Goal: Transaction & Acquisition: Book appointment/travel/reservation

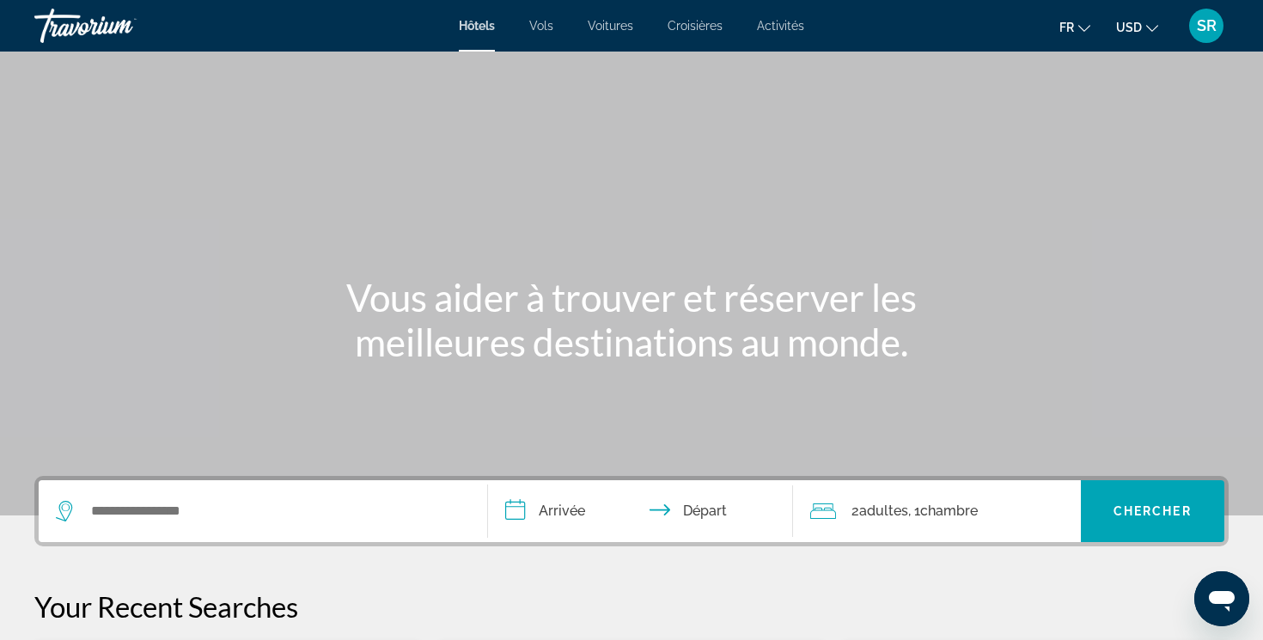
click at [1123, 28] on span "USD" at bounding box center [1129, 28] width 26 height 14
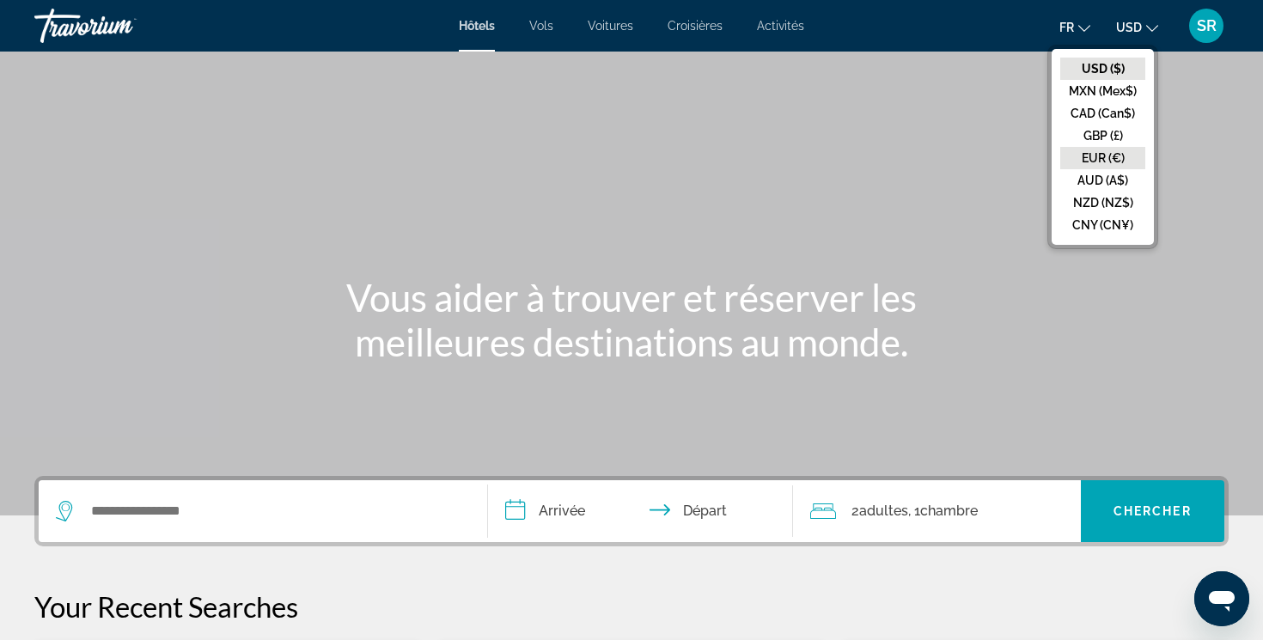
click at [1094, 150] on button "EUR (€)" at bounding box center [1102, 158] width 85 height 22
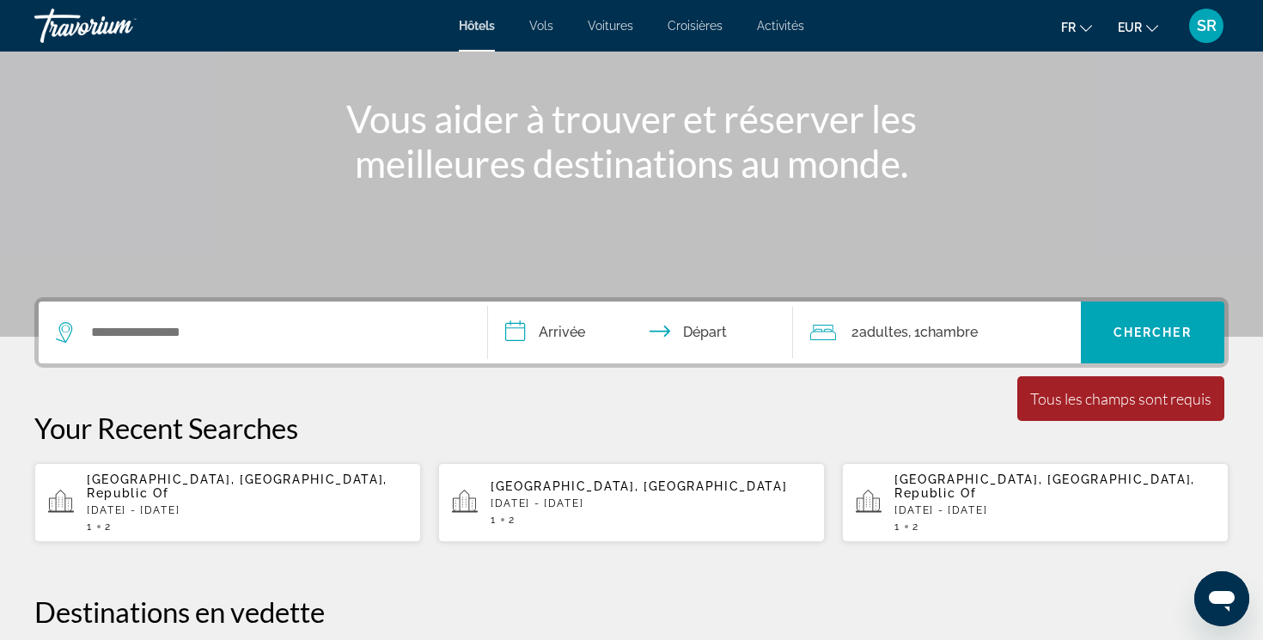
scroll to position [234, 0]
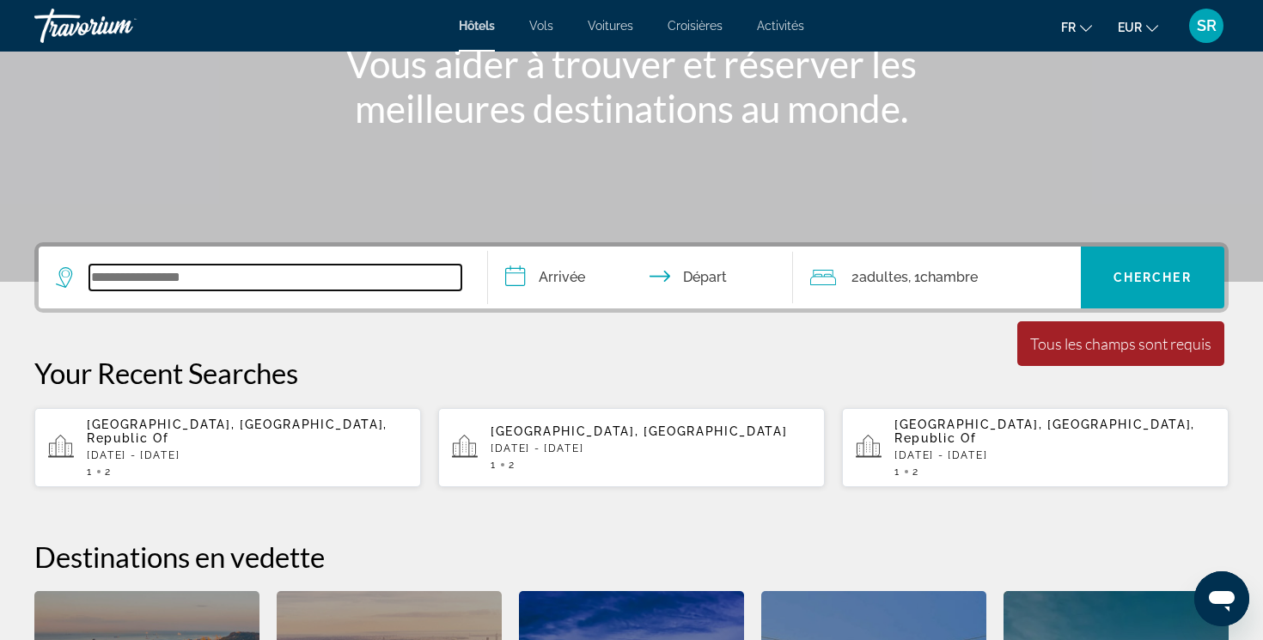
click at [442, 284] on input "Search widget" at bounding box center [275, 278] width 372 height 26
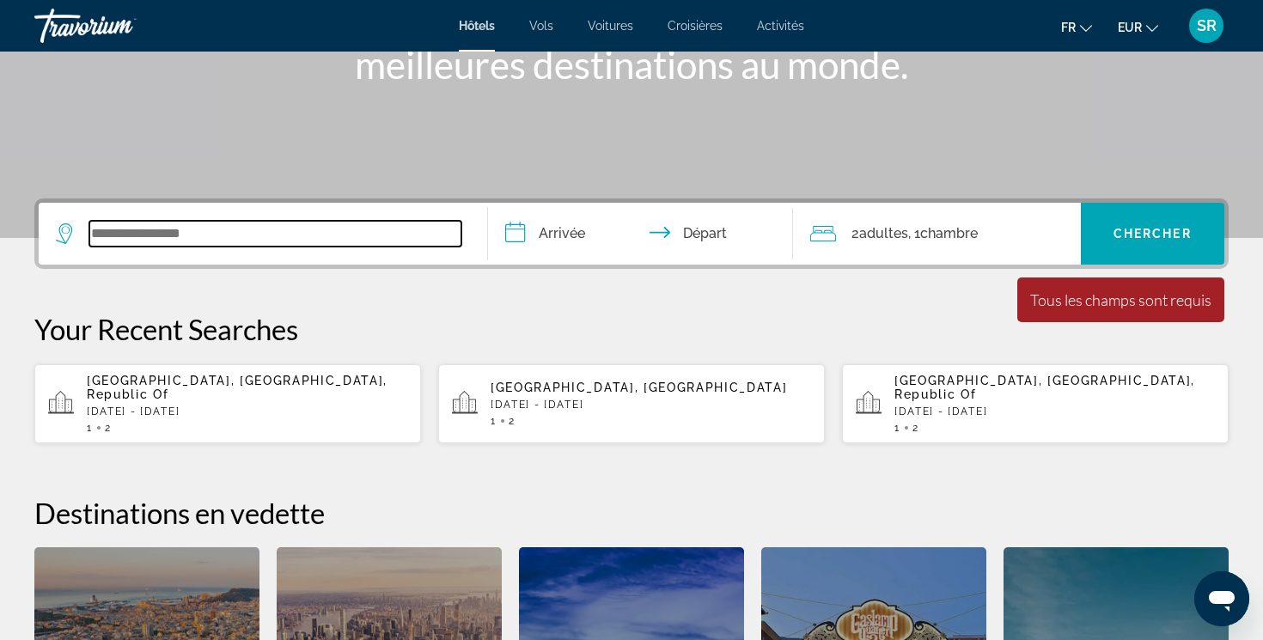
scroll to position [420, 0]
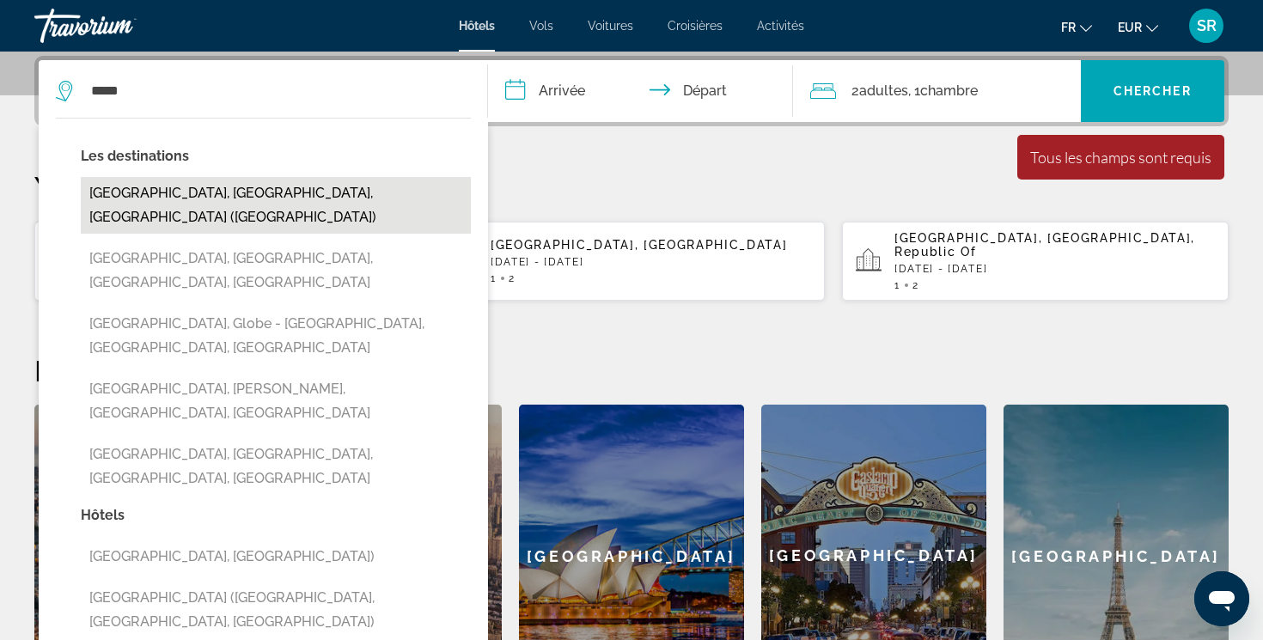
click at [258, 199] on button "[GEOGRAPHIC_DATA], [GEOGRAPHIC_DATA], [GEOGRAPHIC_DATA] ([GEOGRAPHIC_DATA])" at bounding box center [276, 205] width 390 height 57
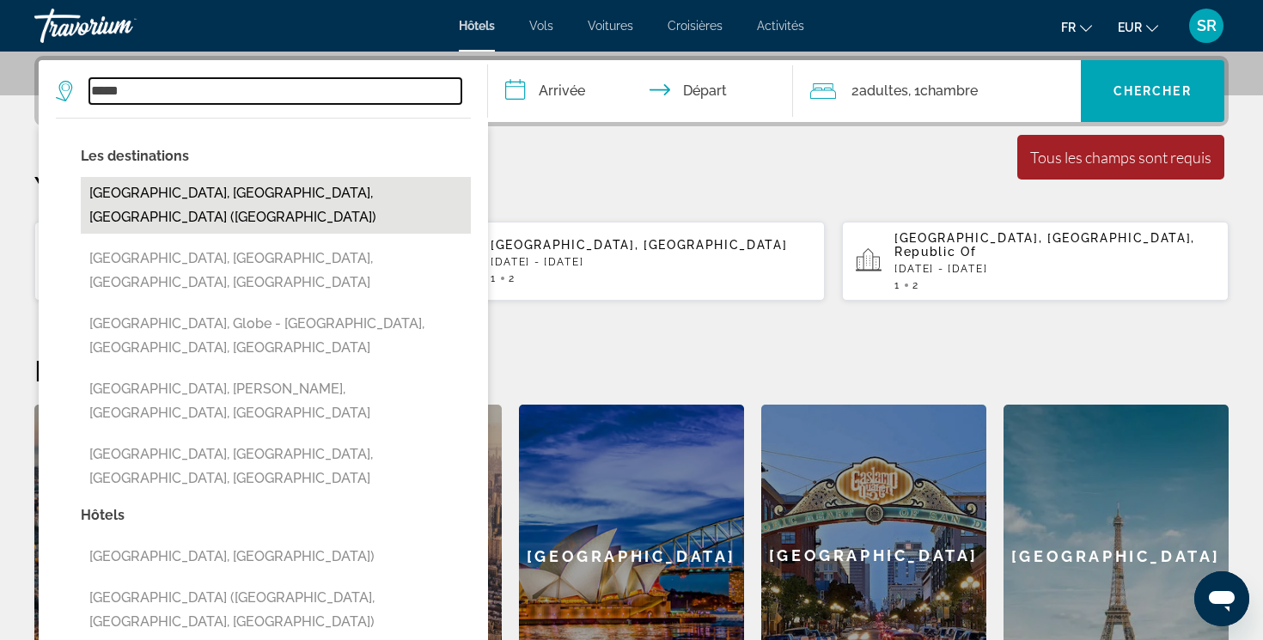
type input "**********"
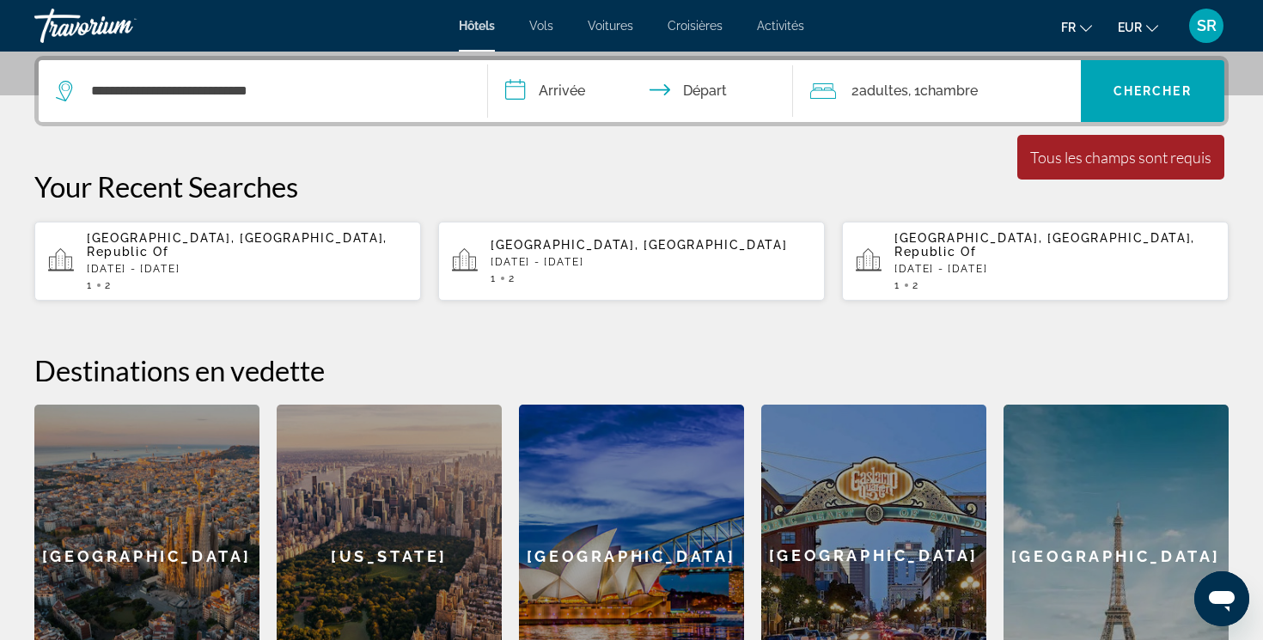
click at [538, 97] on input "**********" at bounding box center [644, 93] width 312 height 67
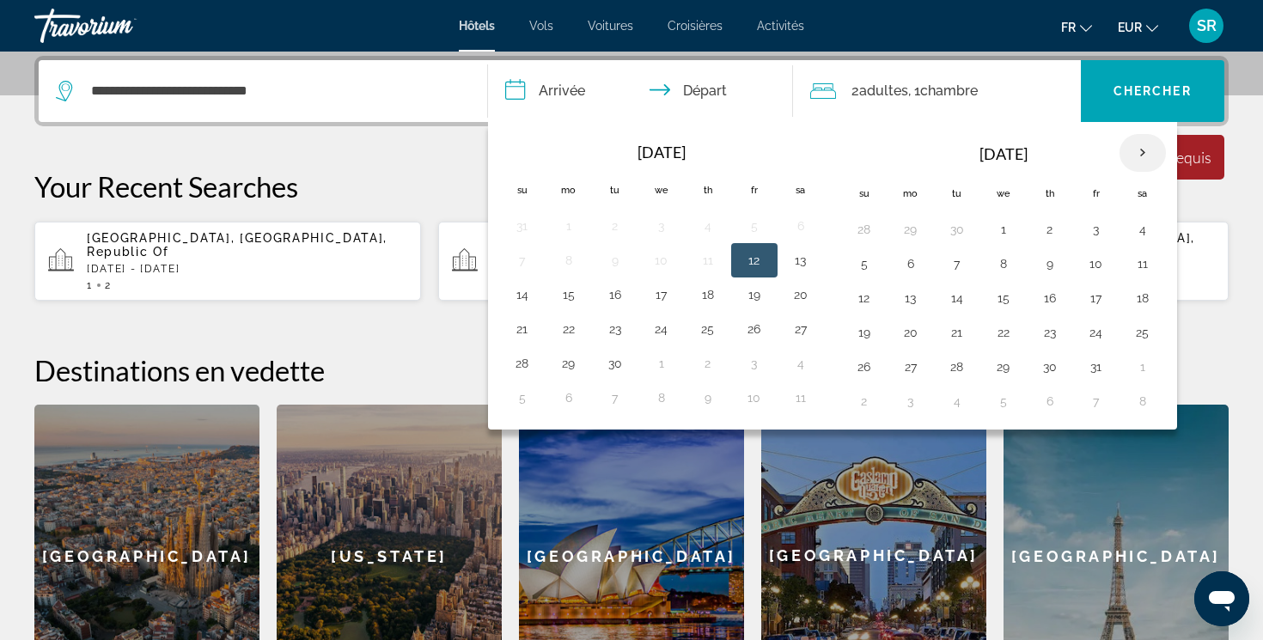
click at [1139, 149] on th "Next month" at bounding box center [1143, 153] width 46 height 38
click at [1139, 150] on th "Next month" at bounding box center [1143, 153] width 46 height 38
click at [903, 365] on button "29" at bounding box center [910, 367] width 27 height 24
click at [1138, 145] on th "Next month" at bounding box center [1143, 153] width 46 height 38
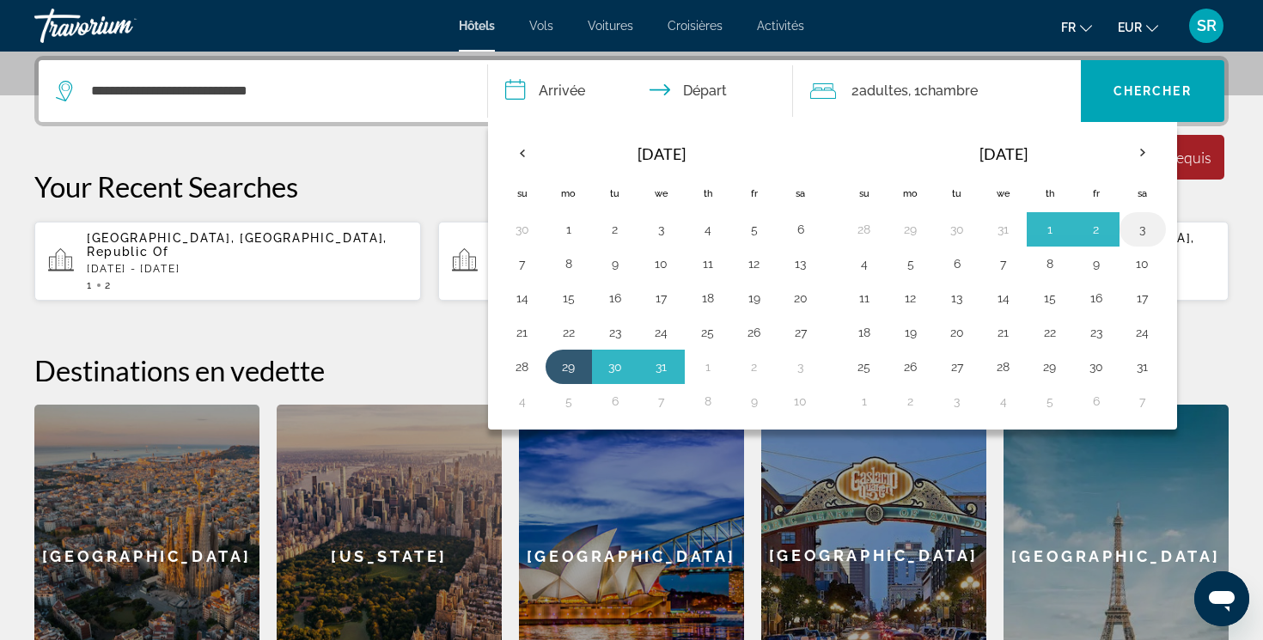
click at [1134, 222] on button "3" at bounding box center [1142, 229] width 27 height 24
type input "**********"
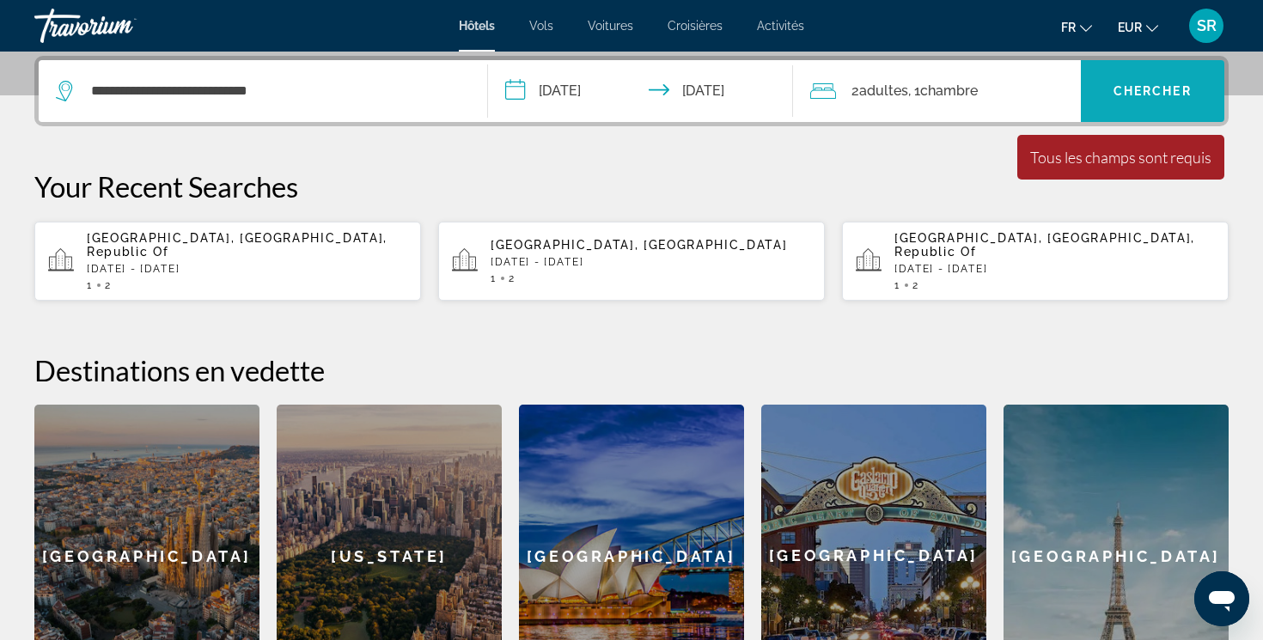
click at [1142, 97] on span "Chercher" at bounding box center [1153, 91] width 78 height 14
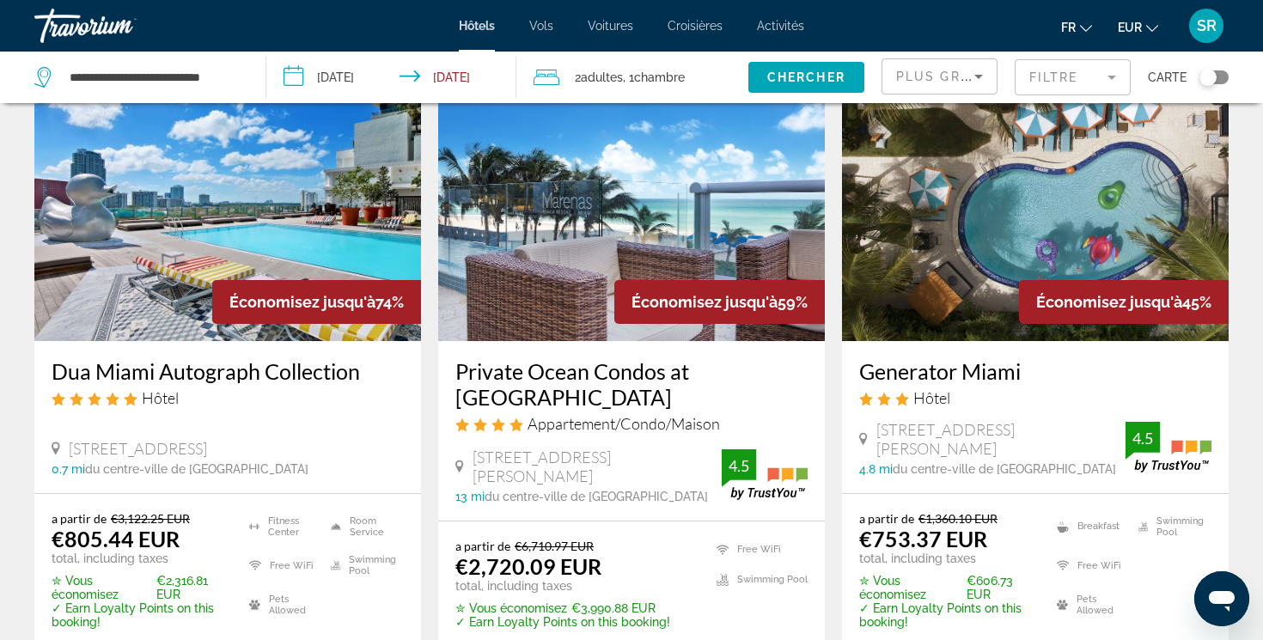
scroll to position [96, 0]
click at [1223, 73] on div "Toggle map" at bounding box center [1214, 77] width 29 height 14
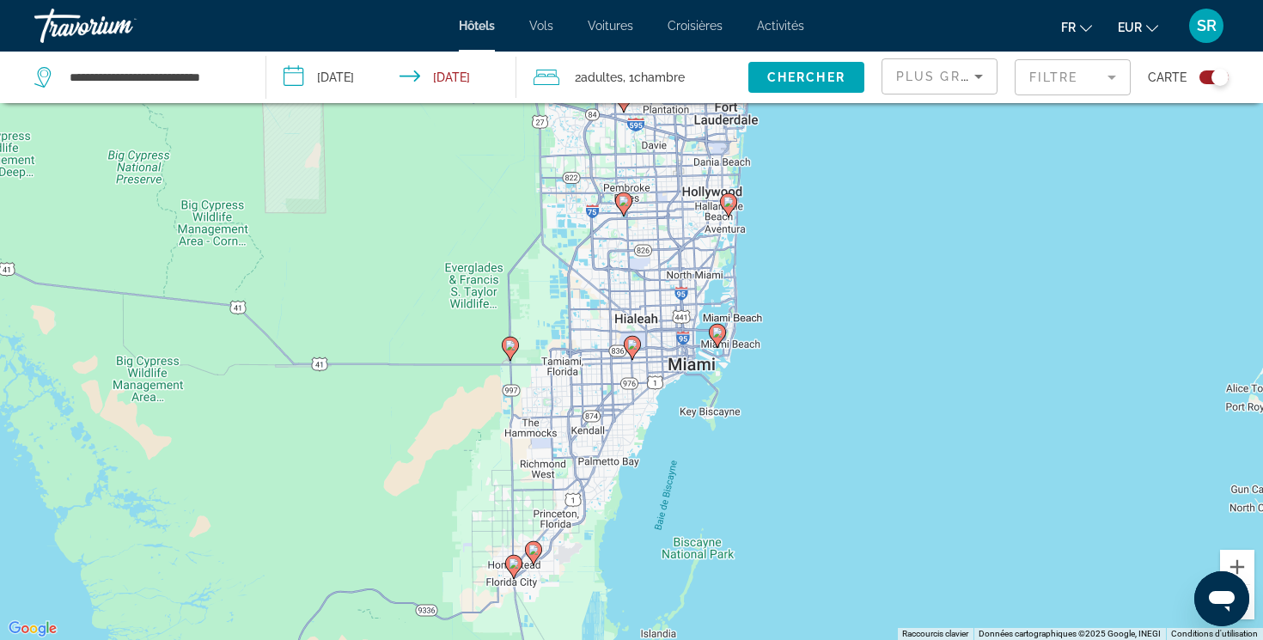
click at [719, 341] on icon "Main content" at bounding box center [717, 335] width 15 height 22
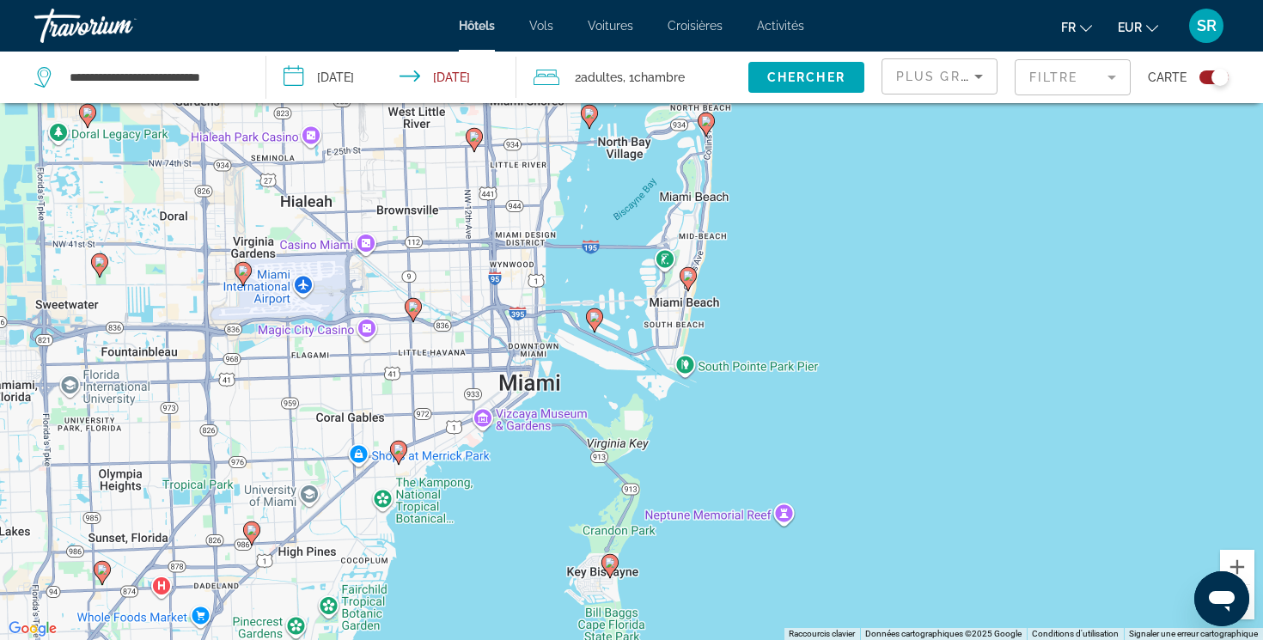
click at [688, 276] on image "Main content" at bounding box center [688, 276] width 10 height 10
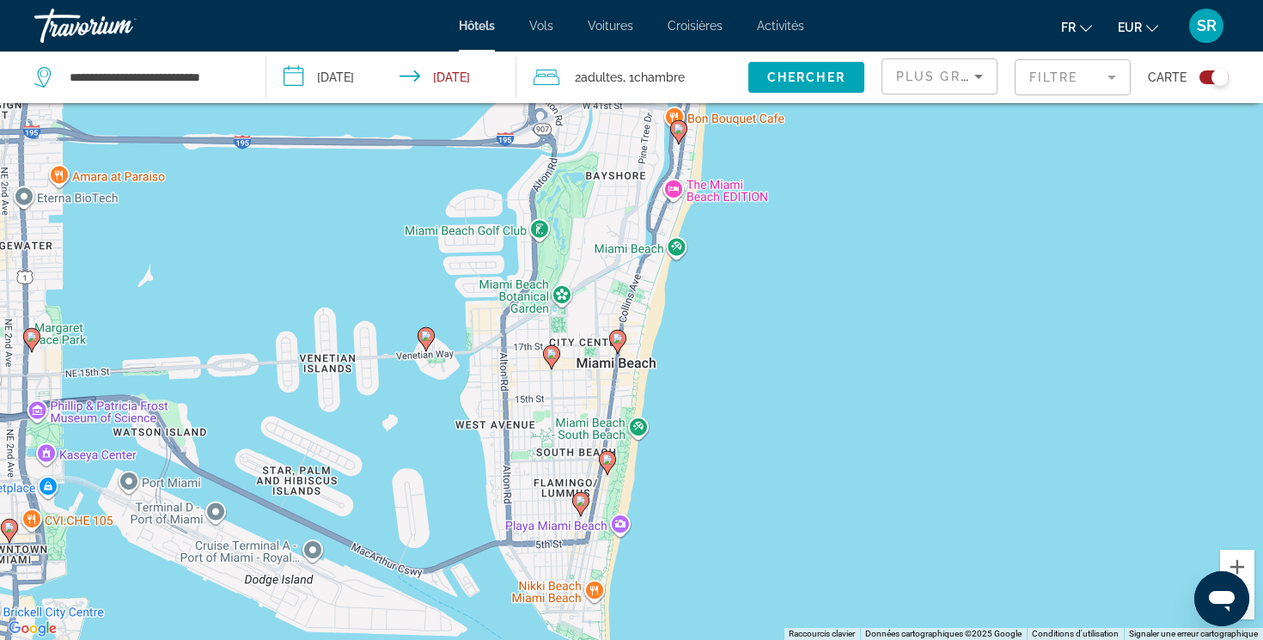
click at [618, 340] on image "Main content" at bounding box center [618, 338] width 10 height 10
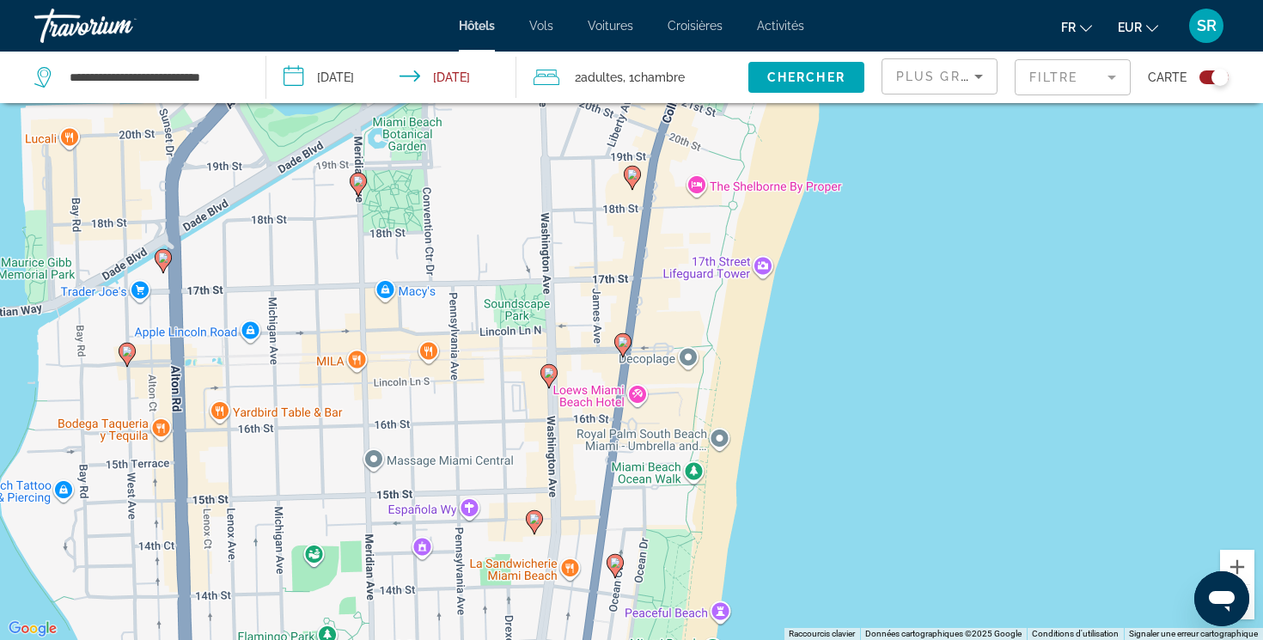
click at [618, 340] on image "Main content" at bounding box center [623, 342] width 10 height 10
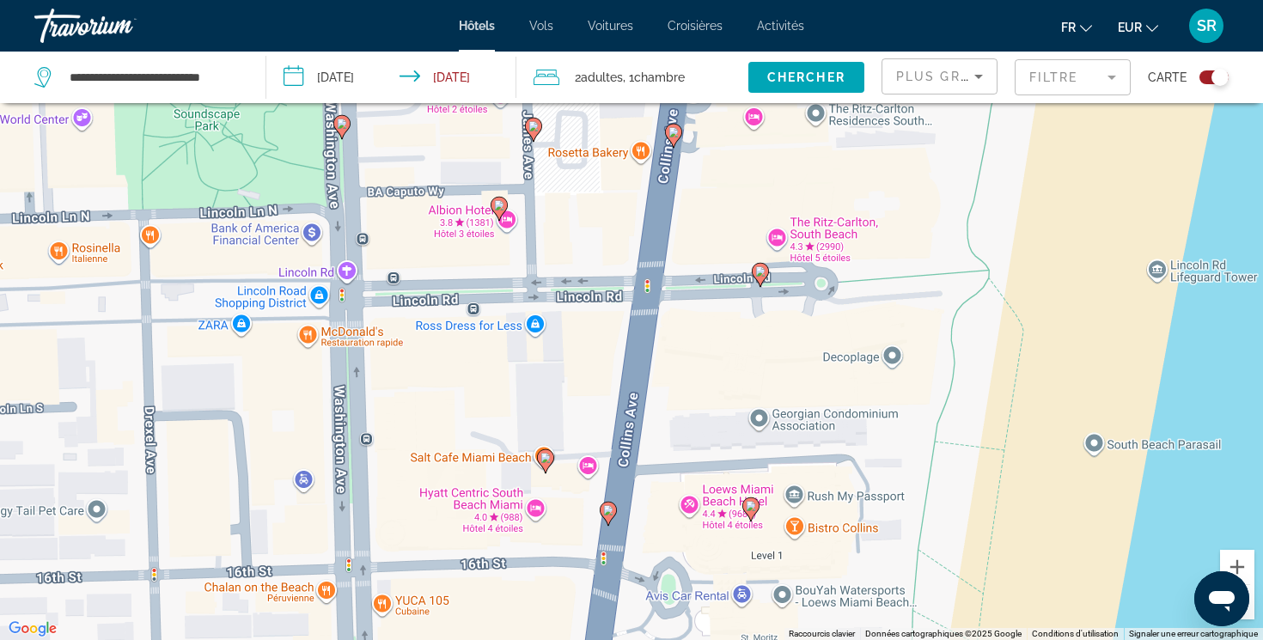
click at [1215, 79] on div "Toggle map" at bounding box center [1220, 77] width 17 height 17
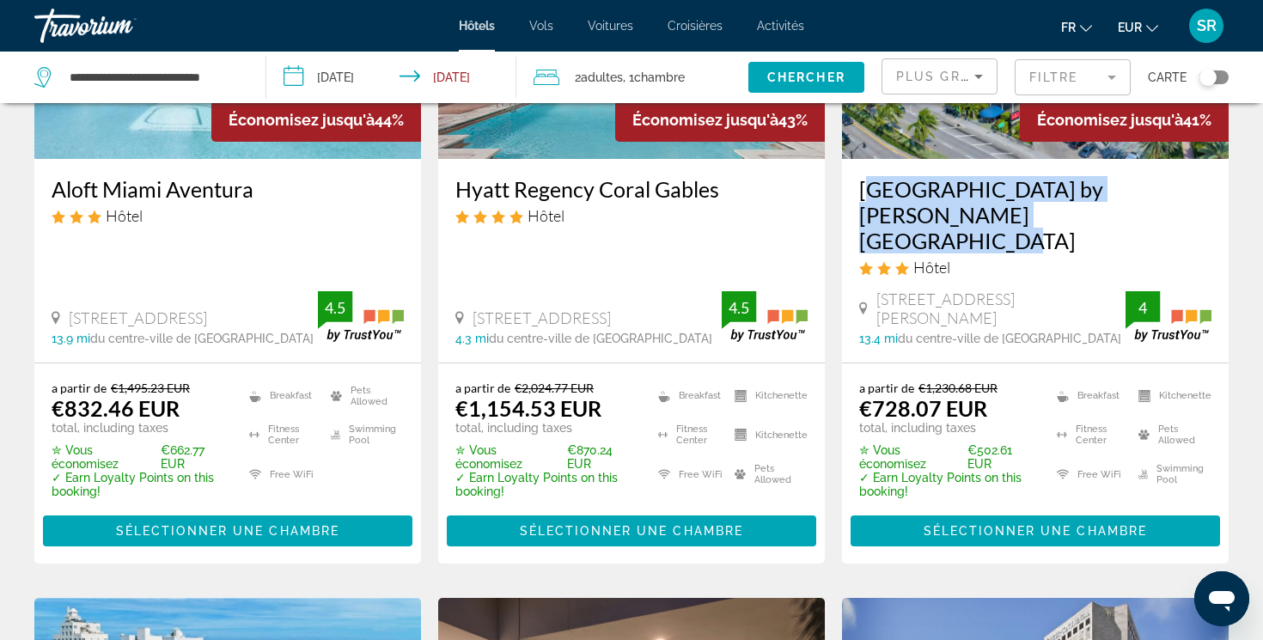
scroll to position [948, 0]
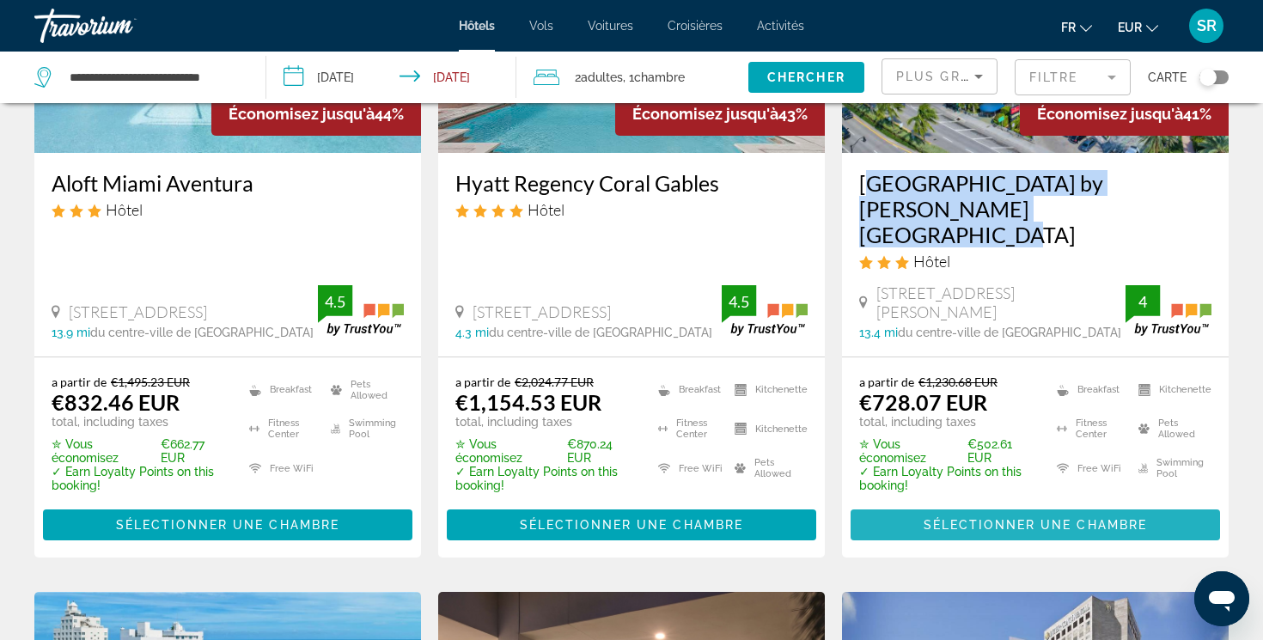
click at [972, 518] on span "Sélectionner une chambre" at bounding box center [1035, 525] width 223 height 14
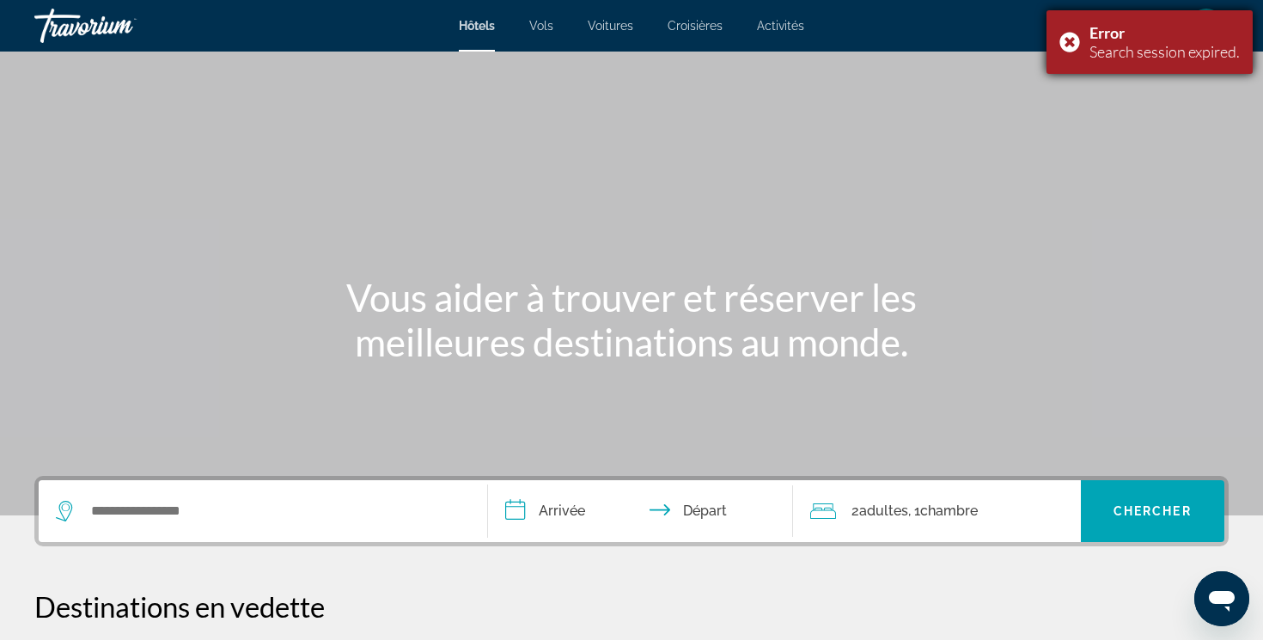
click at [1069, 35] on div "Error Search session expired." at bounding box center [1150, 42] width 206 height 64
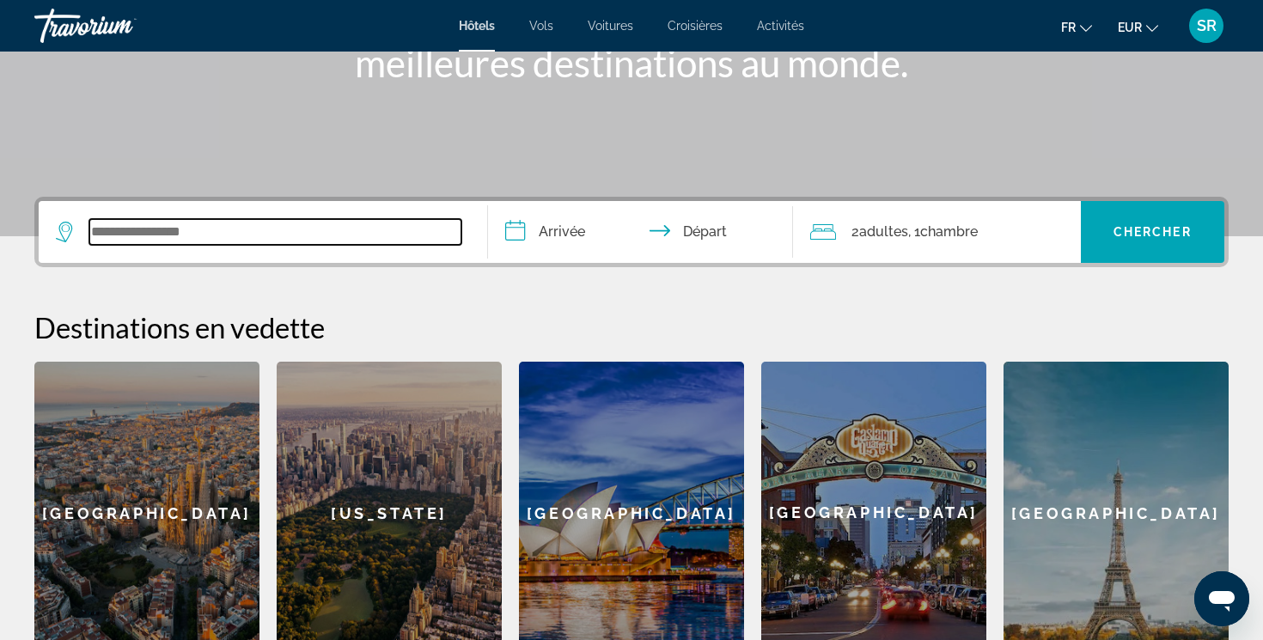
click at [380, 226] on input "Search widget" at bounding box center [275, 232] width 372 height 26
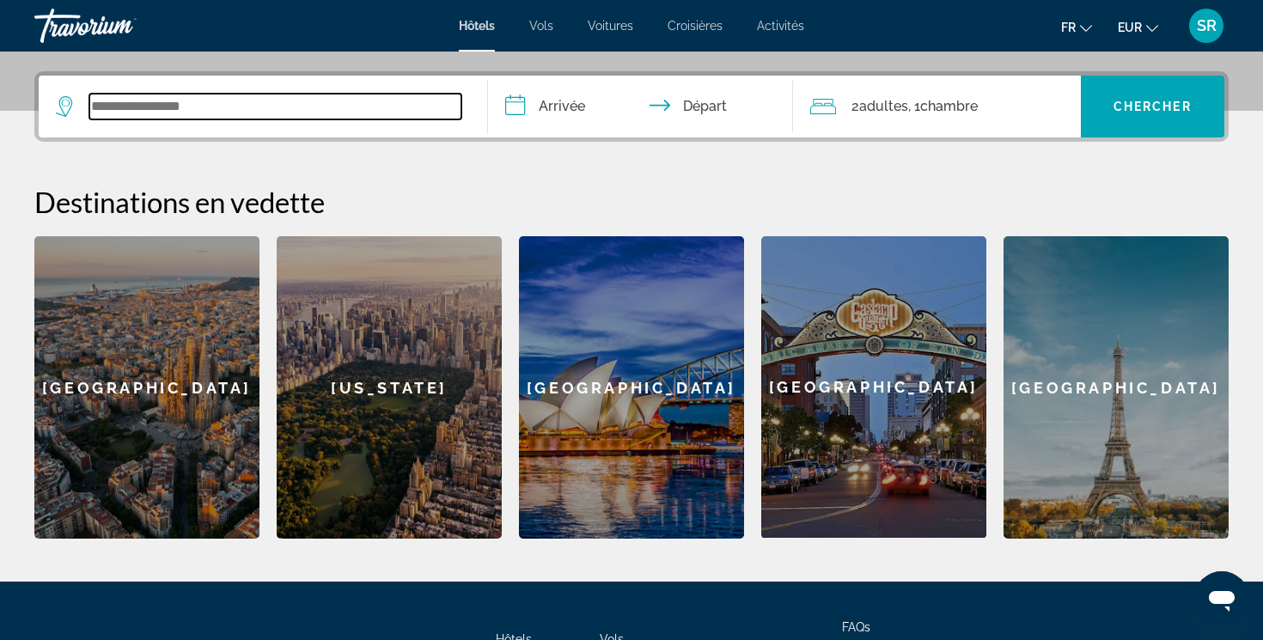
scroll to position [420, 0]
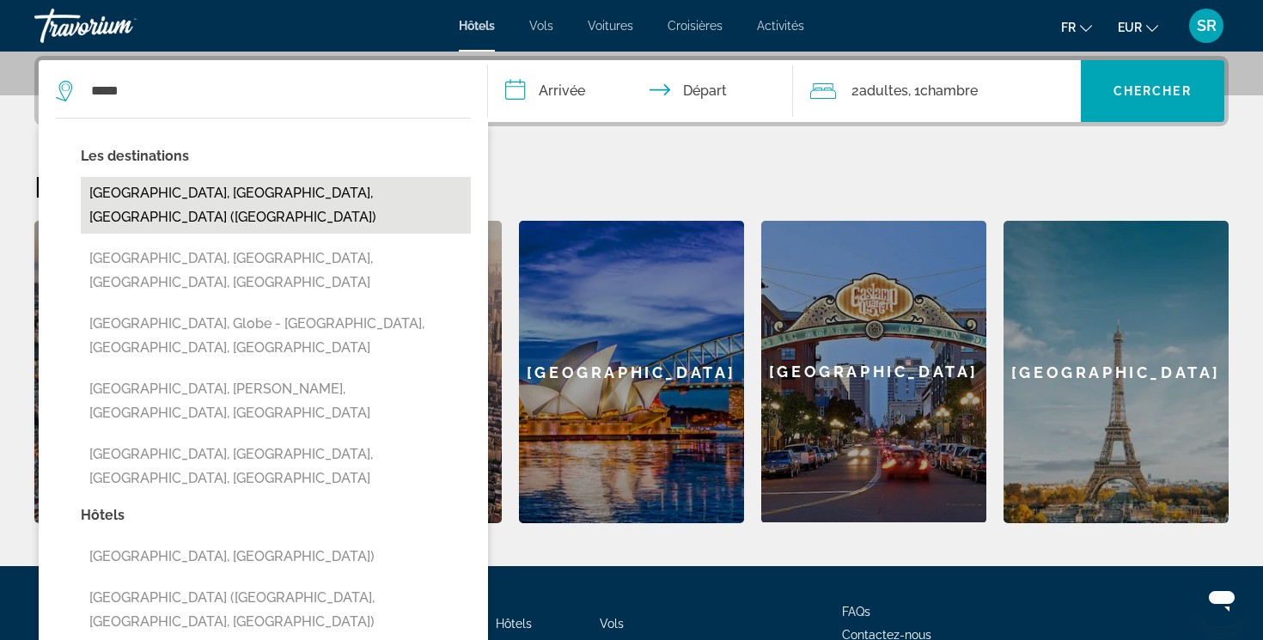
click at [239, 200] on button "[GEOGRAPHIC_DATA], [GEOGRAPHIC_DATA], [GEOGRAPHIC_DATA] ([GEOGRAPHIC_DATA])" at bounding box center [276, 205] width 390 height 57
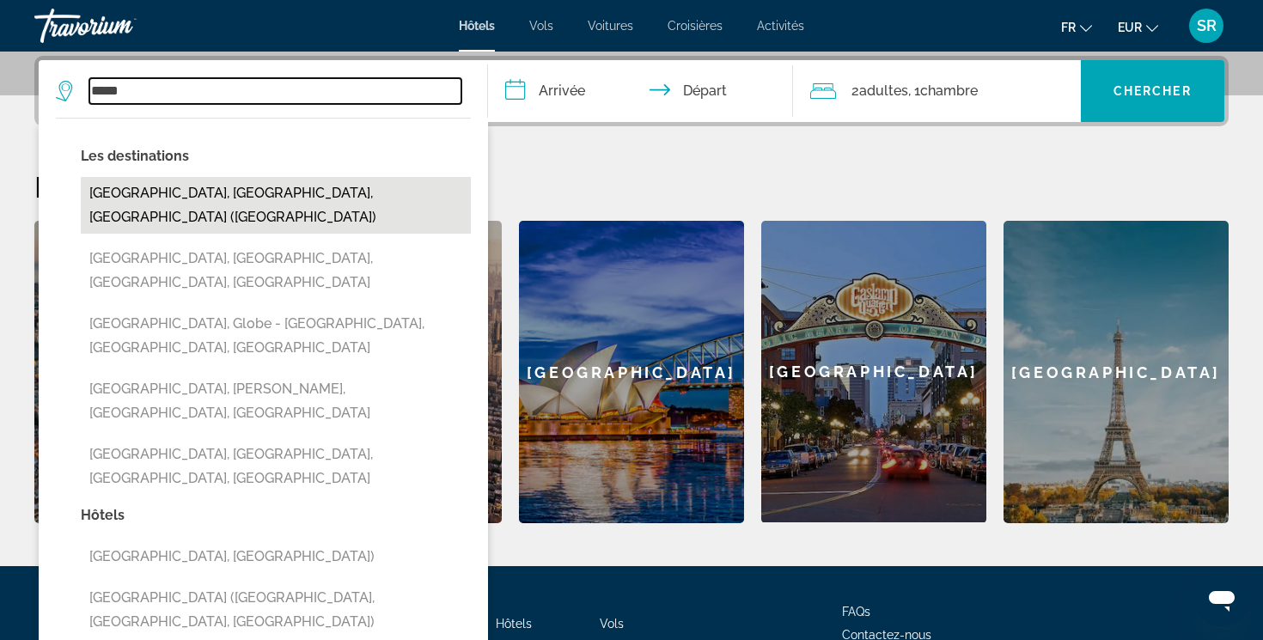
type input "**********"
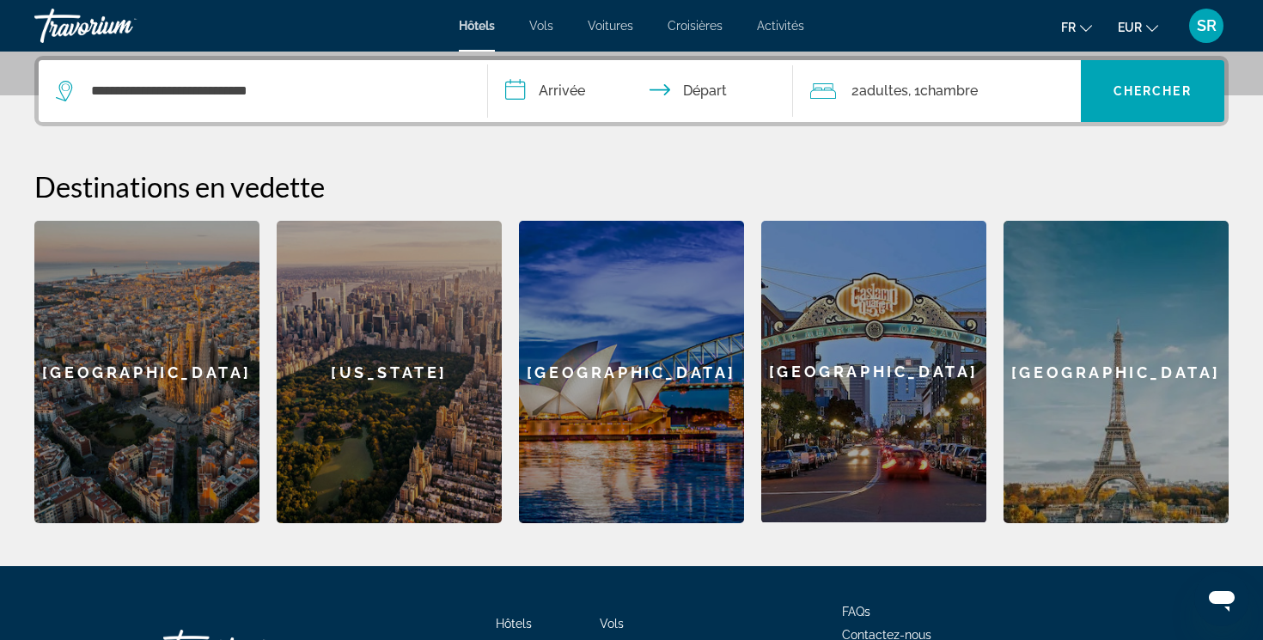
click at [535, 95] on input "**********" at bounding box center [644, 93] width 312 height 67
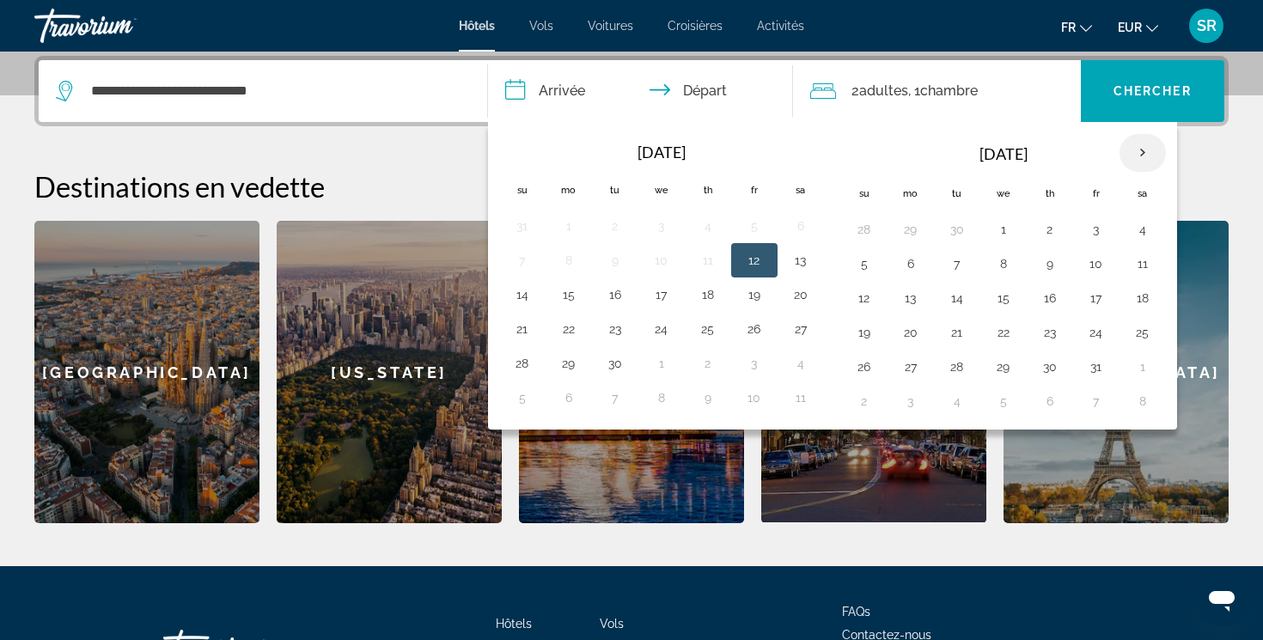
click at [1149, 155] on th "Next month" at bounding box center [1143, 153] width 46 height 38
click at [914, 364] on button "29" at bounding box center [910, 367] width 27 height 24
click at [1140, 156] on th "Next month" at bounding box center [1143, 153] width 46 height 38
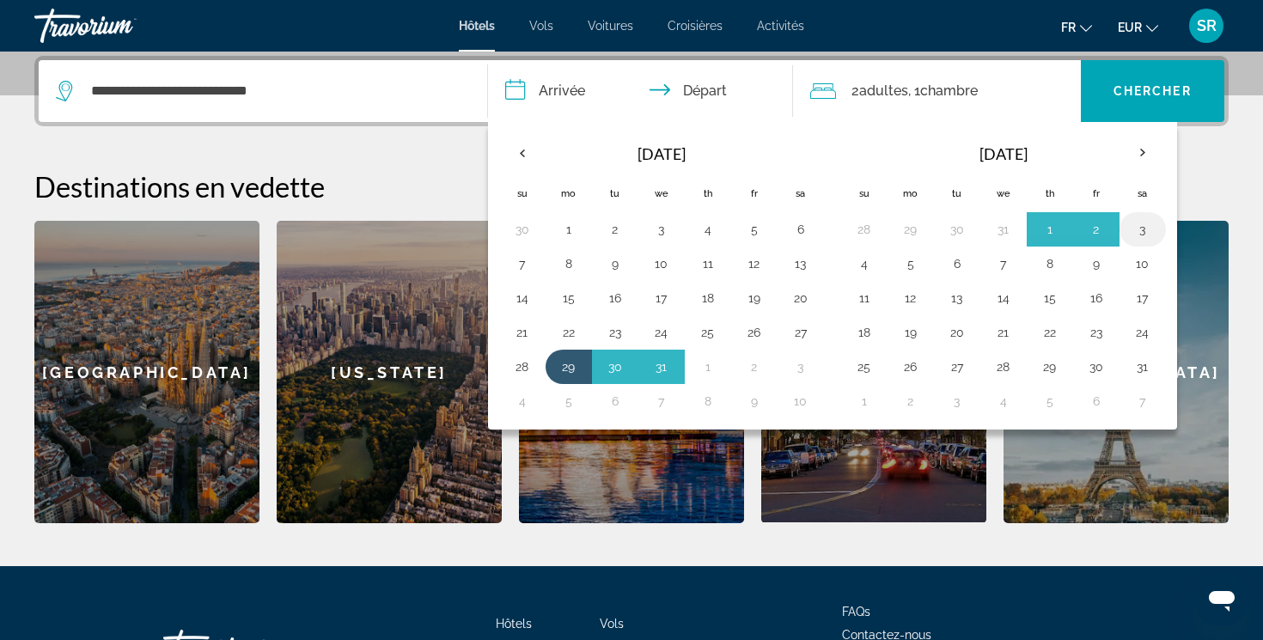
click at [1136, 227] on button "3" at bounding box center [1142, 229] width 27 height 24
type input "**********"
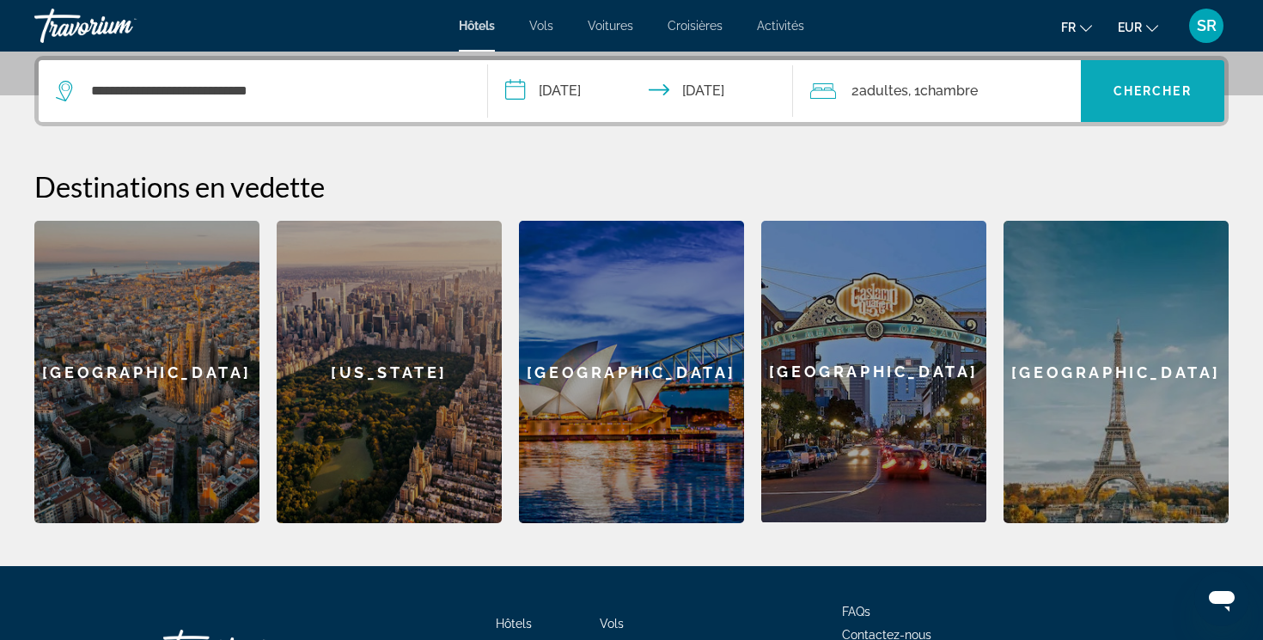
click at [1130, 104] on span "Search widget" at bounding box center [1153, 90] width 144 height 41
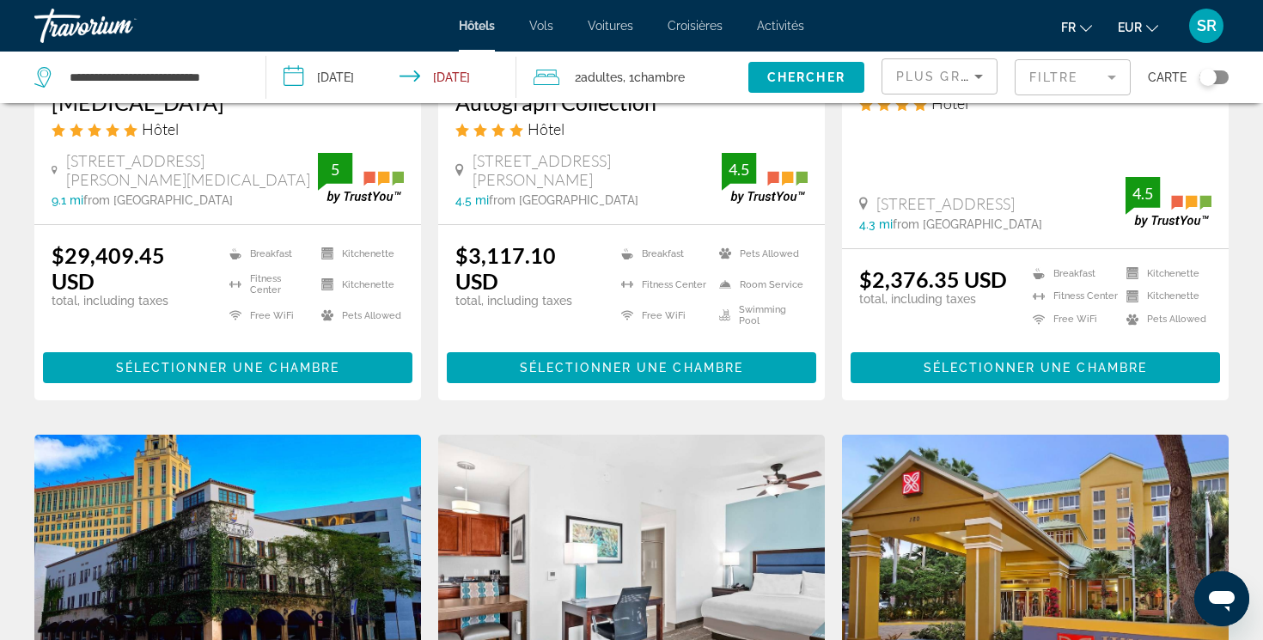
scroll to position [393, 0]
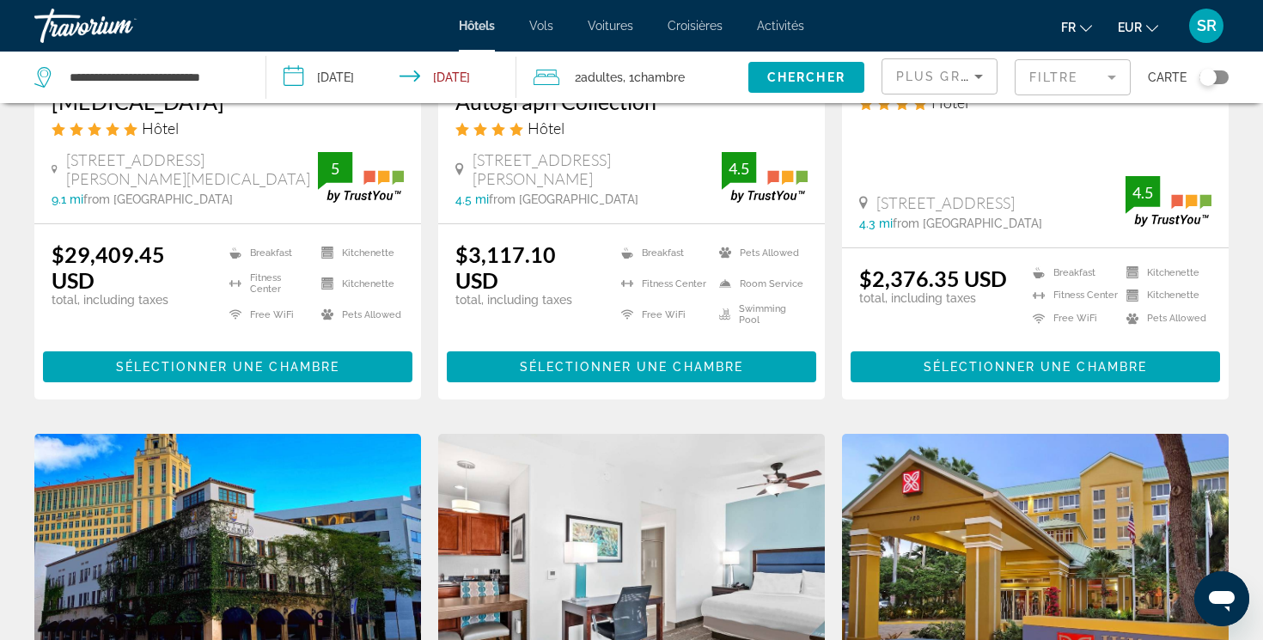
click at [1122, 27] on span "EUR" at bounding box center [1130, 28] width 24 height 14
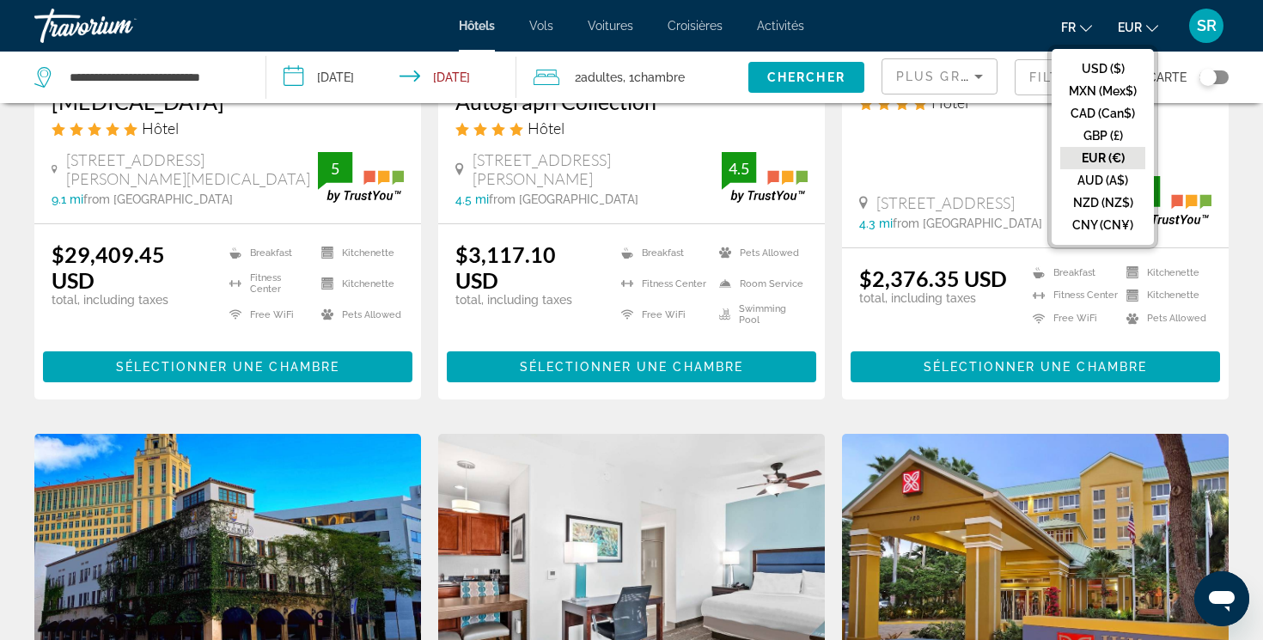
click at [1090, 162] on button "EUR (€)" at bounding box center [1102, 158] width 85 height 22
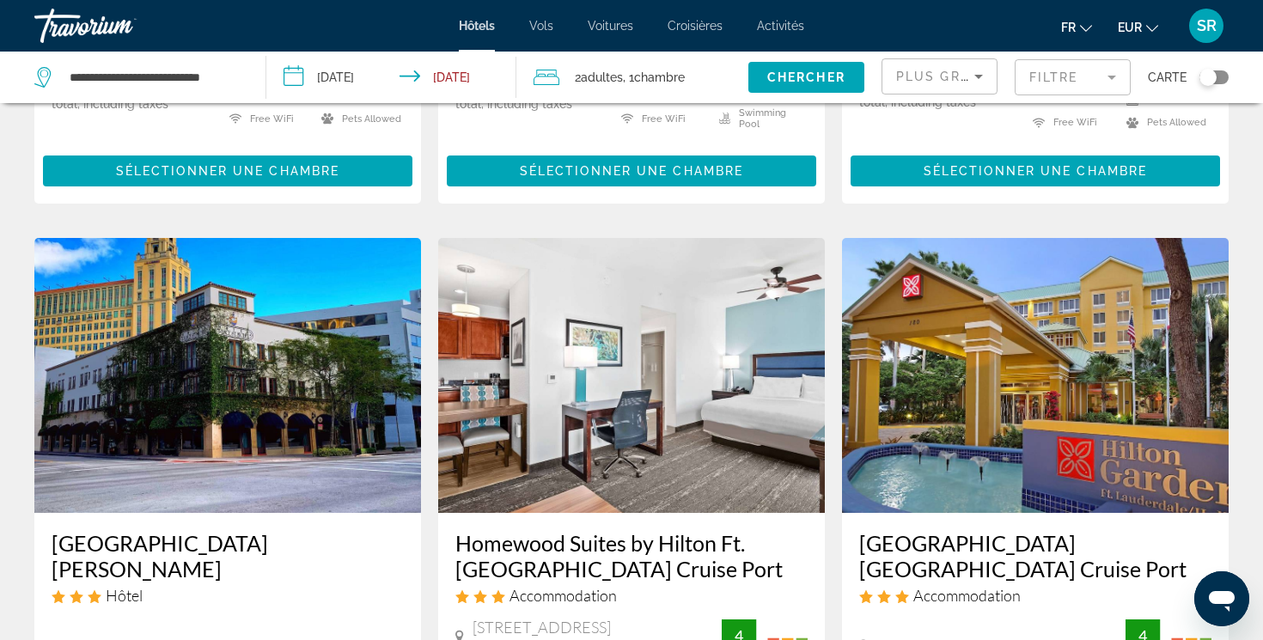
scroll to position [590, 0]
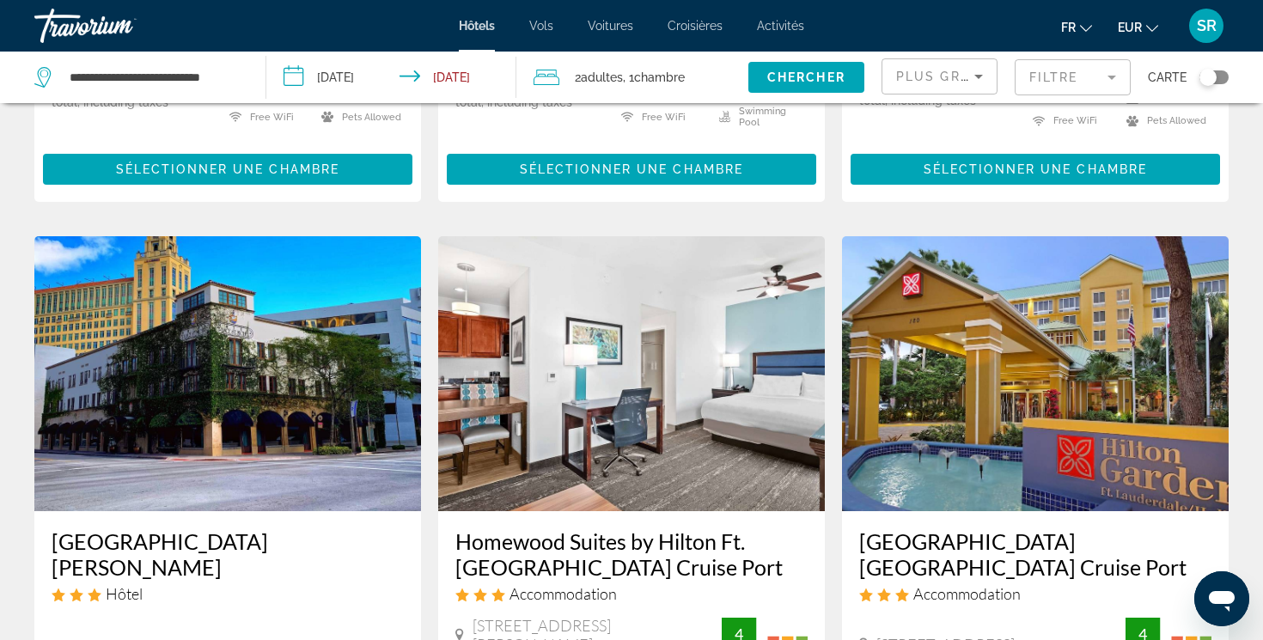
click at [885, 265] on img "Main content" at bounding box center [1035, 373] width 387 height 275
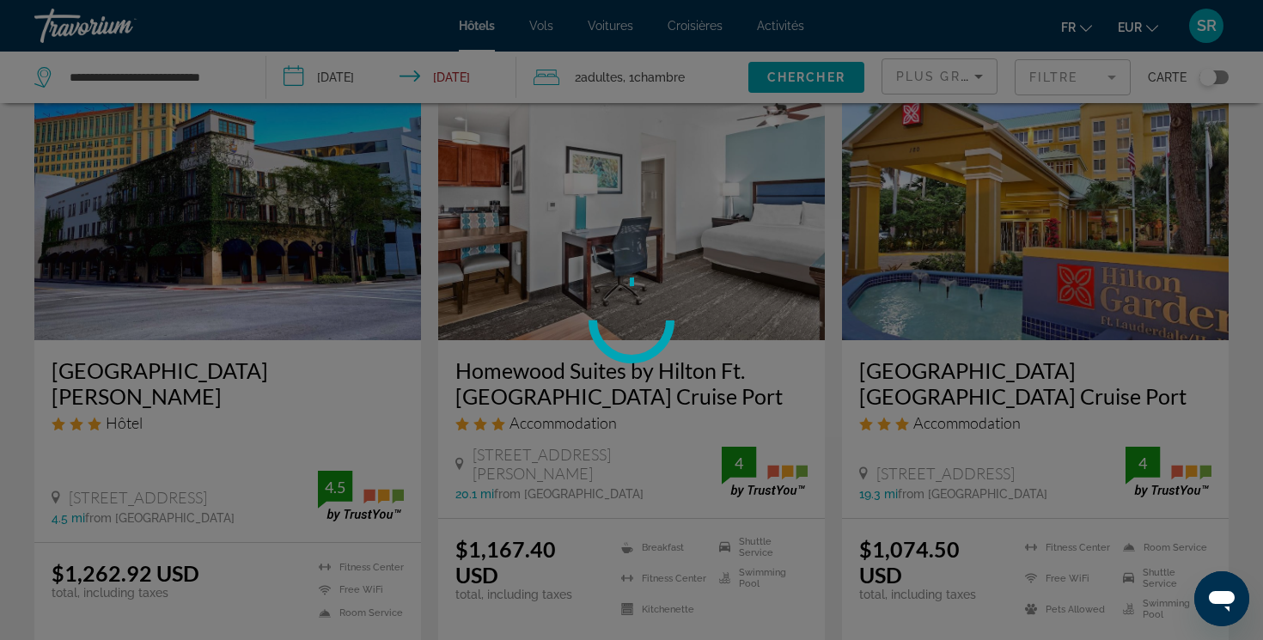
scroll to position [760, 0]
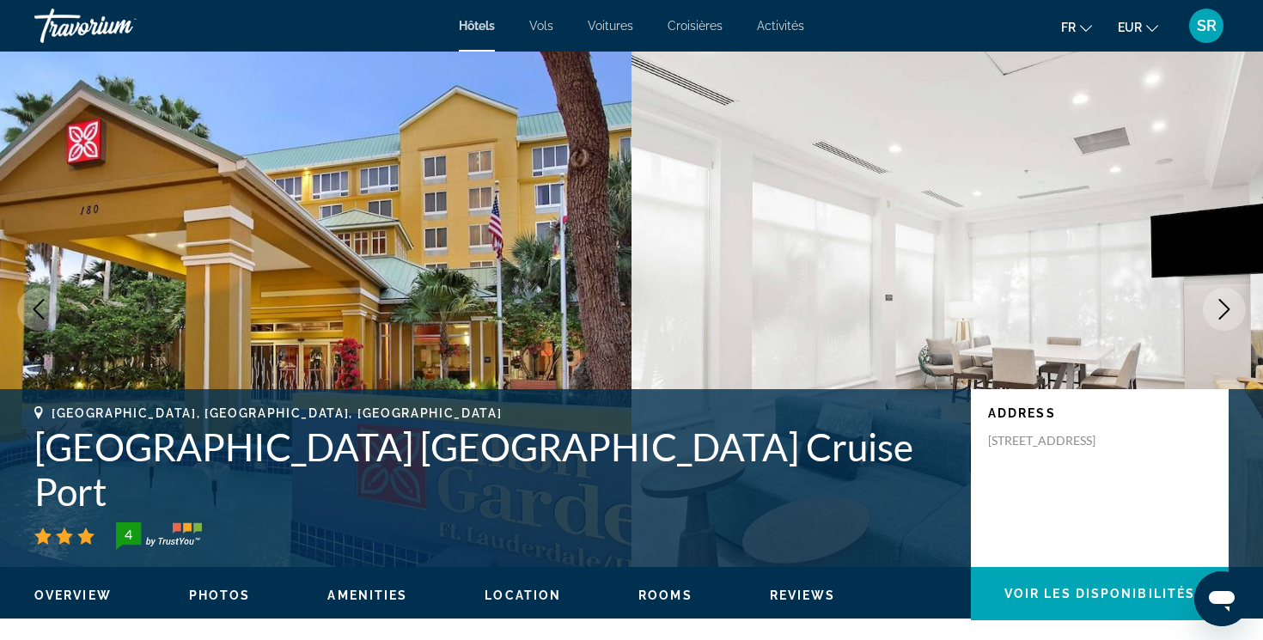
drag, startPoint x: 615, startPoint y: 492, endPoint x: 925, endPoint y: 498, distance: 310.3
click at [925, 498] on h1 "[GEOGRAPHIC_DATA] [GEOGRAPHIC_DATA] Cruise Port" at bounding box center [493, 468] width 919 height 89
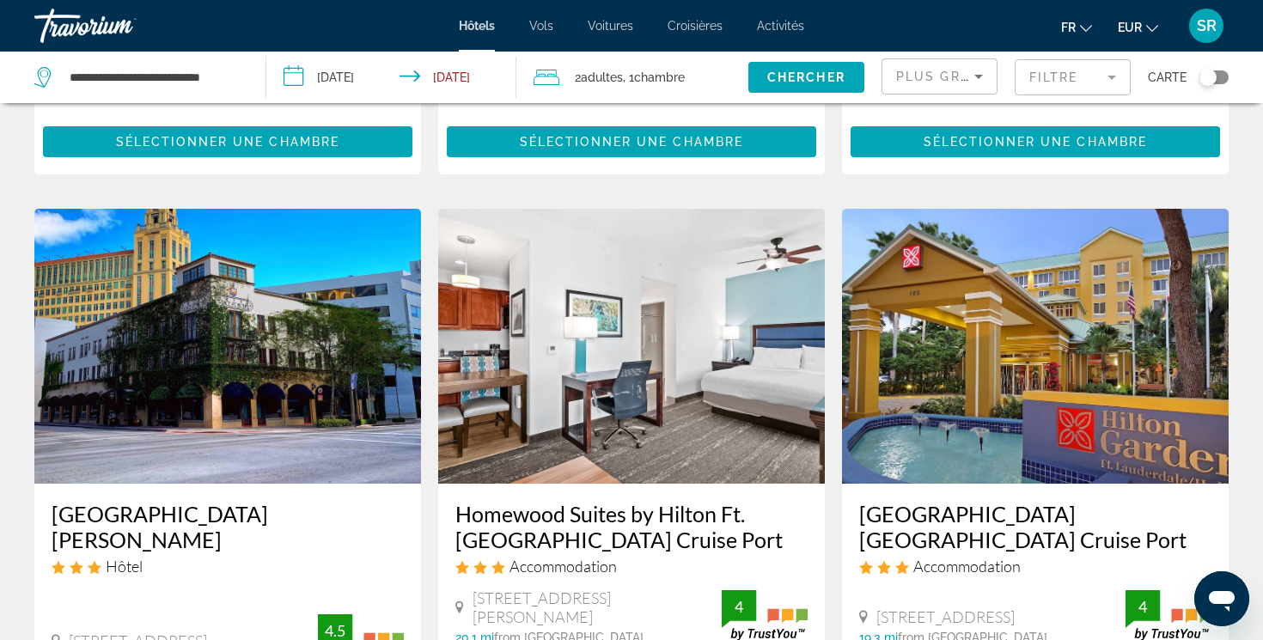
scroll to position [619, 0]
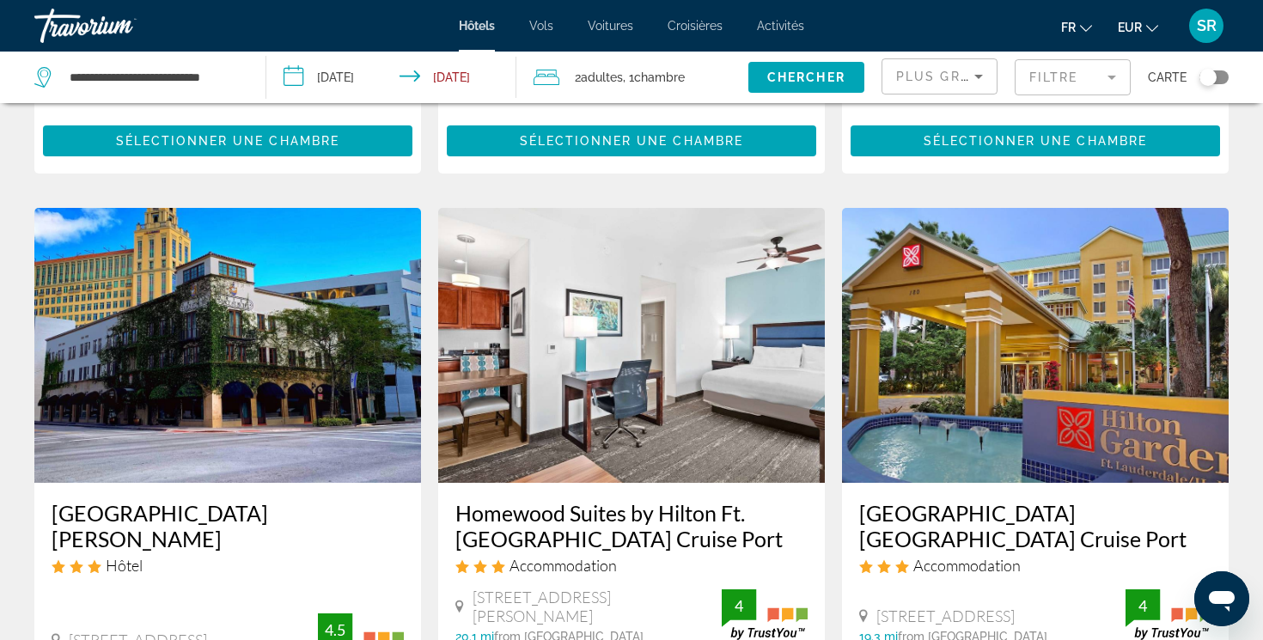
click at [902, 91] on div "Plus grandes économies" at bounding box center [939, 83] width 87 height 48
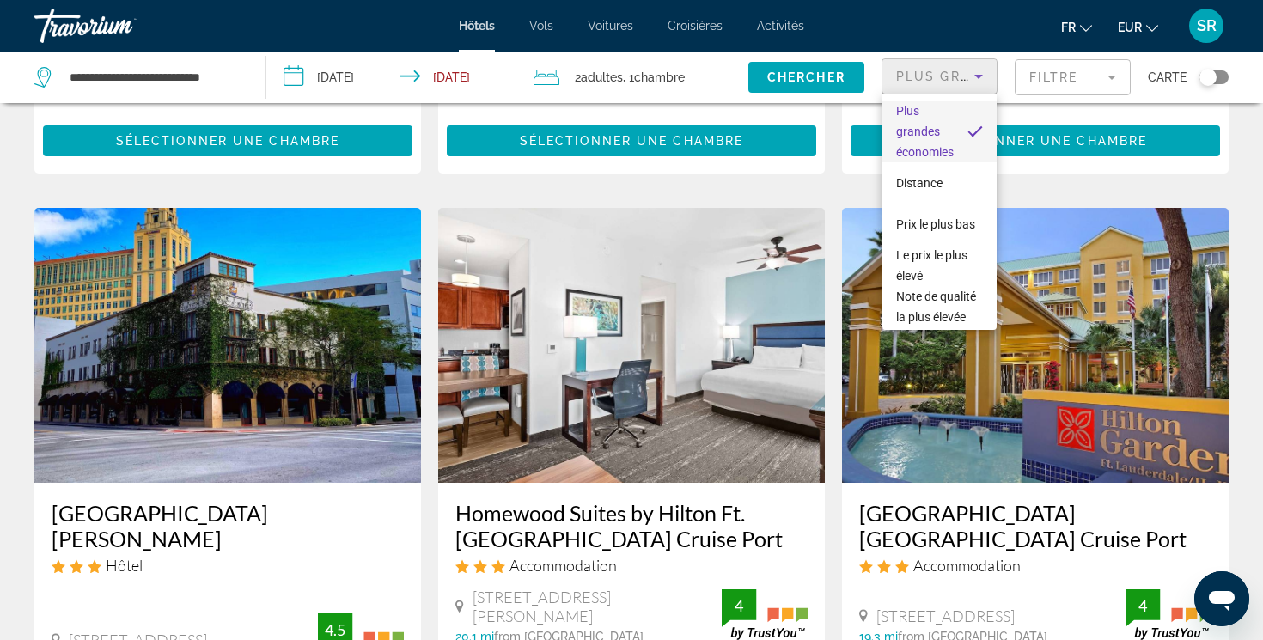
click at [908, 127] on span "Plus grandes économies" at bounding box center [925, 131] width 58 height 55
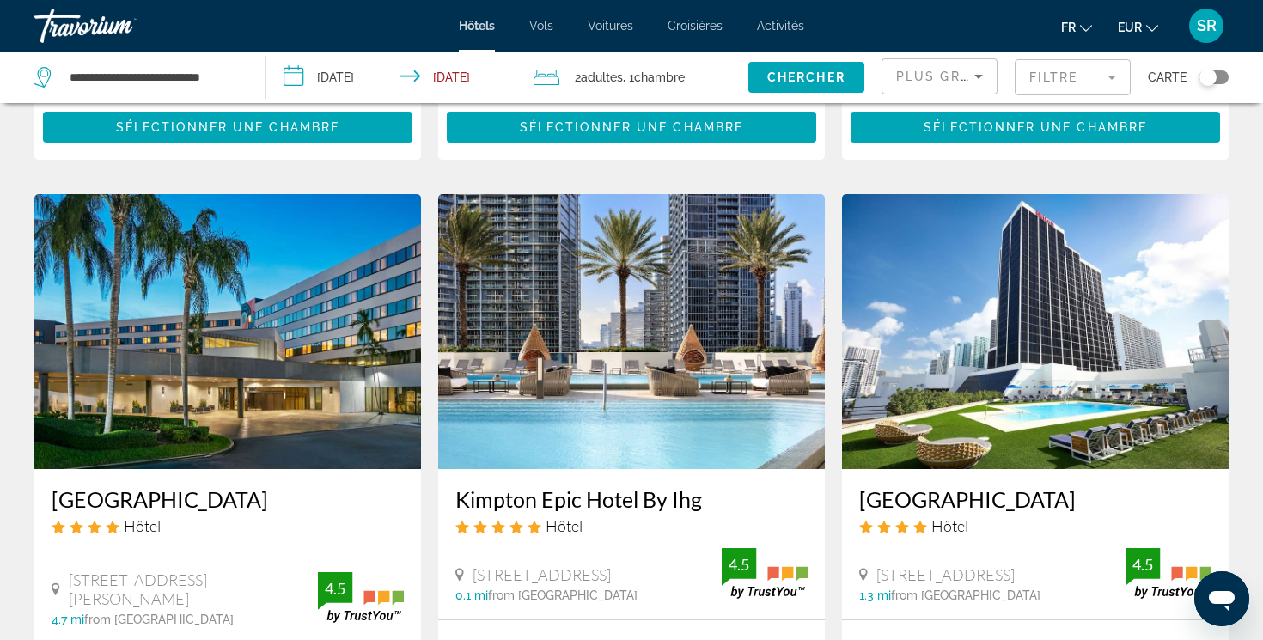
scroll to position [1316, 0]
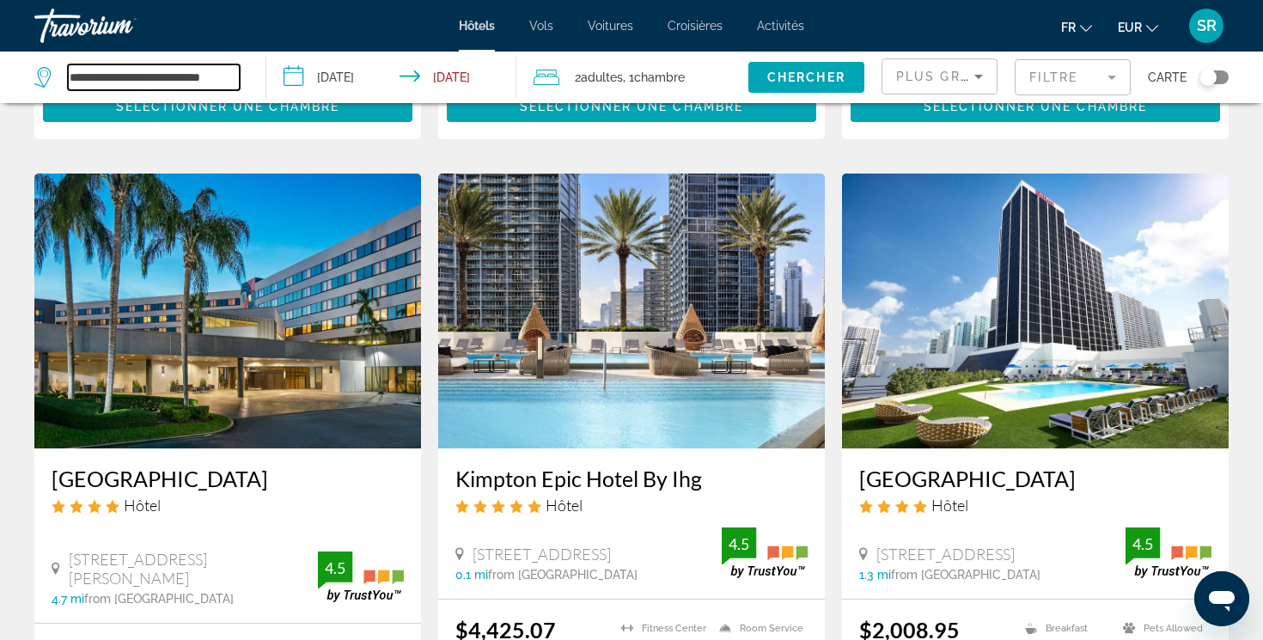
click at [213, 83] on input "**********" at bounding box center [154, 77] width 172 height 26
click at [111, 10] on div "Travorium" at bounding box center [120, 25] width 172 height 45
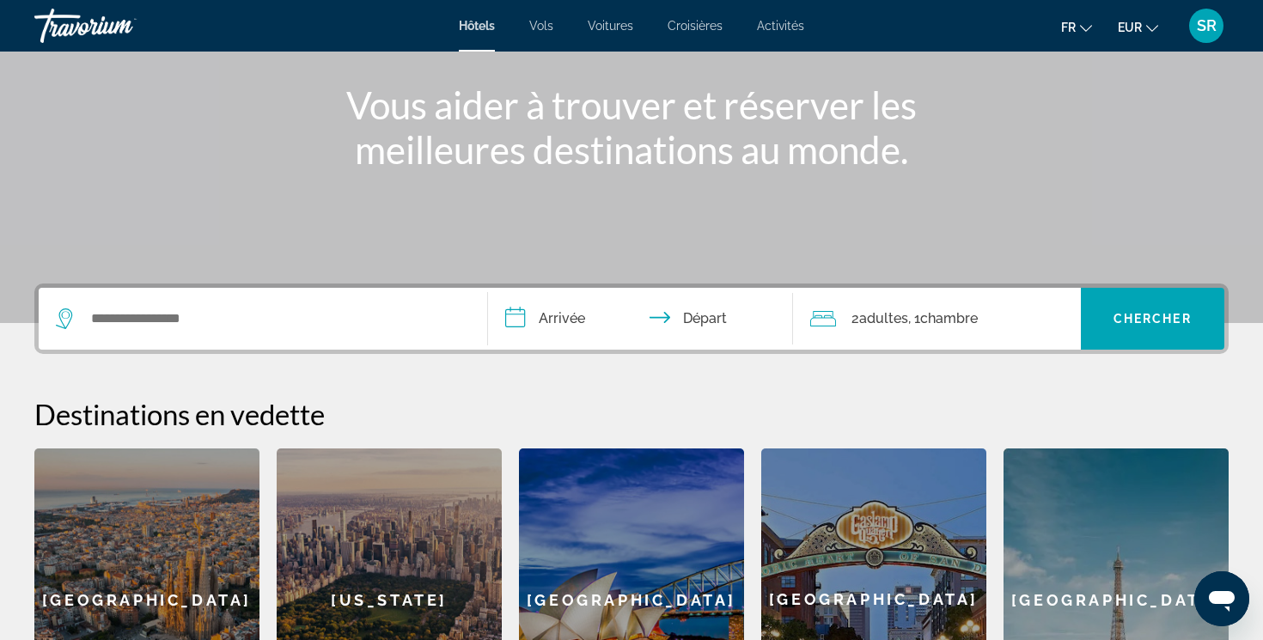
scroll to position [205, 0]
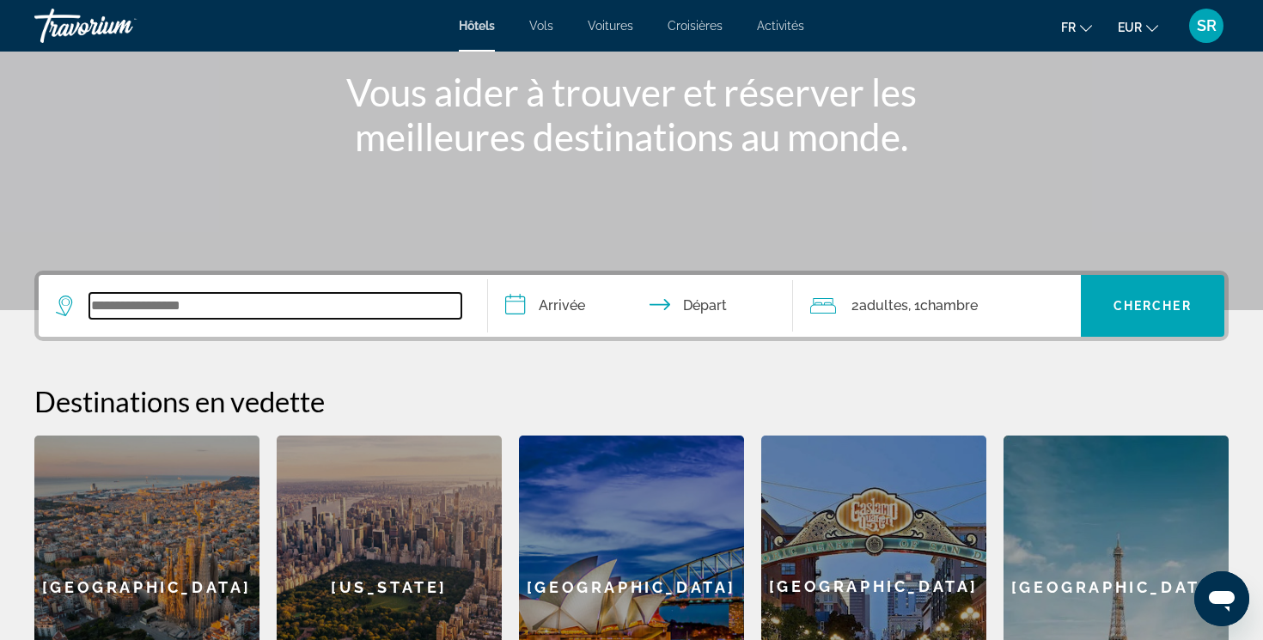
click at [423, 294] on input "Search widget" at bounding box center [275, 306] width 372 height 26
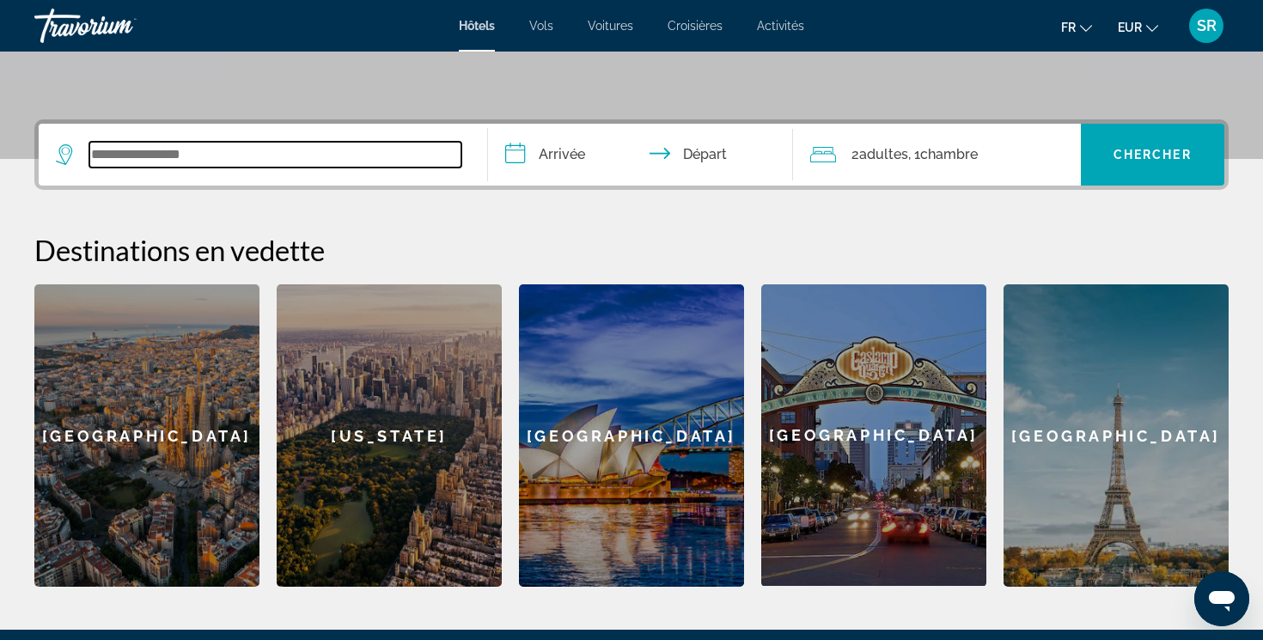
scroll to position [420, 0]
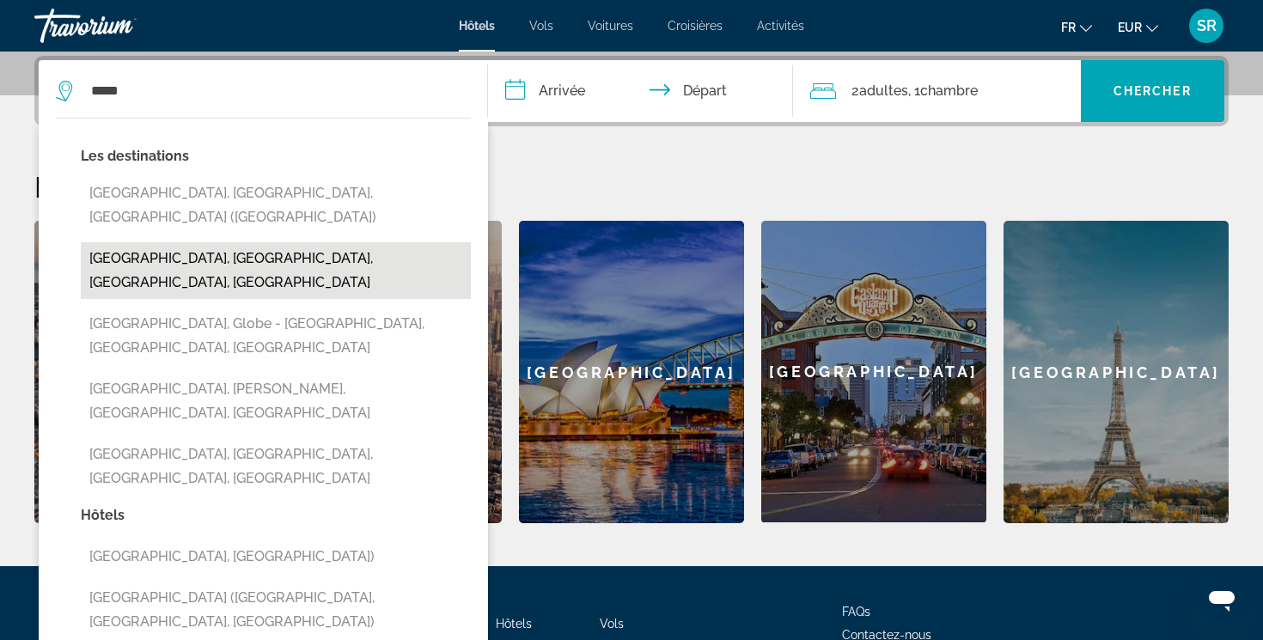
click at [212, 242] on button "[GEOGRAPHIC_DATA], [GEOGRAPHIC_DATA], [GEOGRAPHIC_DATA], [GEOGRAPHIC_DATA]" at bounding box center [276, 270] width 390 height 57
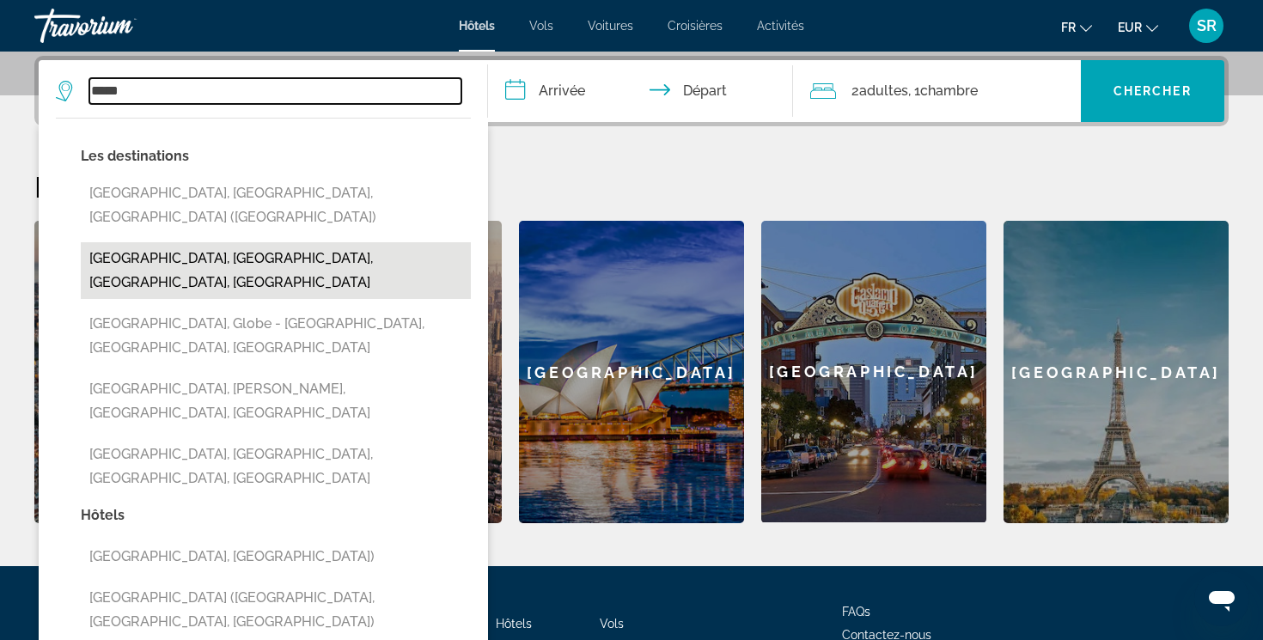
type input "**********"
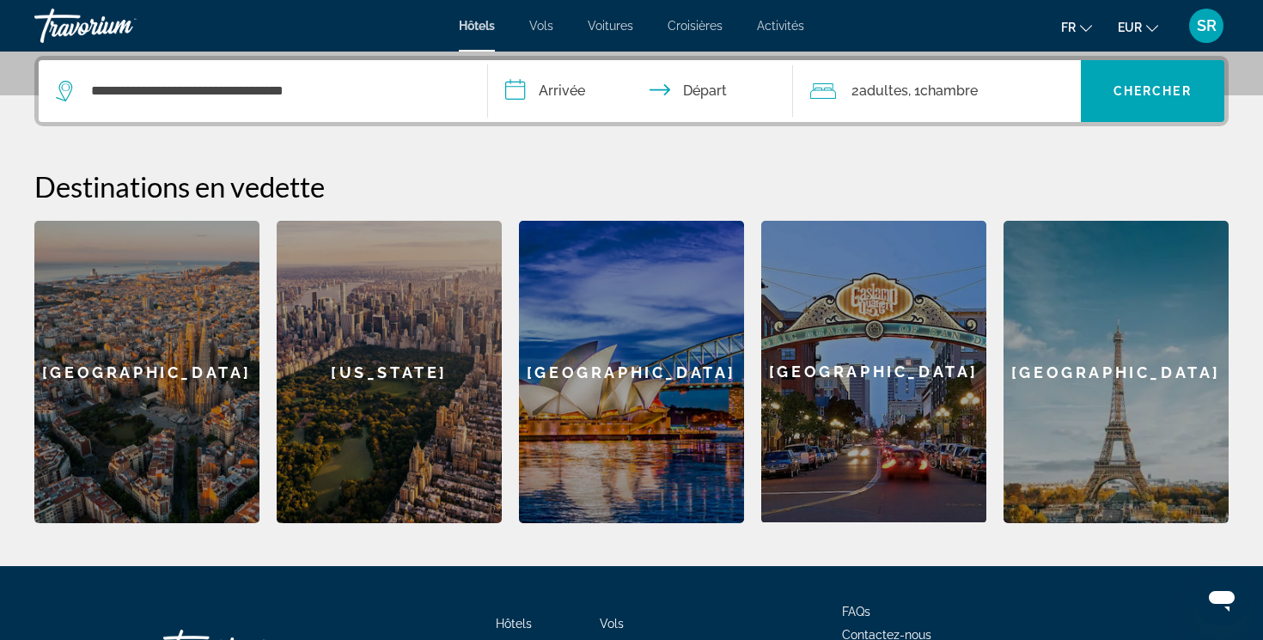
click at [1139, 23] on span "EUR" at bounding box center [1130, 28] width 24 height 14
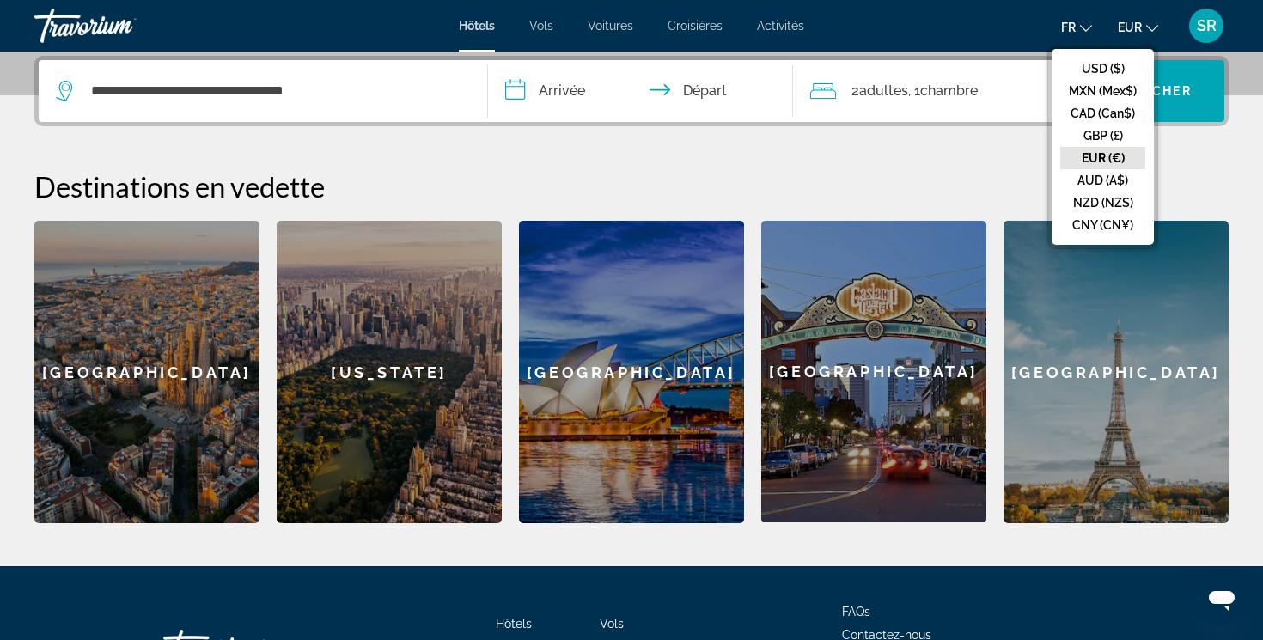
click at [1139, 23] on span "EUR" at bounding box center [1130, 28] width 24 height 14
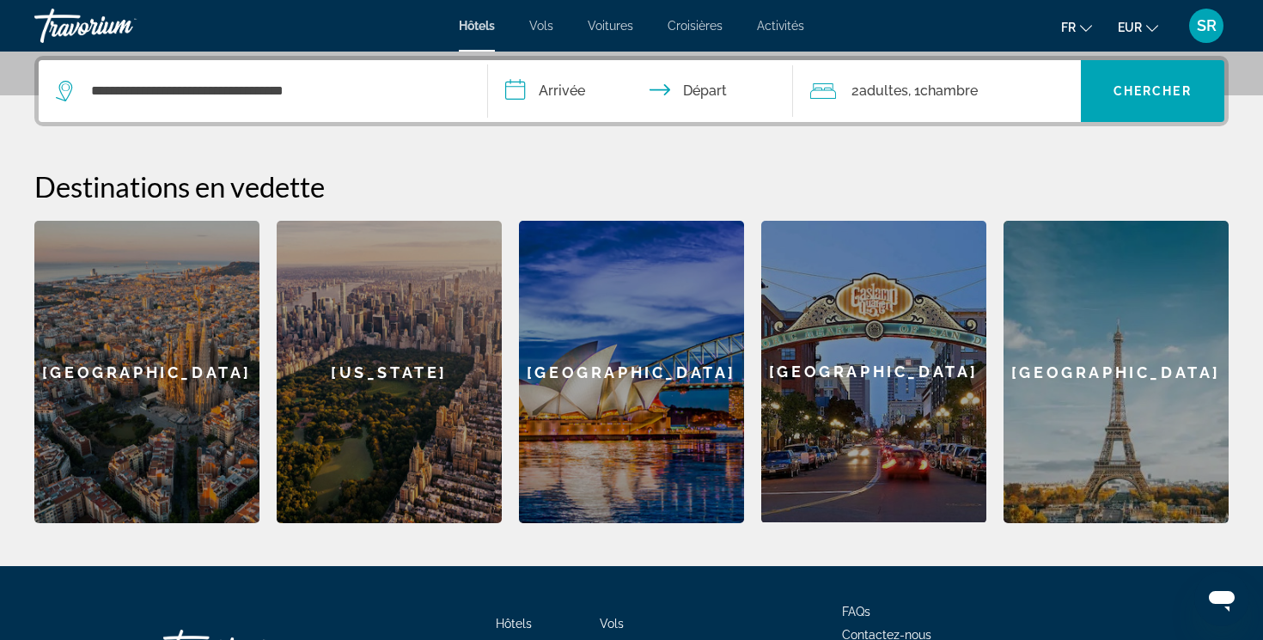
click at [588, 84] on input "**********" at bounding box center [644, 93] width 312 height 67
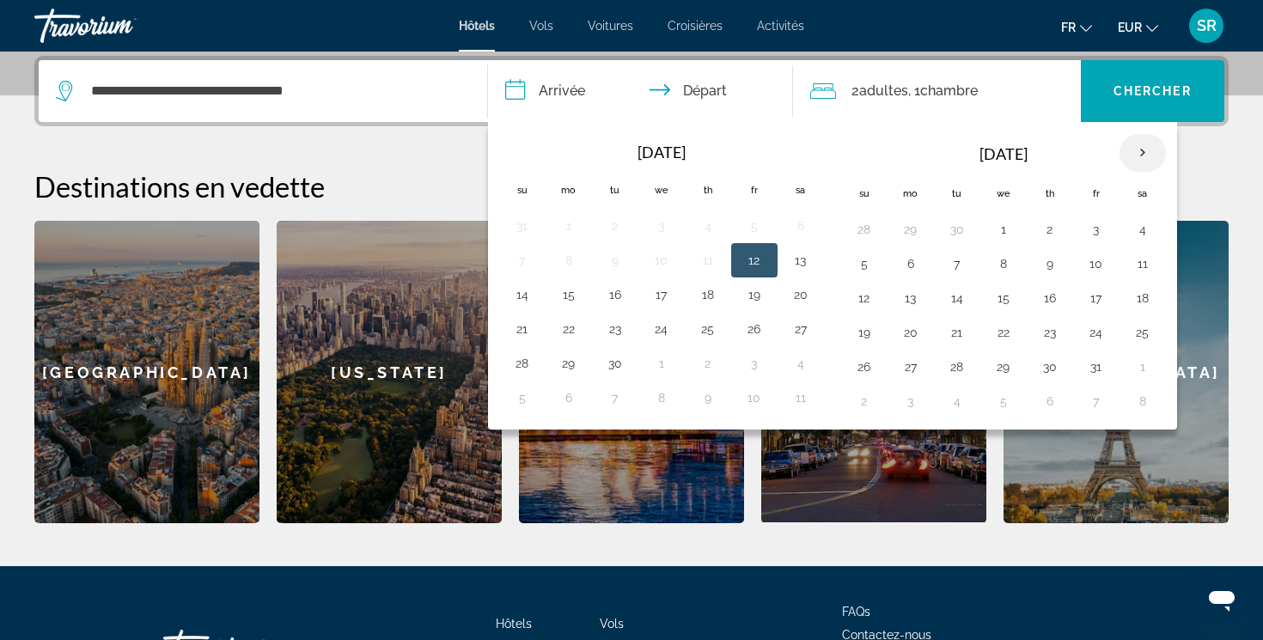
click at [1140, 151] on th "Next month" at bounding box center [1143, 153] width 46 height 38
click at [917, 363] on button "29" at bounding box center [910, 367] width 27 height 24
click at [1146, 148] on th "Next month" at bounding box center [1143, 153] width 46 height 38
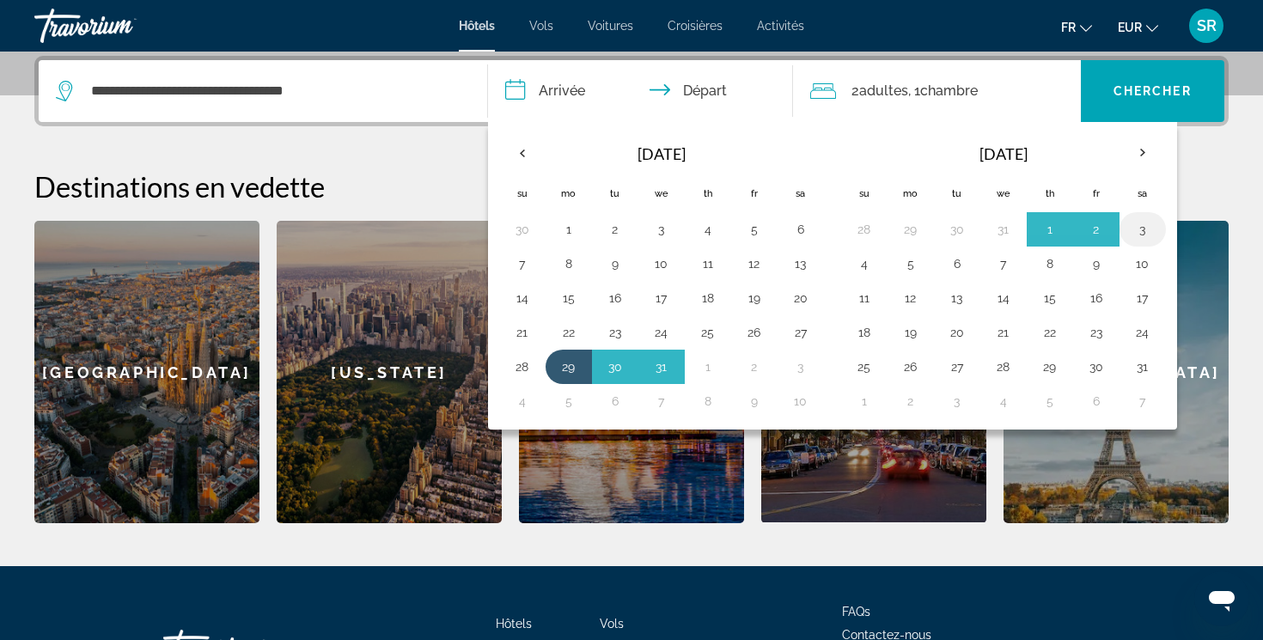
click at [1133, 227] on button "3" at bounding box center [1142, 229] width 27 height 24
type input "**********"
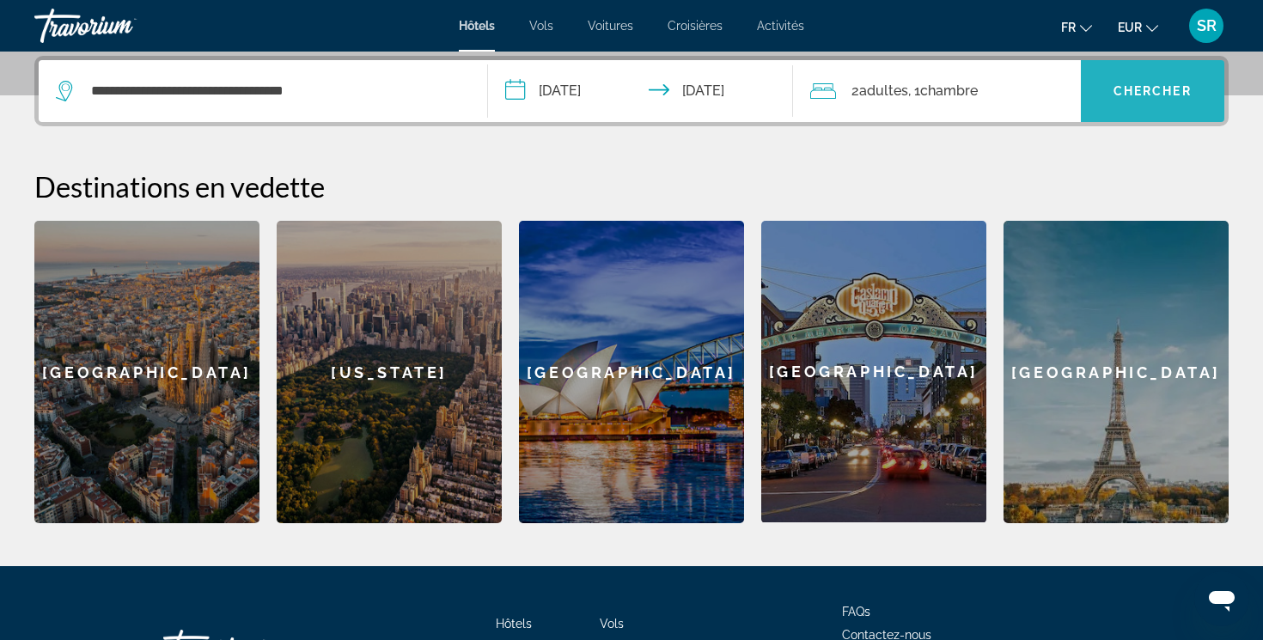
click at [1138, 111] on span "Search widget" at bounding box center [1153, 90] width 144 height 41
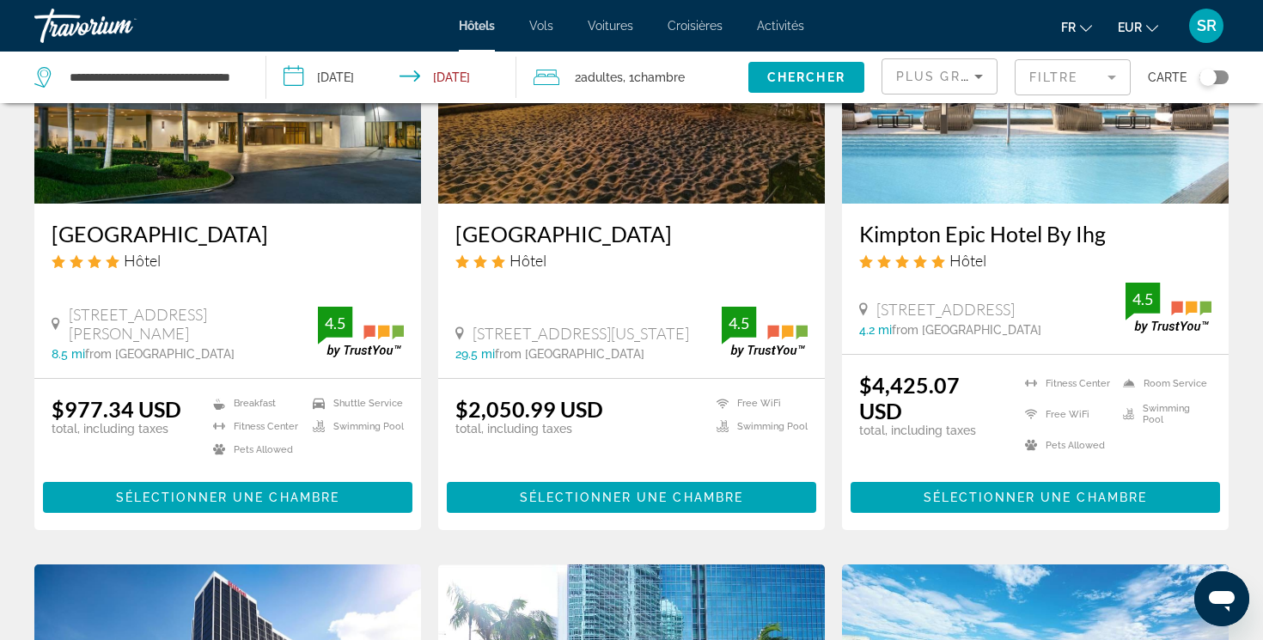
scroll to position [1558, 0]
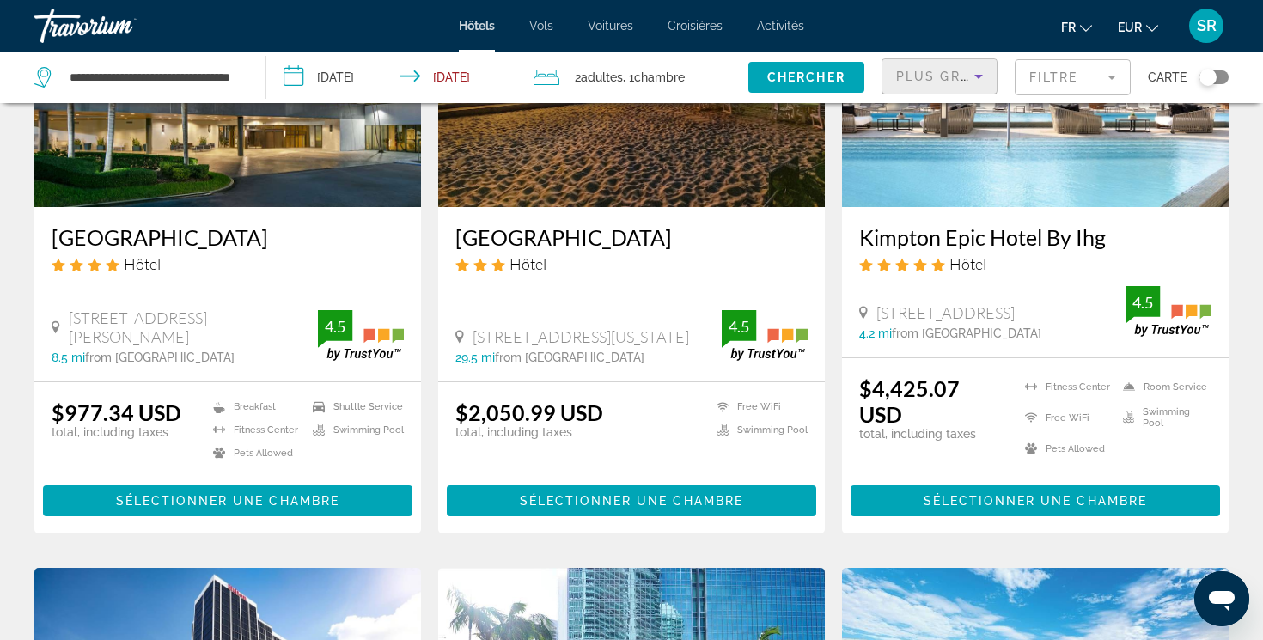
click at [968, 76] on icon "Sort by" at bounding box center [978, 76] width 21 height 21
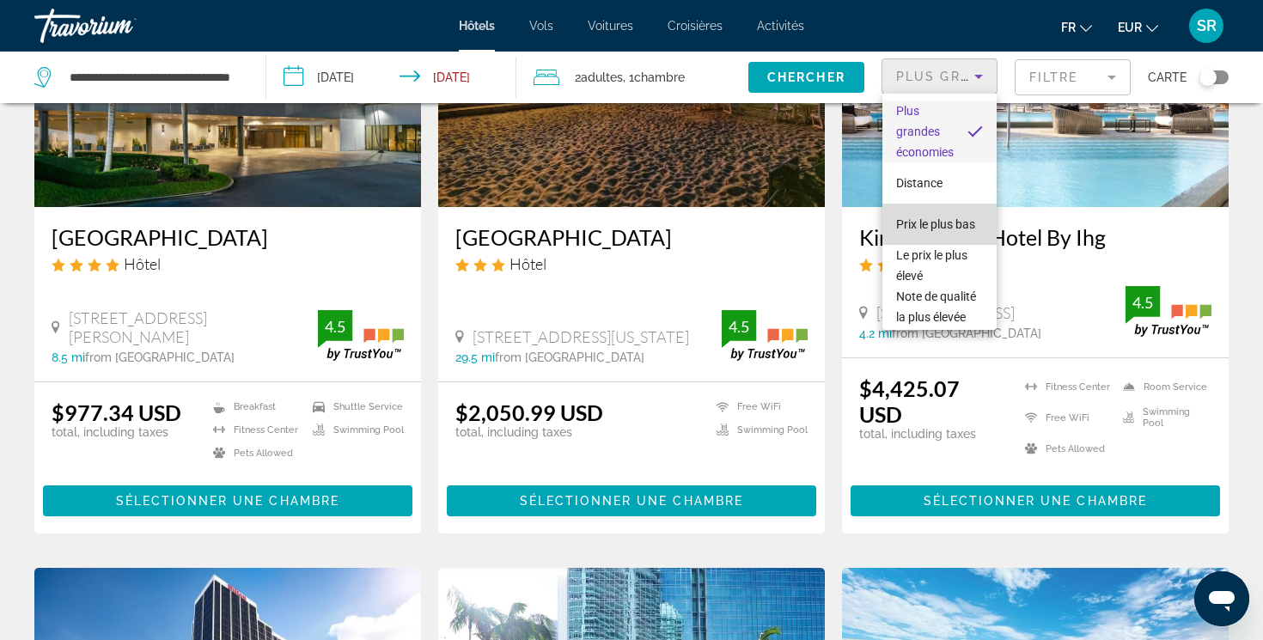
click at [942, 216] on span "Prix le plus bas" at bounding box center [935, 224] width 79 height 21
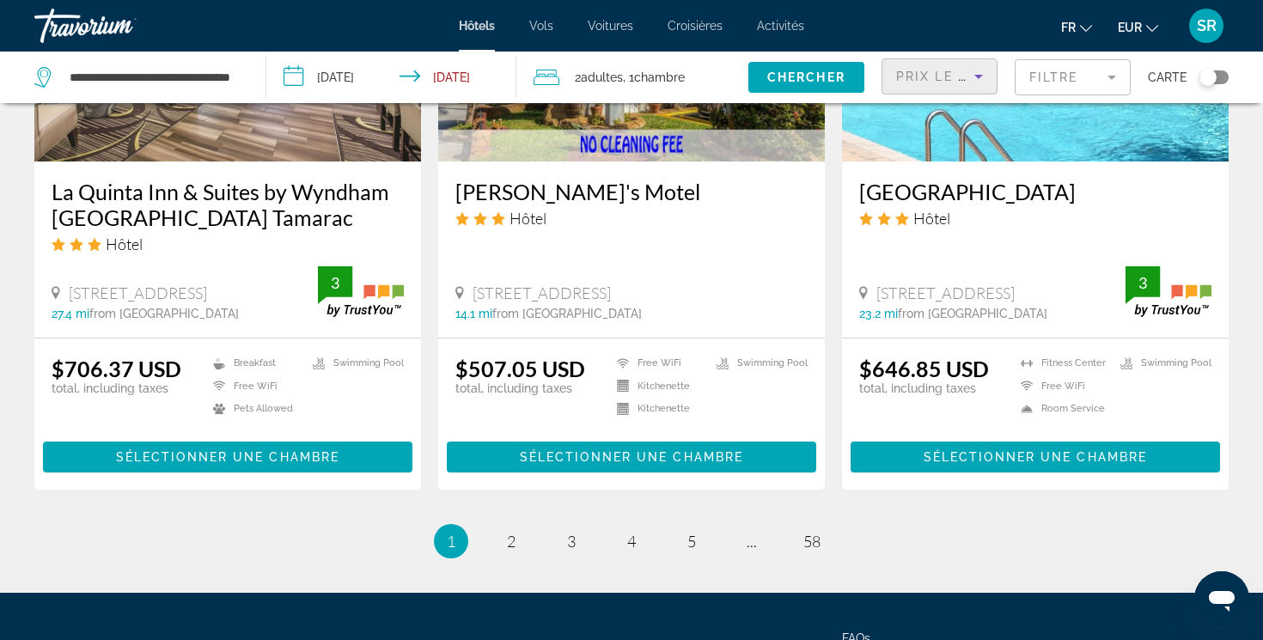
scroll to position [2220, 0]
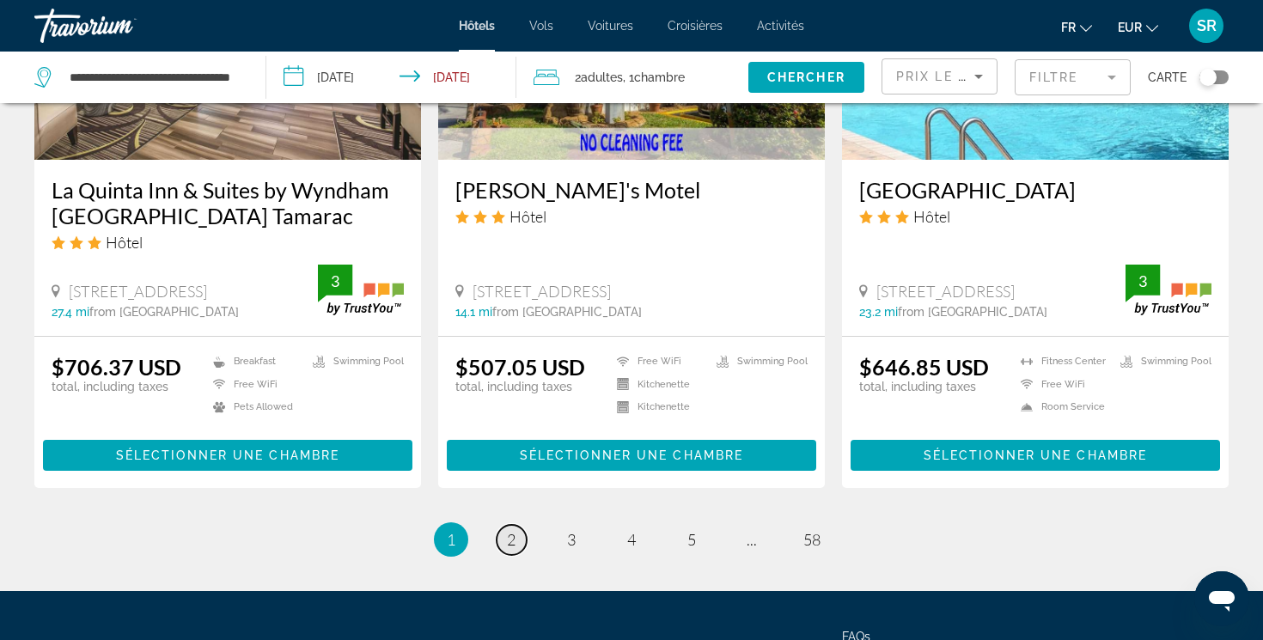
click at [512, 530] on span "2" at bounding box center [511, 539] width 9 height 19
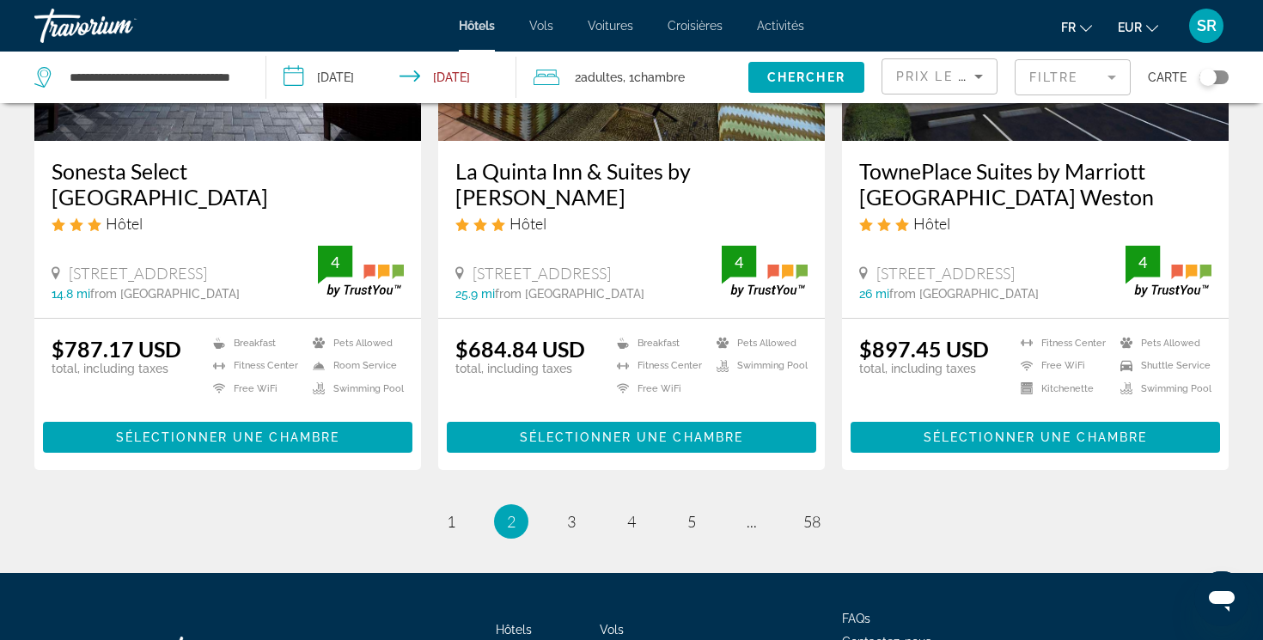
scroll to position [2244, 0]
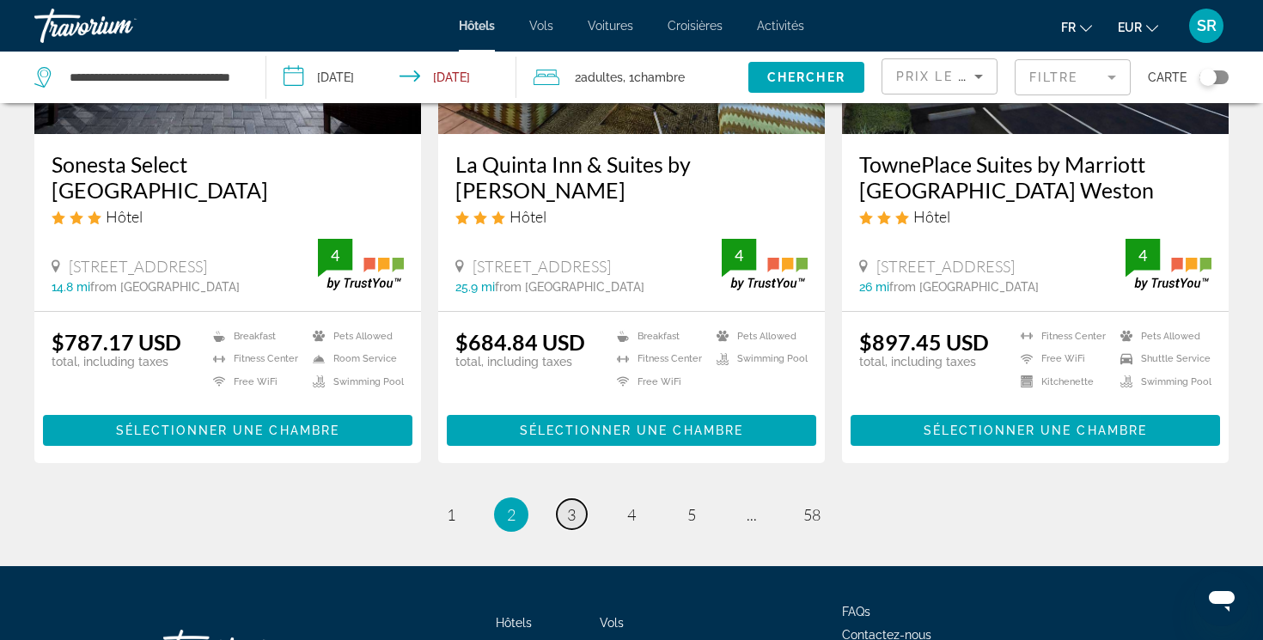
click at [572, 505] on span "3" at bounding box center [571, 514] width 9 height 19
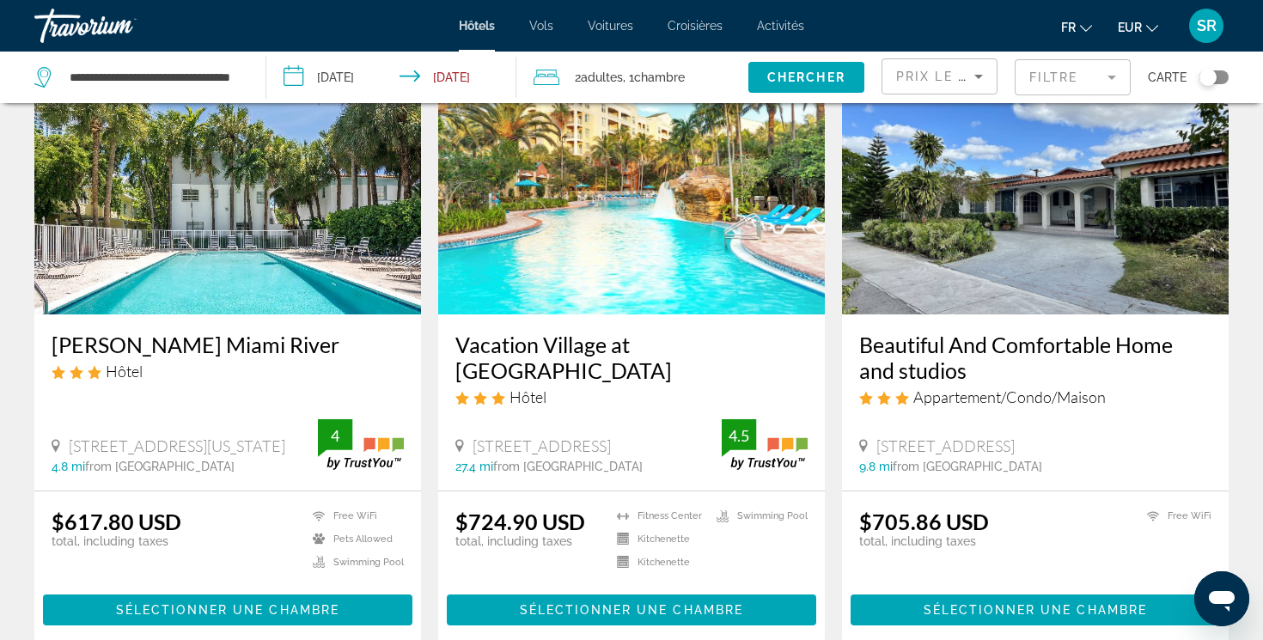
scroll to position [122, 0]
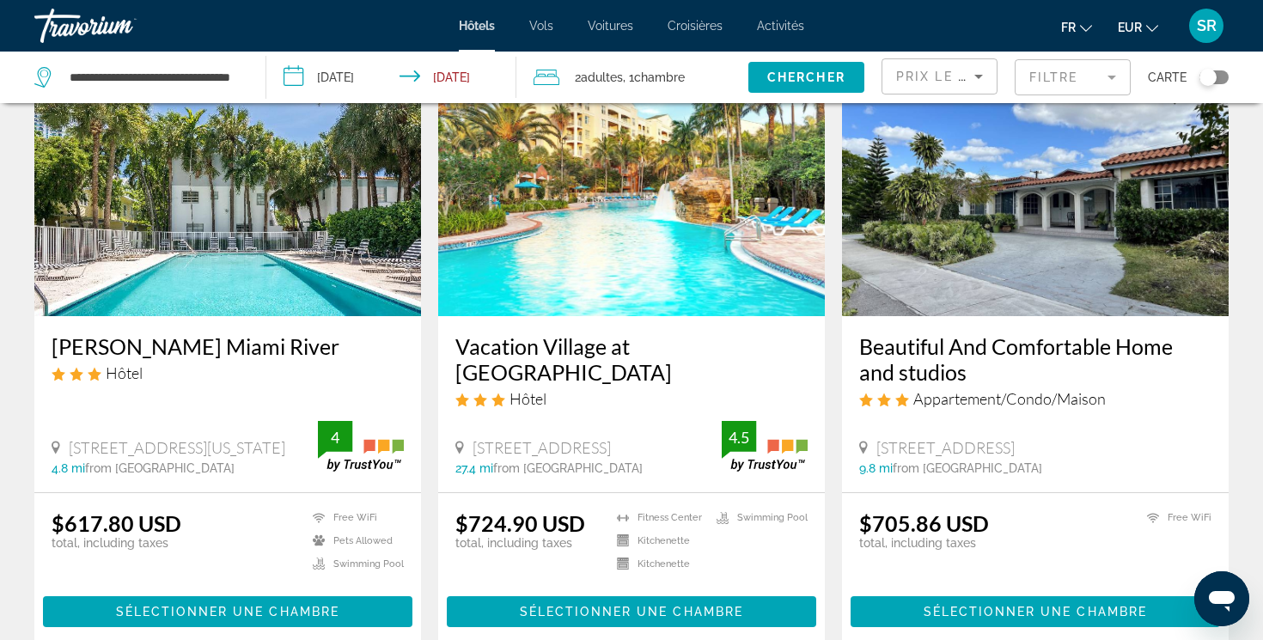
click at [910, 70] on span "Prix le plus bas" at bounding box center [963, 77] width 135 height 14
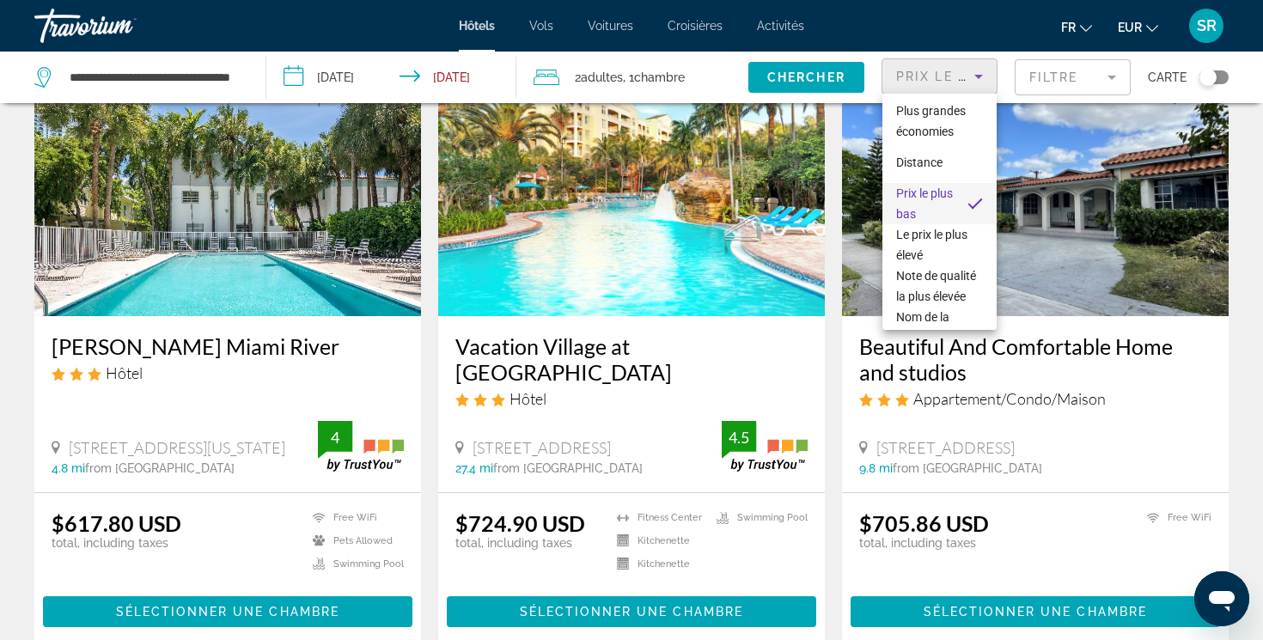
click at [910, 71] on div at bounding box center [631, 320] width 1263 height 640
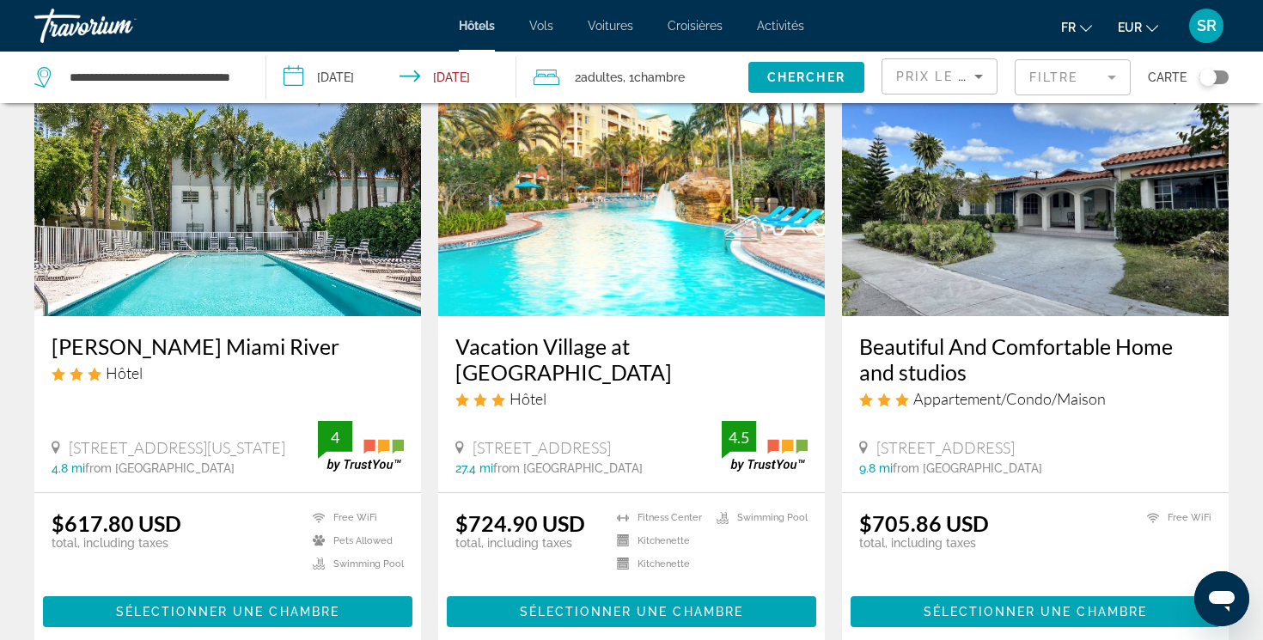
click at [1043, 92] on mat-form-field "Filtre" at bounding box center [1073, 77] width 116 height 36
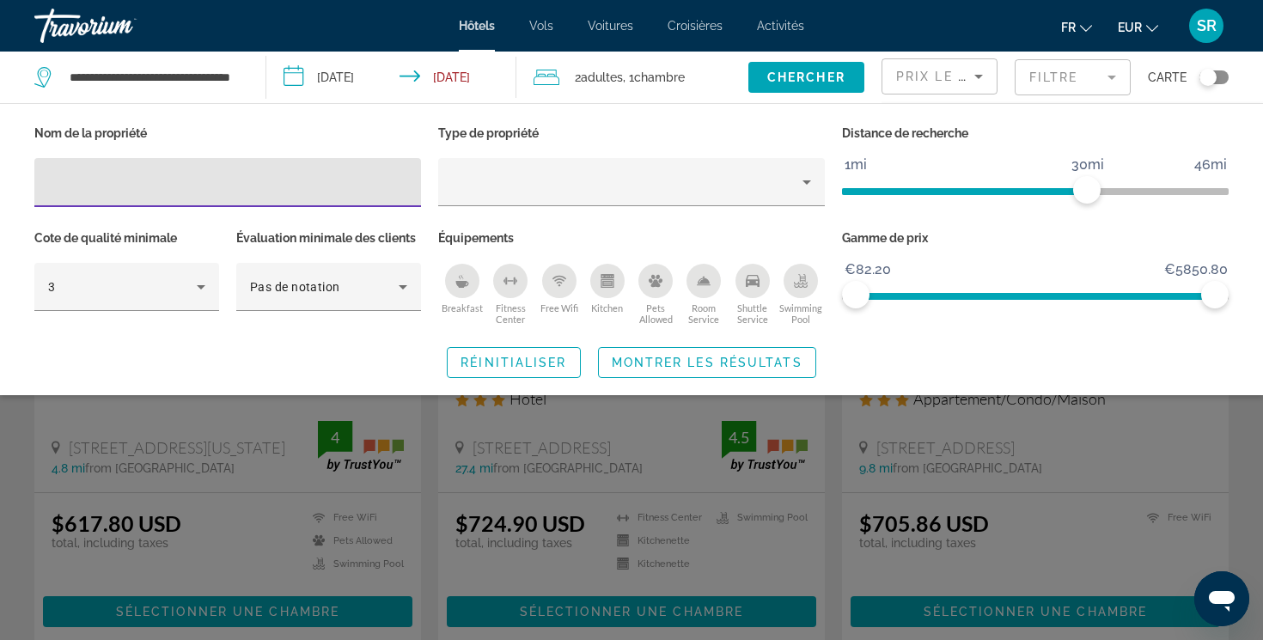
click at [449, 287] on div "Breakfast" at bounding box center [462, 281] width 34 height 34
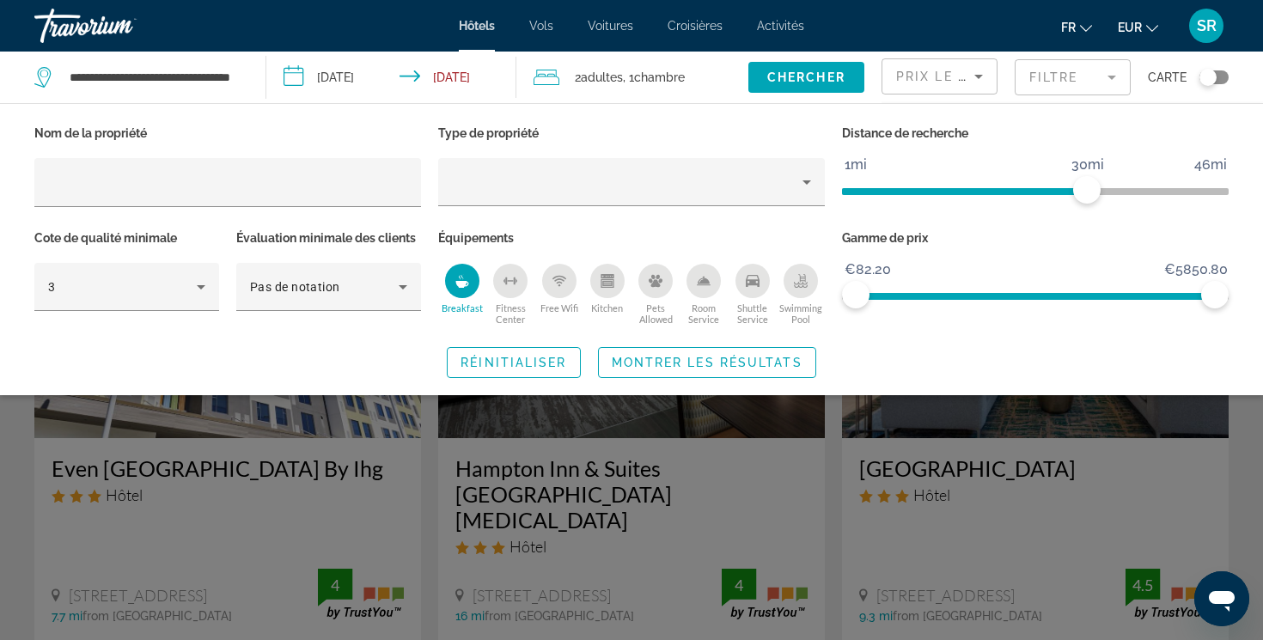
click at [799, 282] on icon "Swimming Pool" at bounding box center [801, 283] width 14 height 3
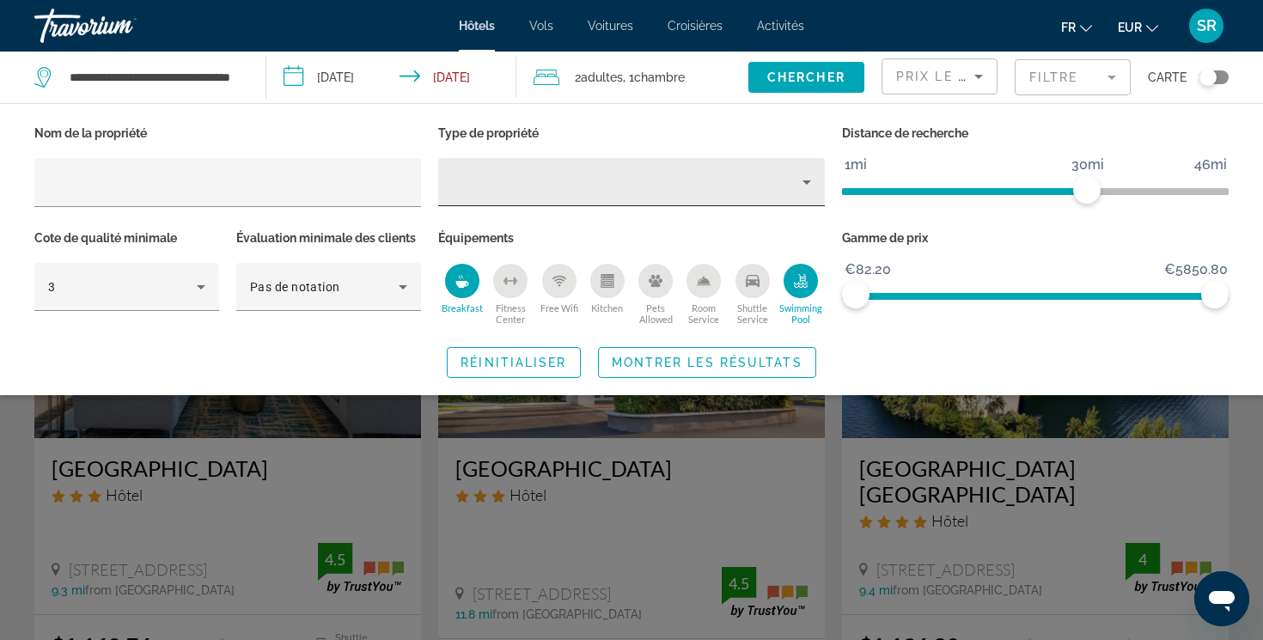
click at [680, 196] on div "Hotel Filters" at bounding box center [631, 182] width 359 height 48
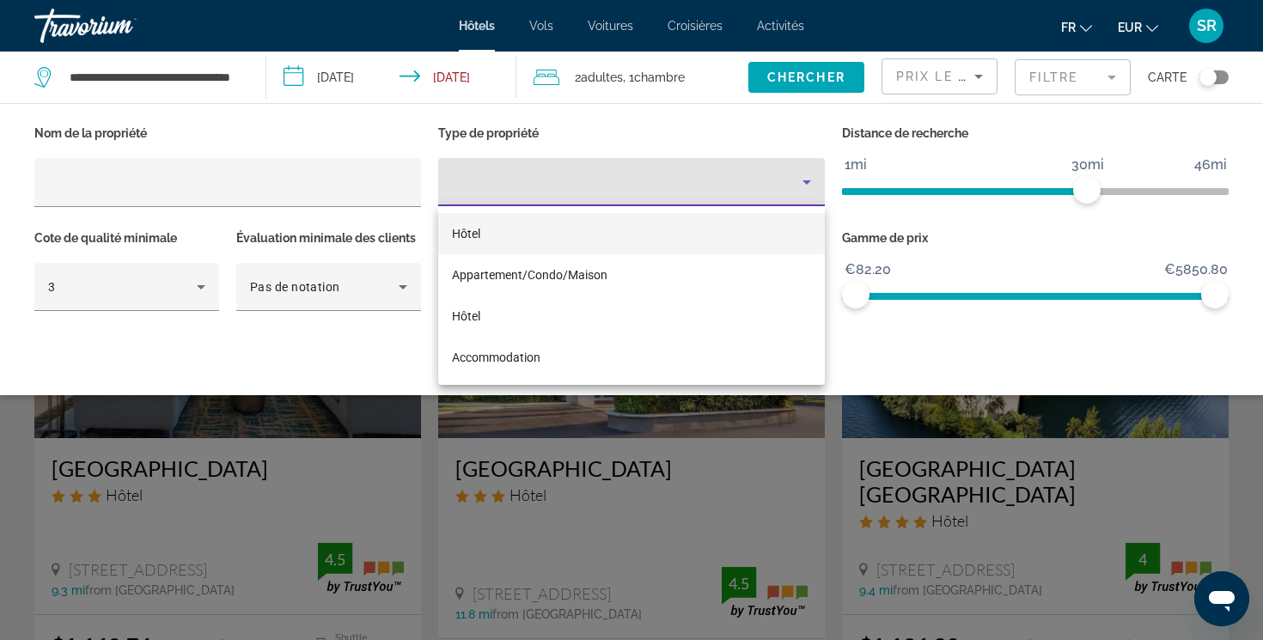
click at [667, 228] on mat-option "Hôtel" at bounding box center [631, 233] width 387 height 41
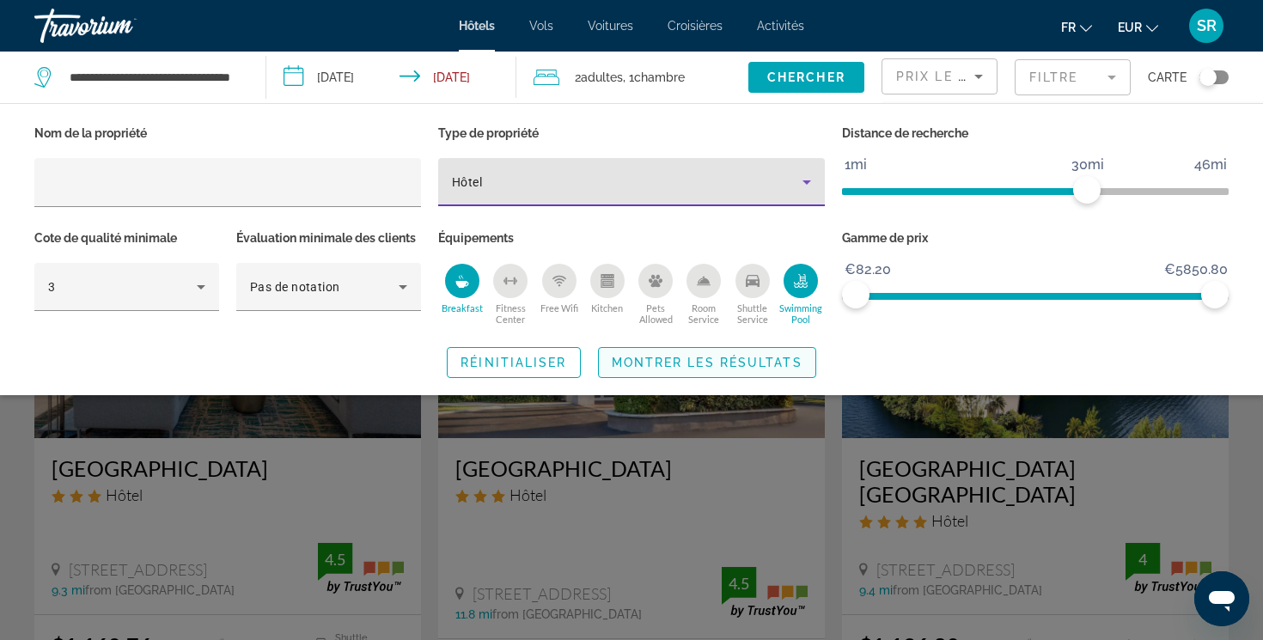
click at [667, 368] on span "Montrer les résultats" at bounding box center [707, 363] width 191 height 14
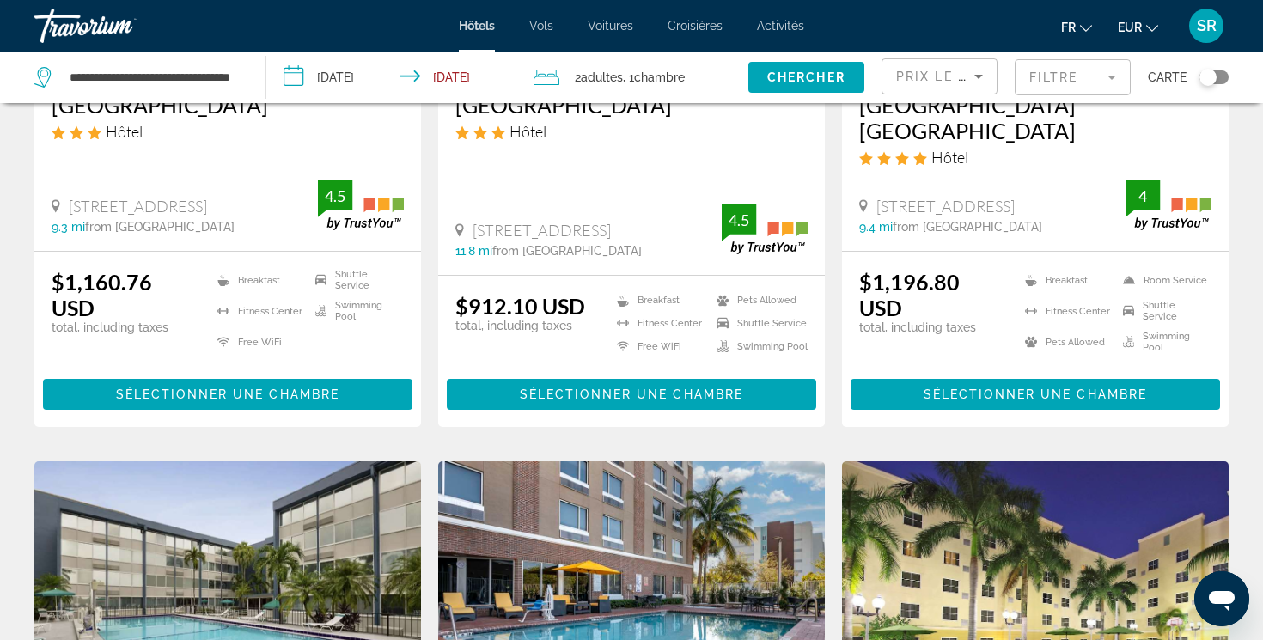
scroll to position [379, 0]
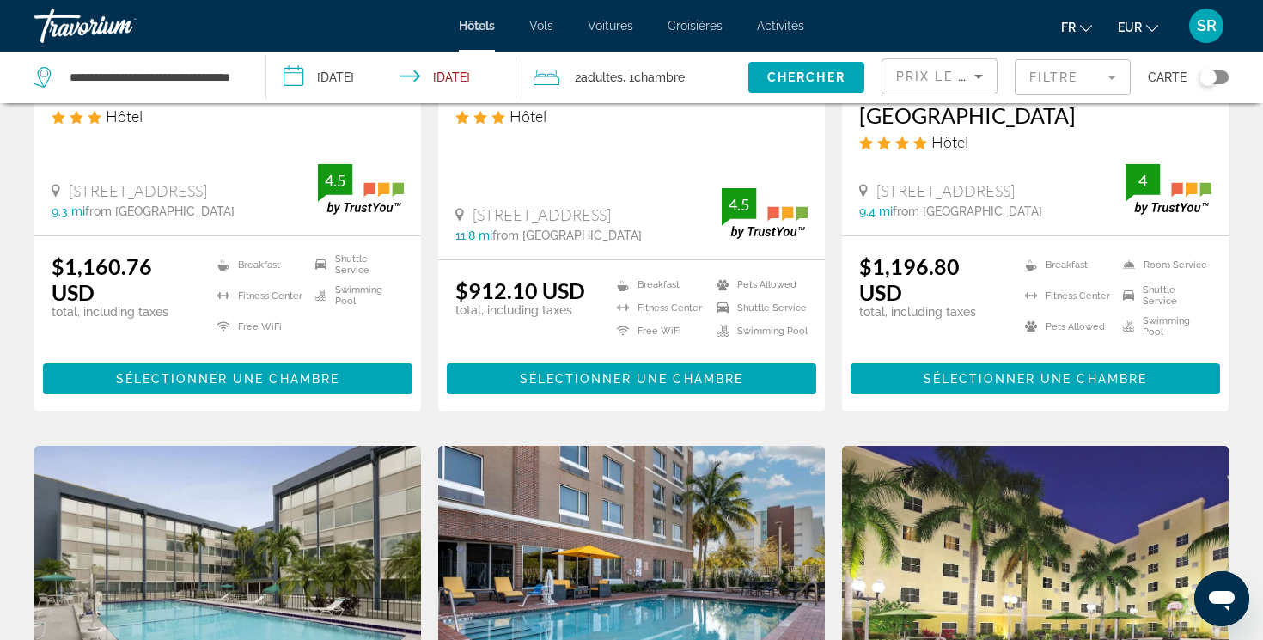
click at [1073, 58] on div "Filtre" at bounding box center [1073, 78] width 116 height 52
click at [1073, 70] on mat-form-field "Filtre" at bounding box center [1073, 77] width 116 height 36
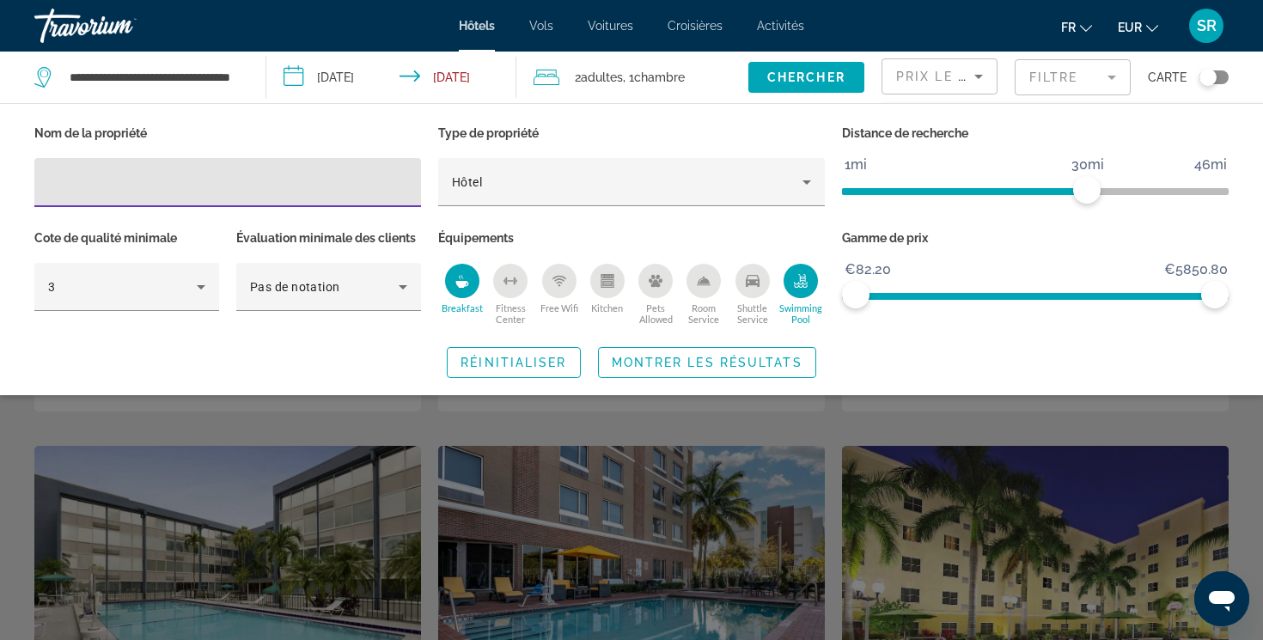
click at [1042, 85] on mat-form-field "Filtre" at bounding box center [1073, 77] width 116 height 36
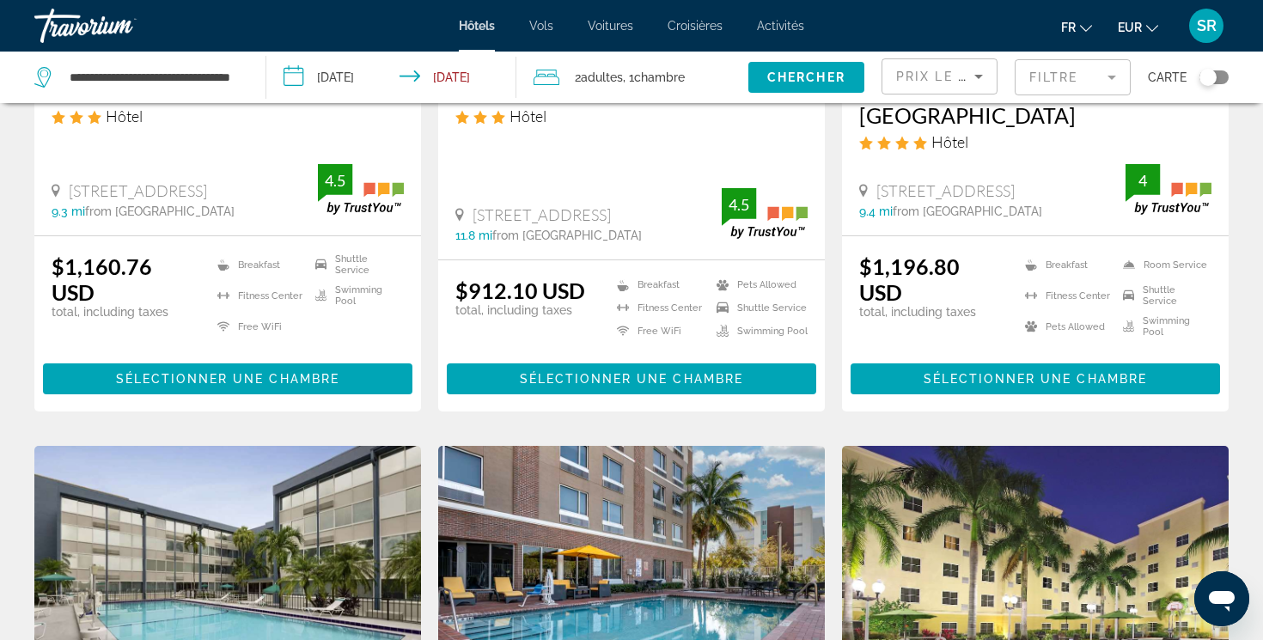
click at [967, 82] on span "Prix le plus bas" at bounding box center [963, 77] width 135 height 14
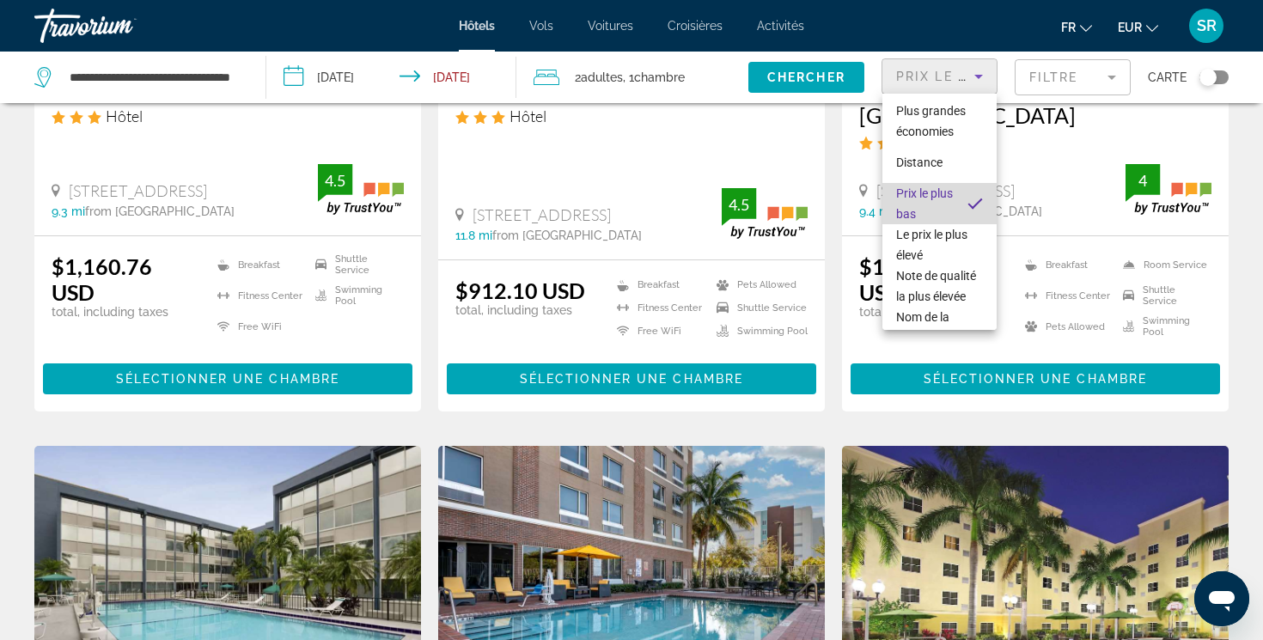
click at [941, 192] on span "Prix le plus bas" at bounding box center [925, 203] width 58 height 41
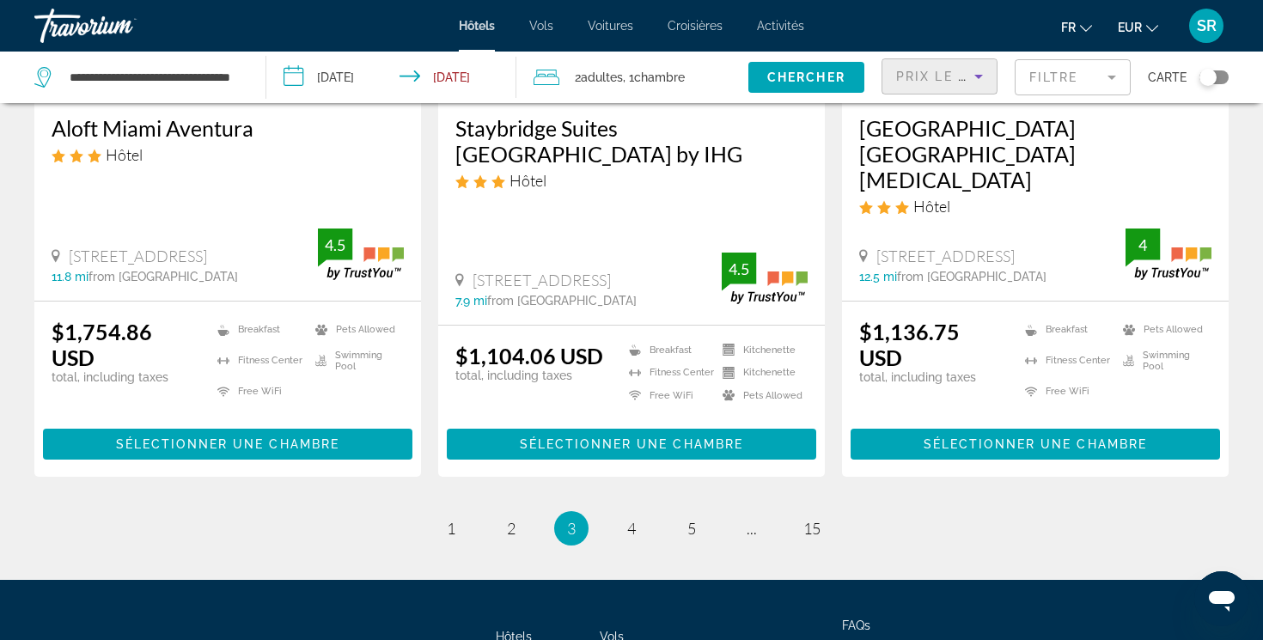
scroll to position [2426, 0]
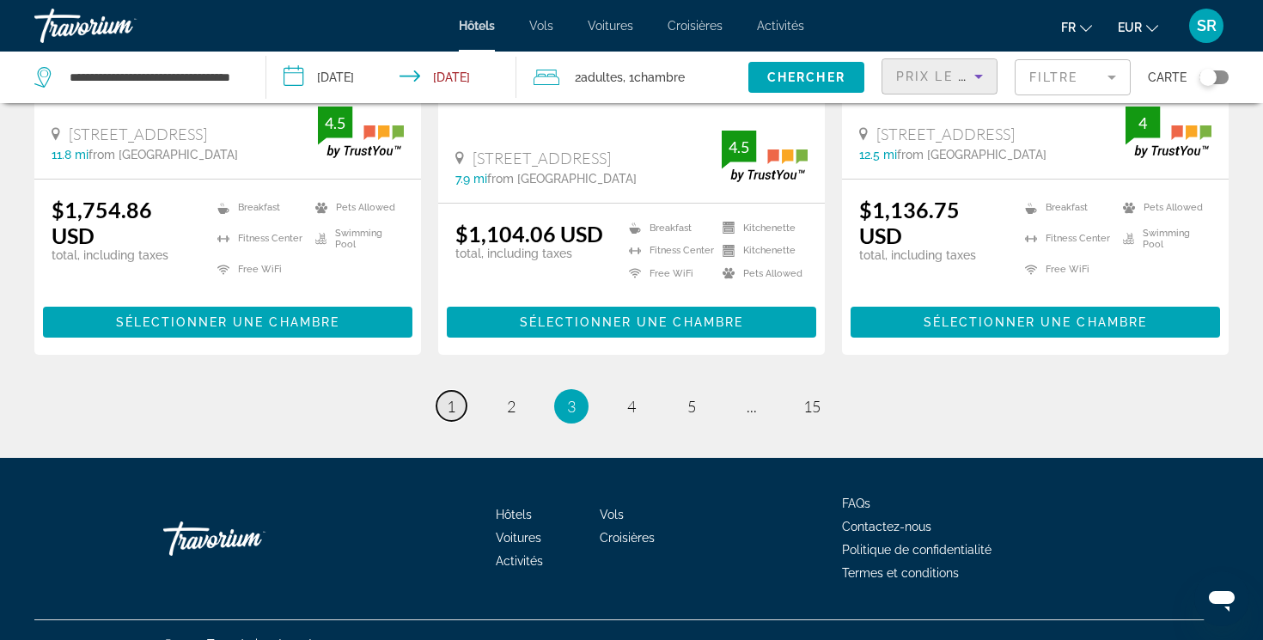
click at [454, 397] on span "1" at bounding box center [451, 406] width 9 height 19
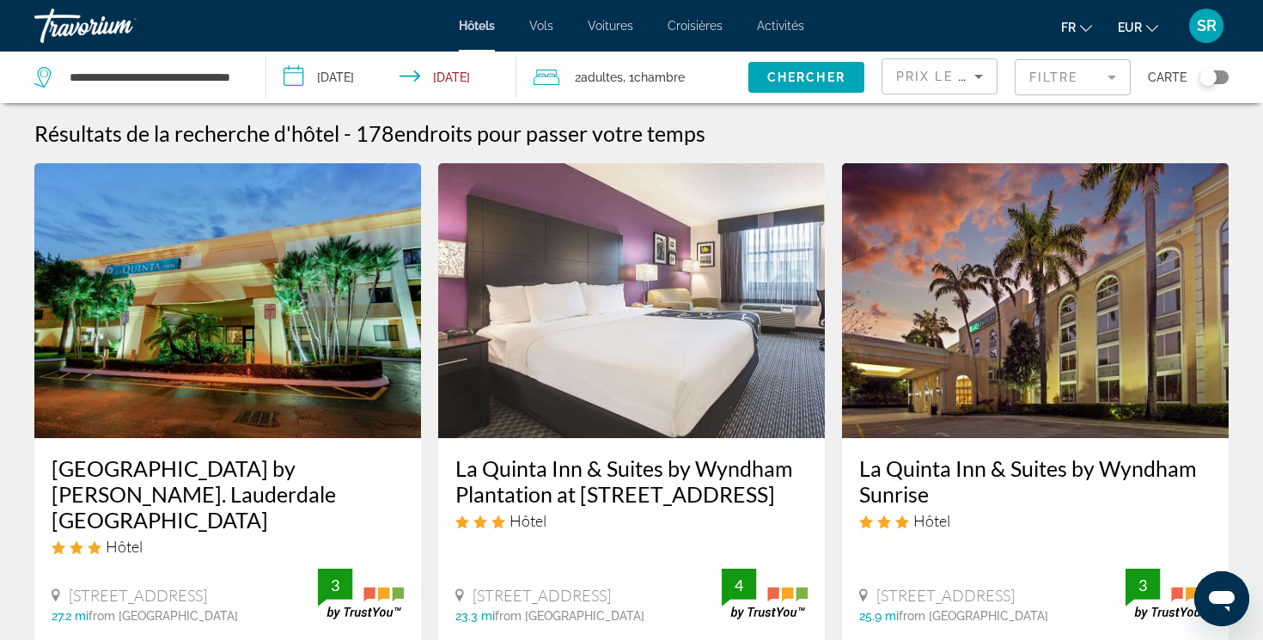
click at [919, 85] on div "Prix le plus bas" at bounding box center [935, 76] width 78 height 21
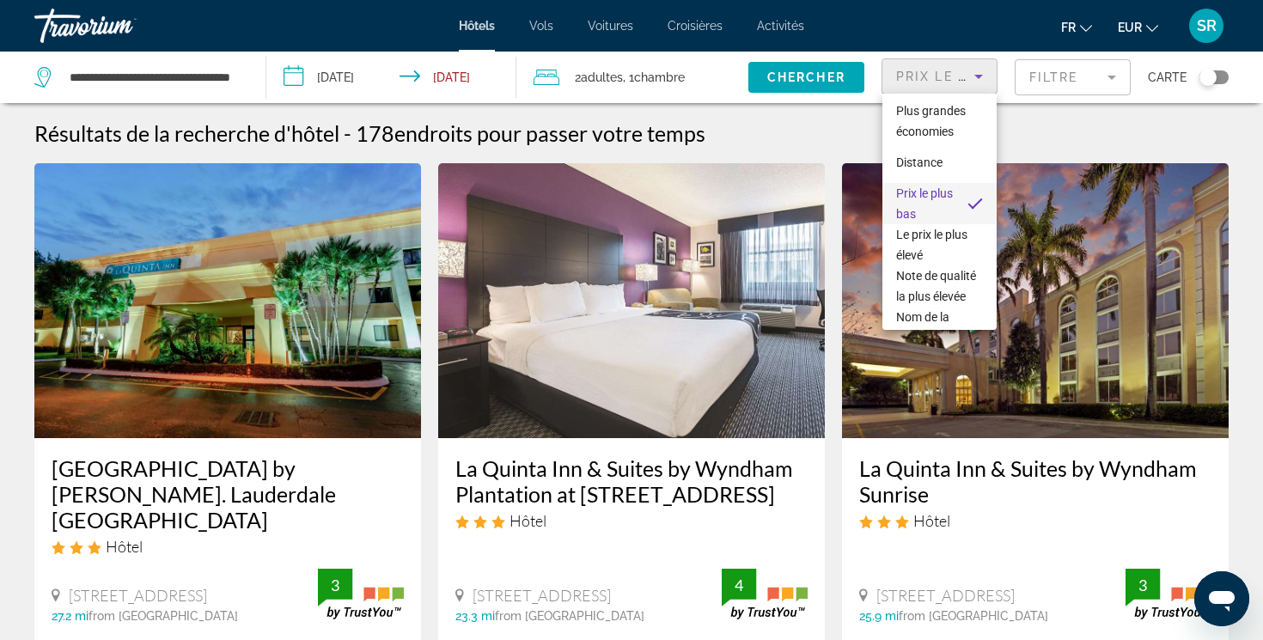
click at [922, 87] on div at bounding box center [631, 320] width 1263 height 640
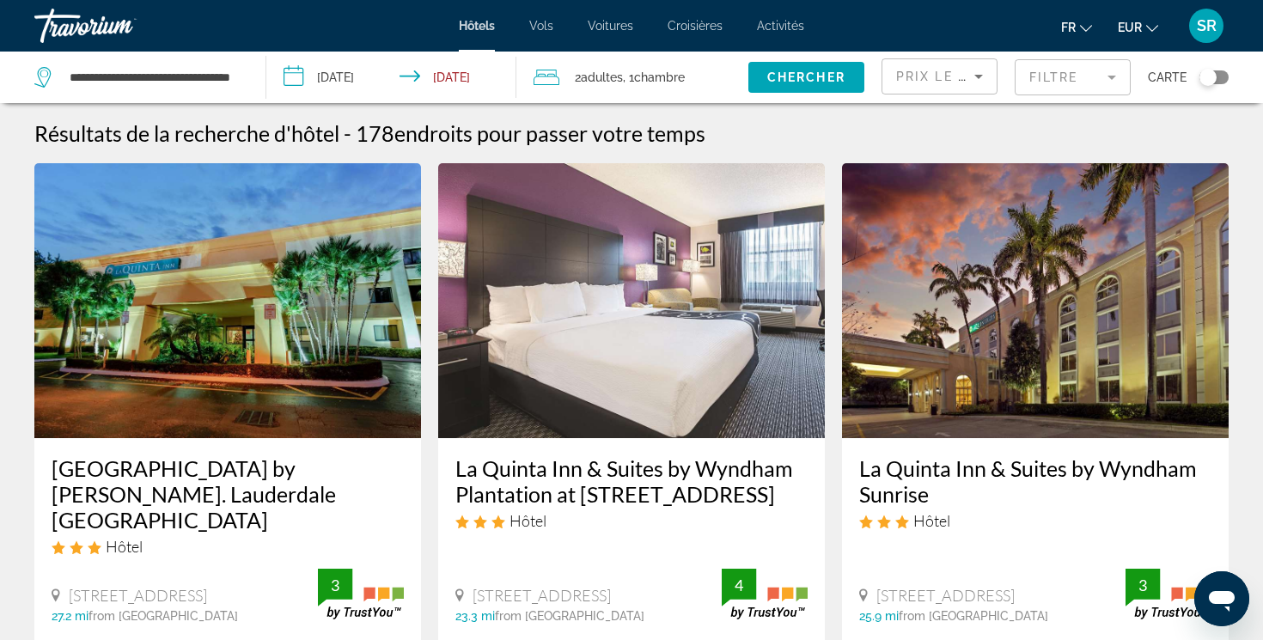
click at [1045, 80] on mat-form-field "Filtre" at bounding box center [1073, 77] width 116 height 36
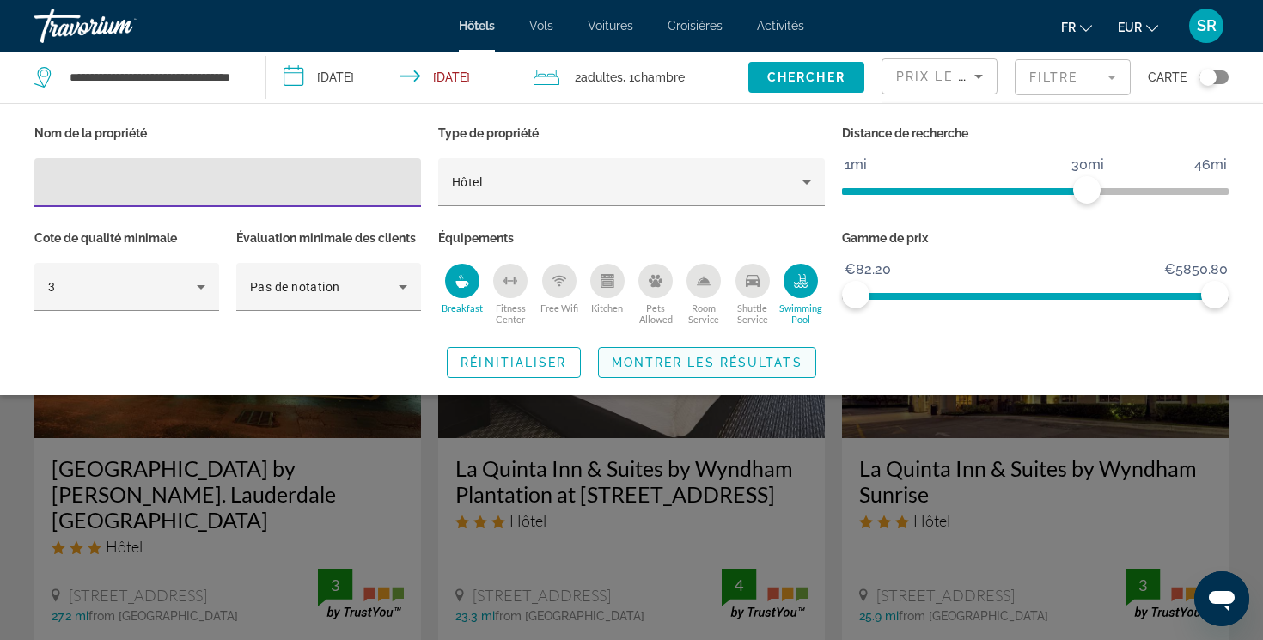
click at [638, 358] on span "Montrer les résultats" at bounding box center [707, 363] width 191 height 14
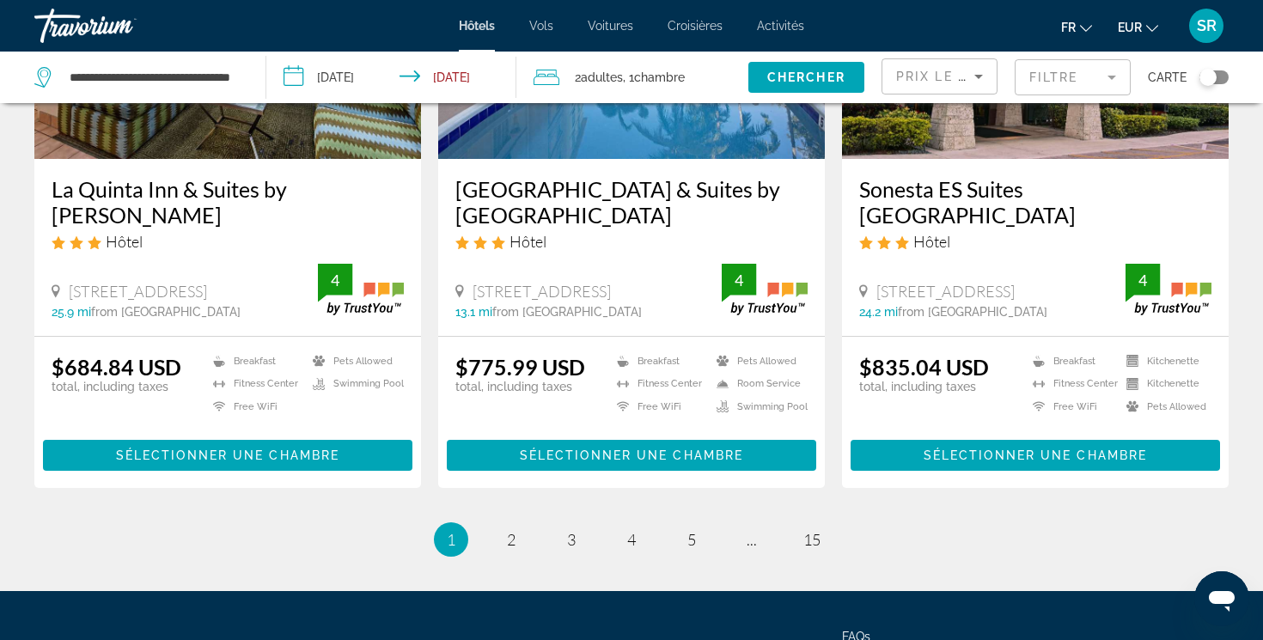
scroll to position [2217, 0]
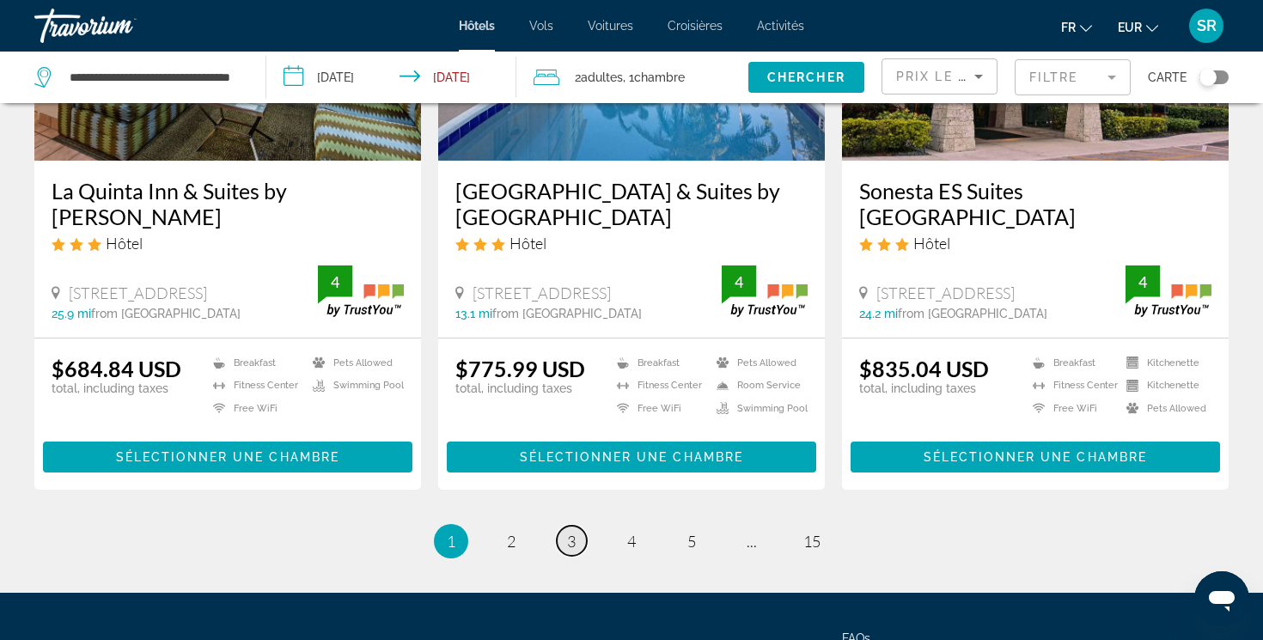
click at [571, 532] on span "3" at bounding box center [571, 541] width 9 height 19
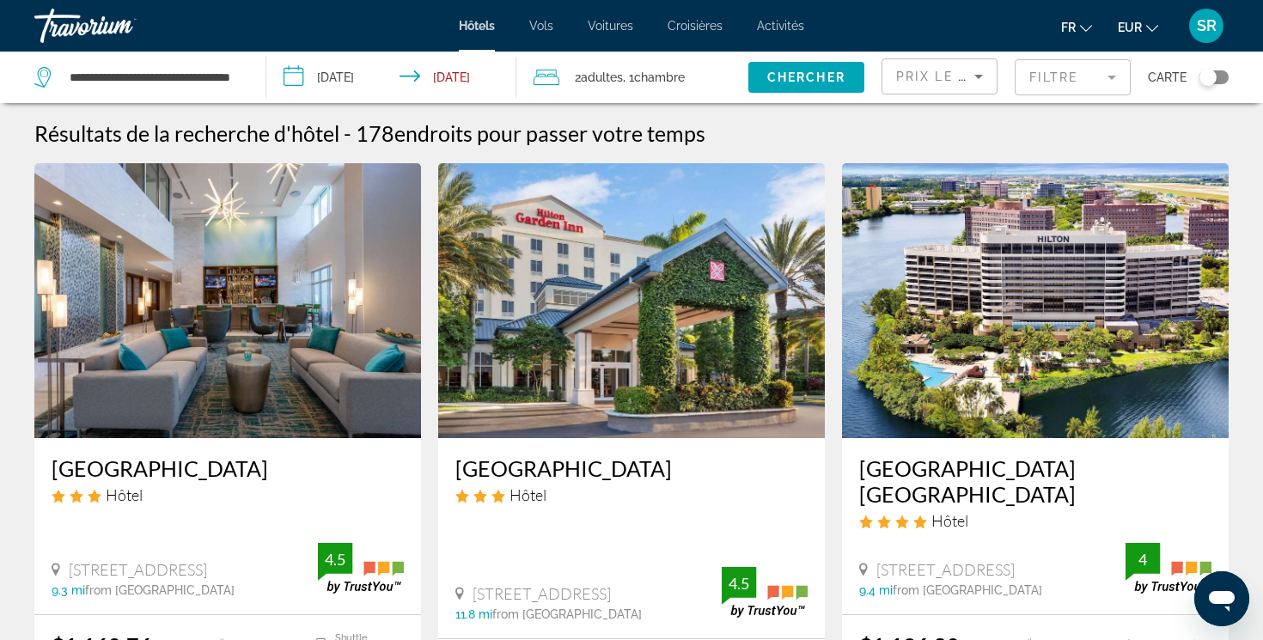
click at [571, 504] on div "Hôtel" at bounding box center [631, 495] width 352 height 19
drag, startPoint x: 1063, startPoint y: 569, endPoint x: 879, endPoint y: 571, distance: 183.9
click at [879, 571] on span "[STREET_ADDRESS]" at bounding box center [945, 569] width 138 height 19
copy span "[STREET_ADDRESS]"
click at [1223, 78] on div "Toggle map" at bounding box center [1214, 77] width 29 height 14
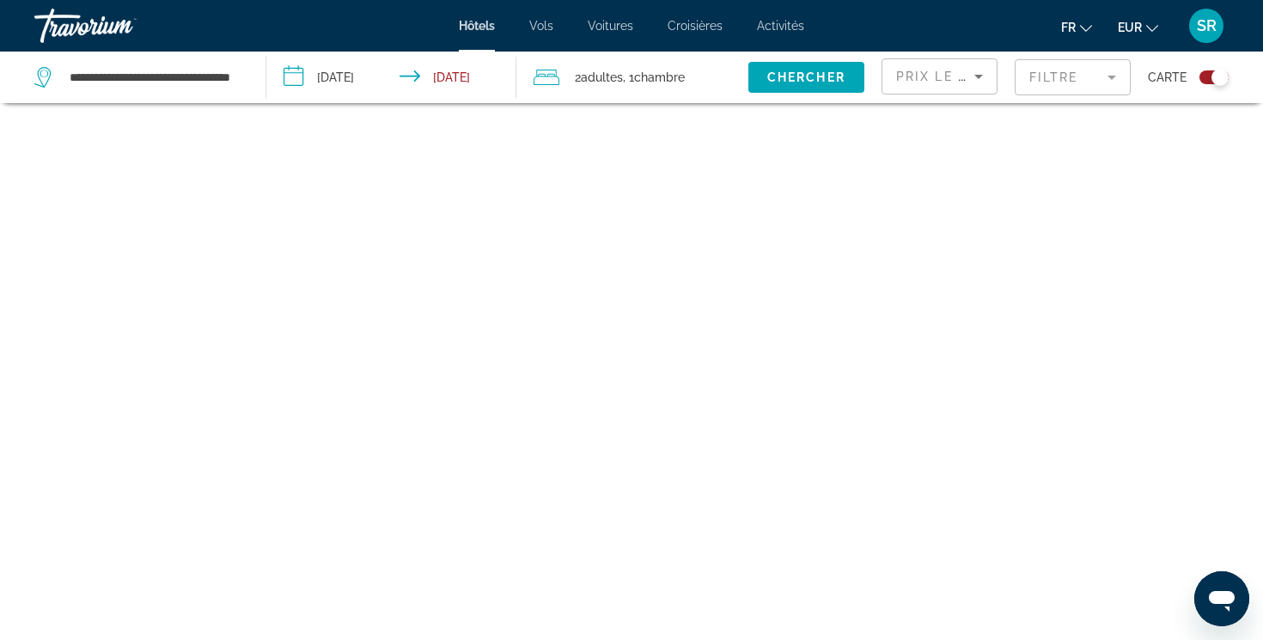
scroll to position [103, 0]
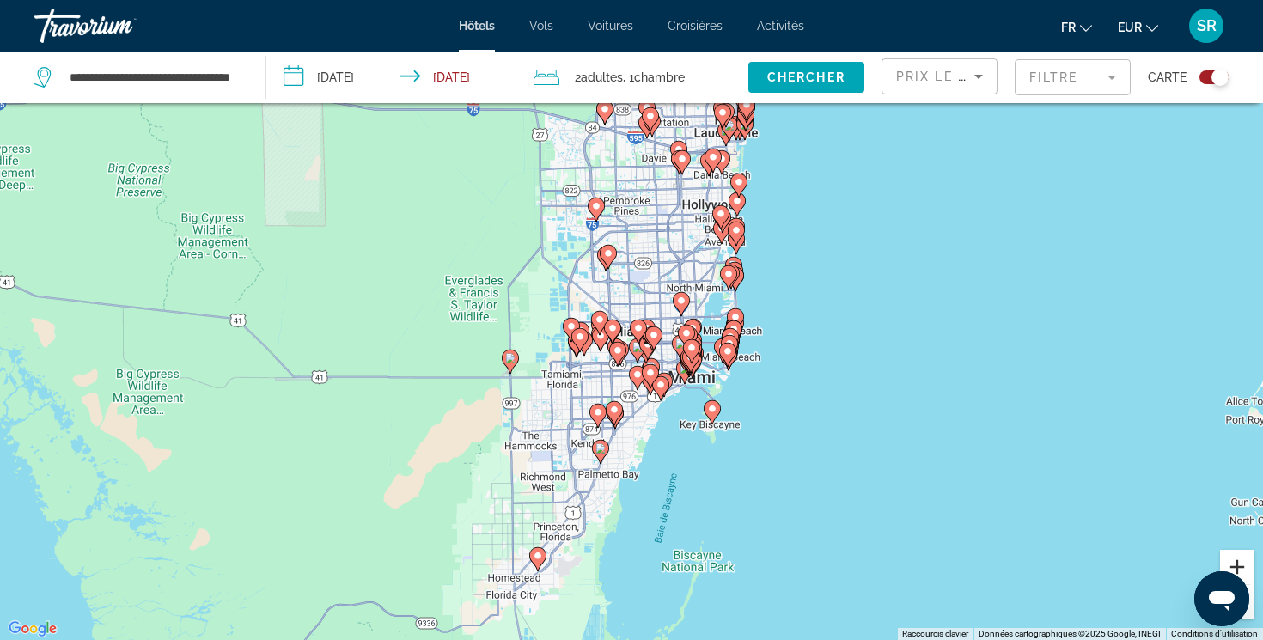
click at [1249, 568] on button "Zoom avant" at bounding box center [1237, 567] width 34 height 34
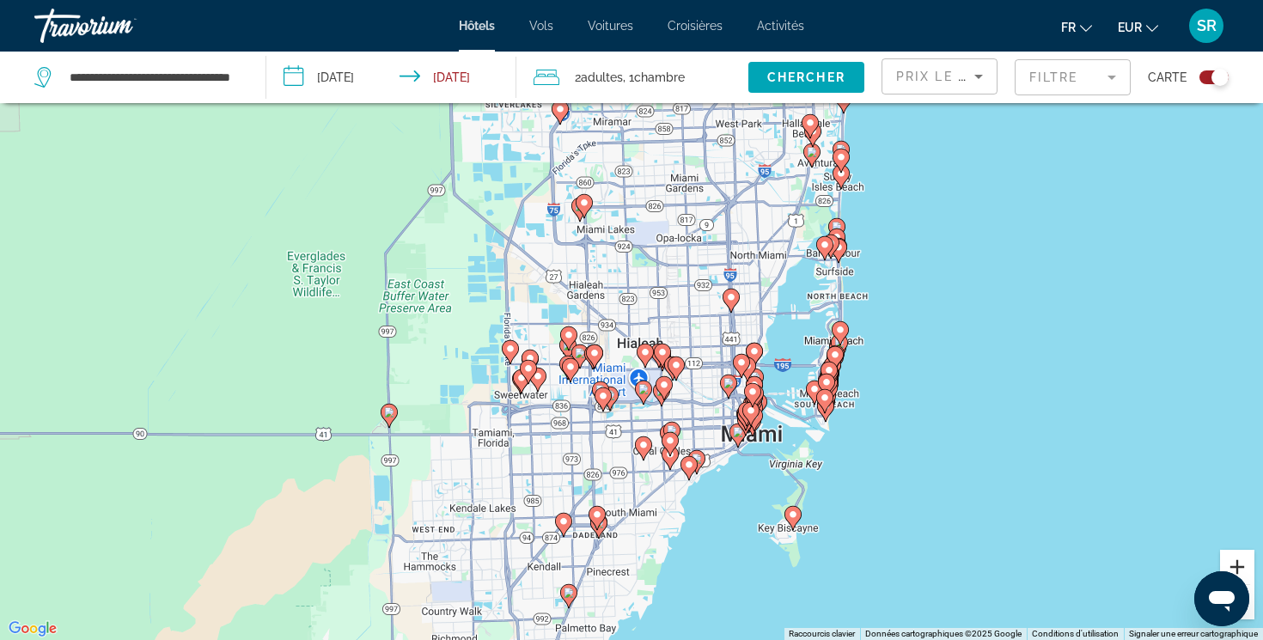
click at [1249, 569] on button "Zoom avant" at bounding box center [1237, 567] width 34 height 34
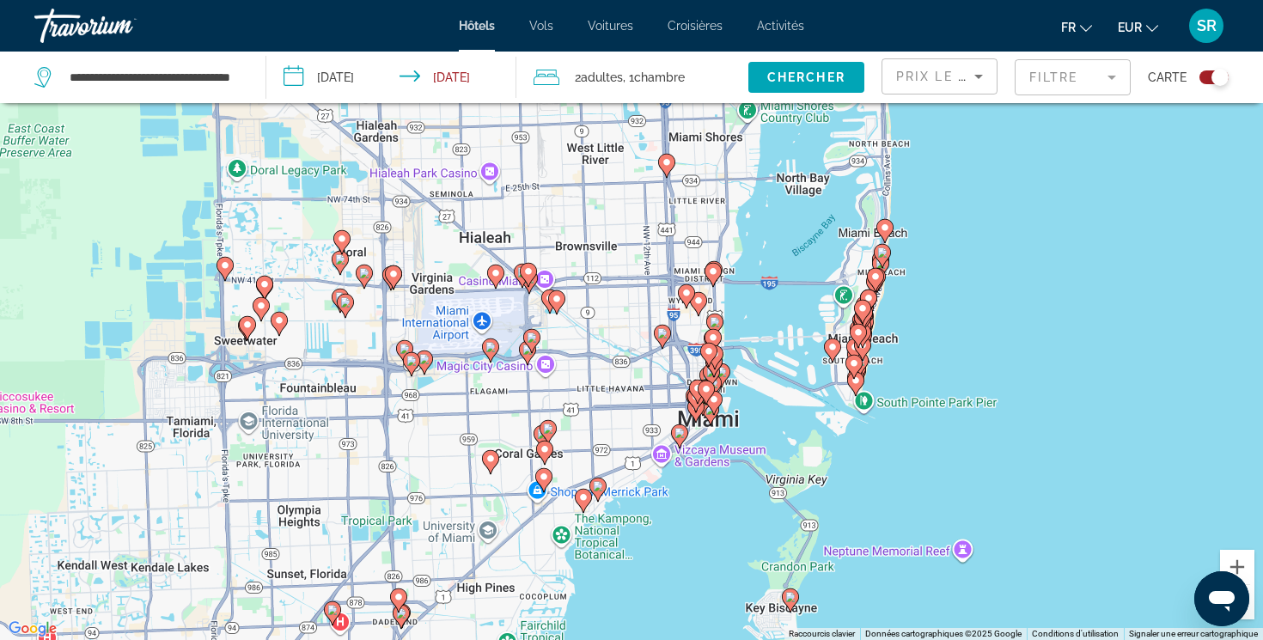
drag, startPoint x: 1185, startPoint y: 464, endPoint x: 1004, endPoint y: 320, distance: 231.8
click at [1004, 320] on div "Pour activer le glissement avec le clavier, appuyez sur Alt+Entrée. Une fois ce…" at bounding box center [631, 320] width 1263 height 640
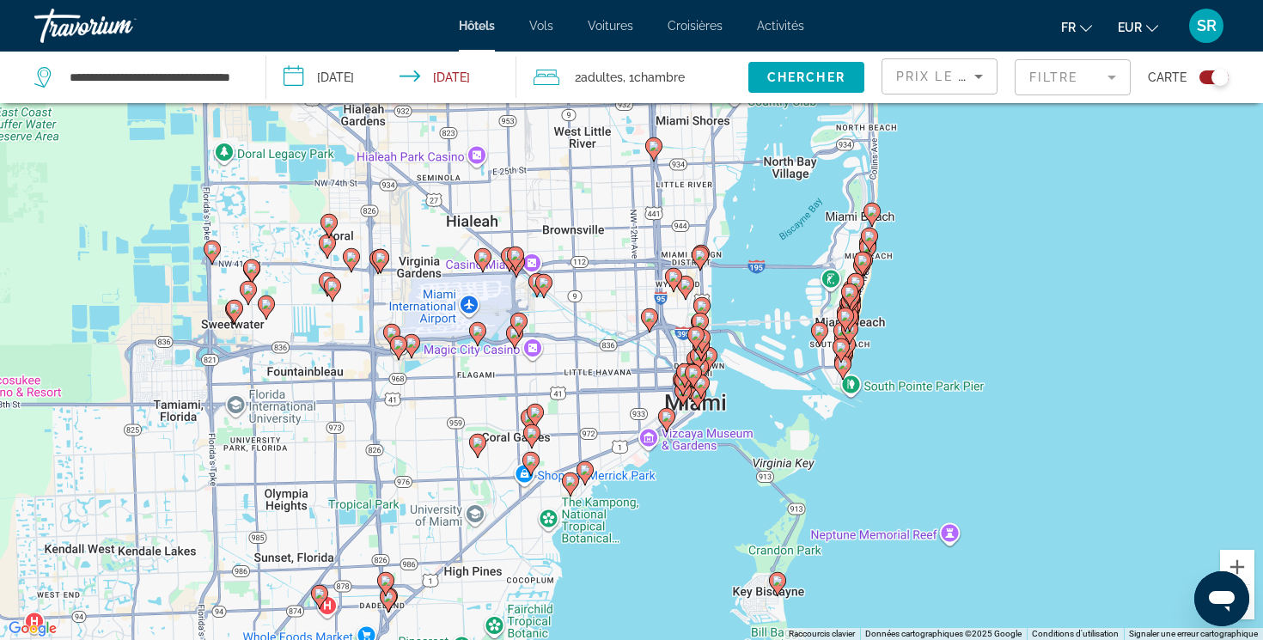
click at [699, 255] on image "Main content" at bounding box center [700, 255] width 10 height 10
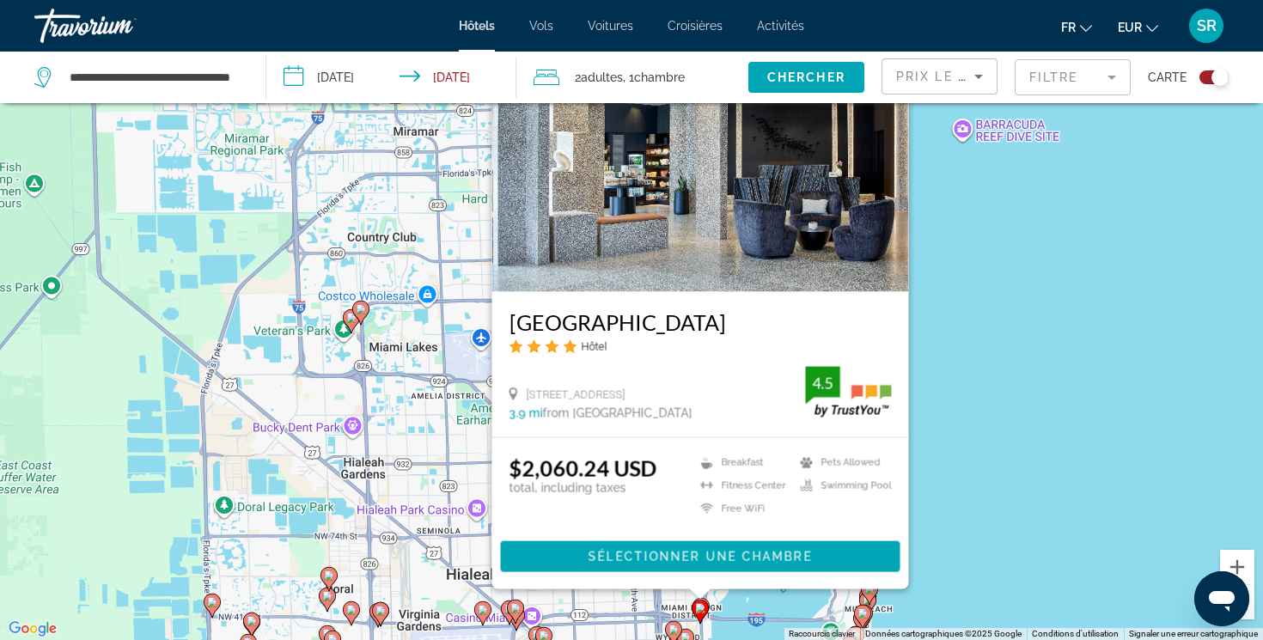
click at [997, 349] on div "Pour activer le glissement avec le clavier, appuyez sur Alt+Entrée. Une fois ce…" at bounding box center [631, 320] width 1263 height 640
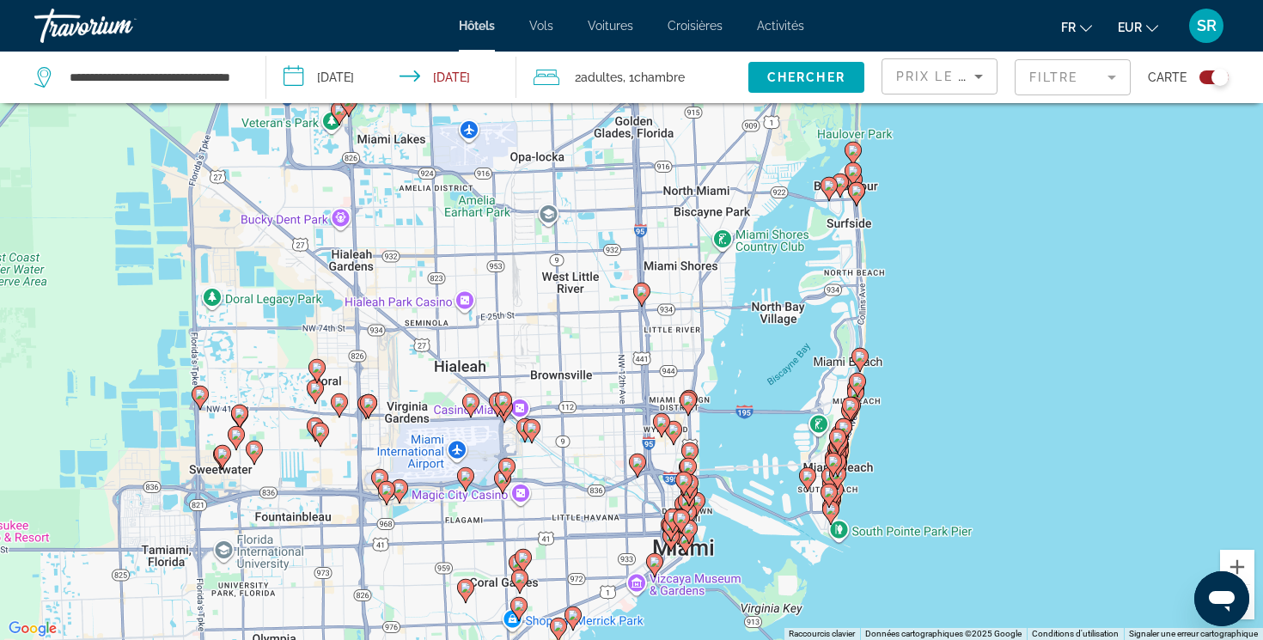
drag, startPoint x: 997, startPoint y: 349, endPoint x: 977, endPoint y: 110, distance: 239.7
click at [978, 110] on div "Pour activer le glissement avec le clavier, appuyez sur Alt+Entrée. Une fois ce…" at bounding box center [631, 320] width 1263 height 640
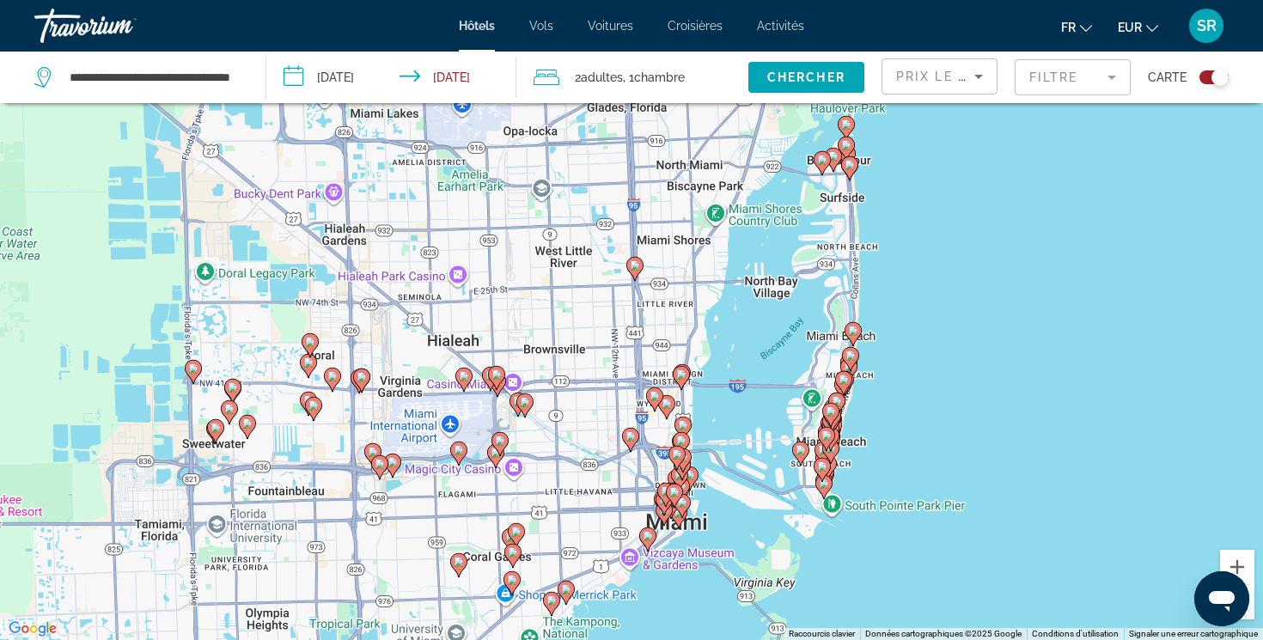
click at [1211, 82] on div "Toggle map" at bounding box center [1214, 77] width 29 height 14
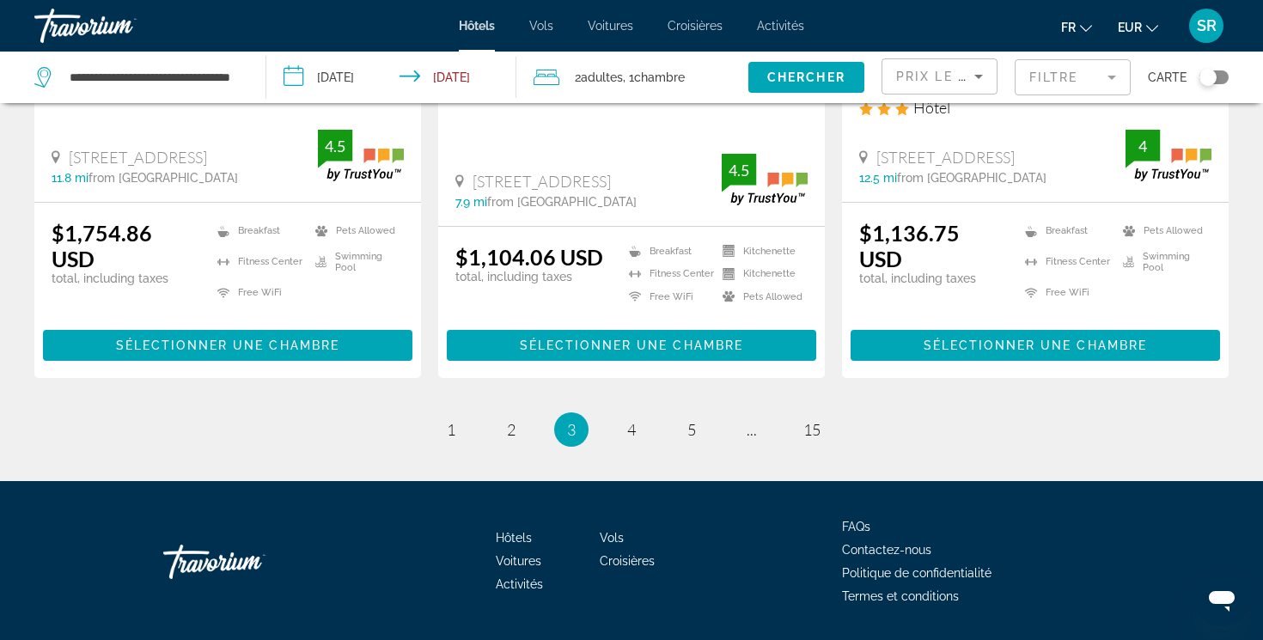
scroll to position [2426, 0]
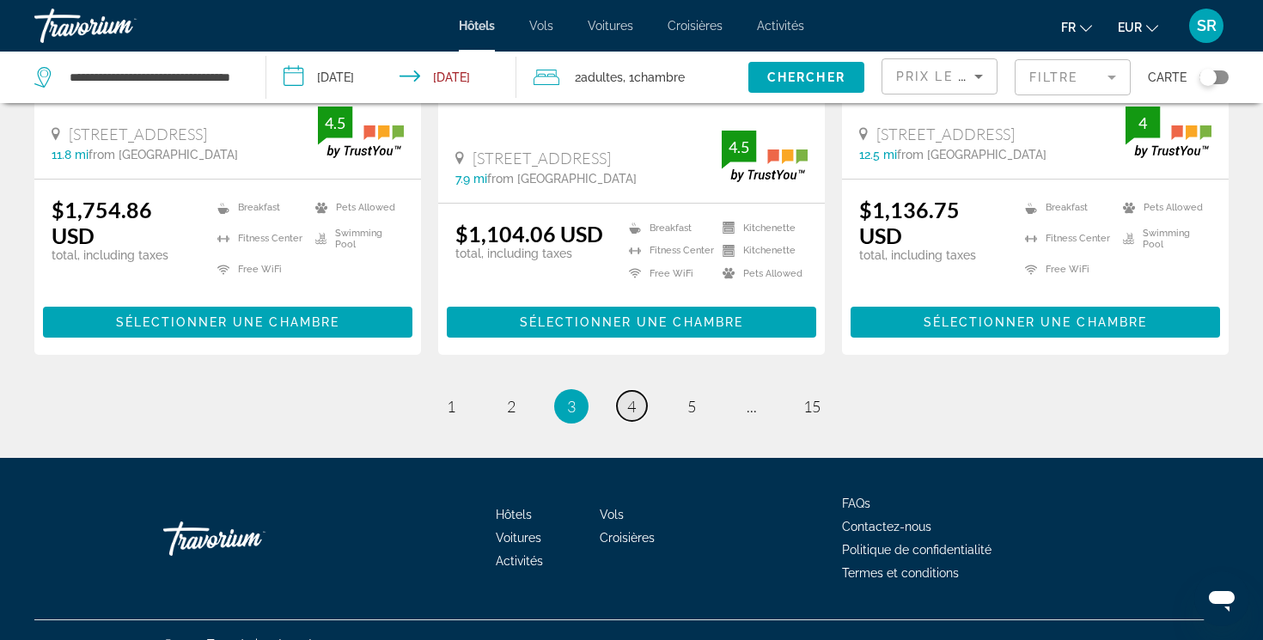
click at [627, 397] on span "4" at bounding box center [631, 406] width 9 height 19
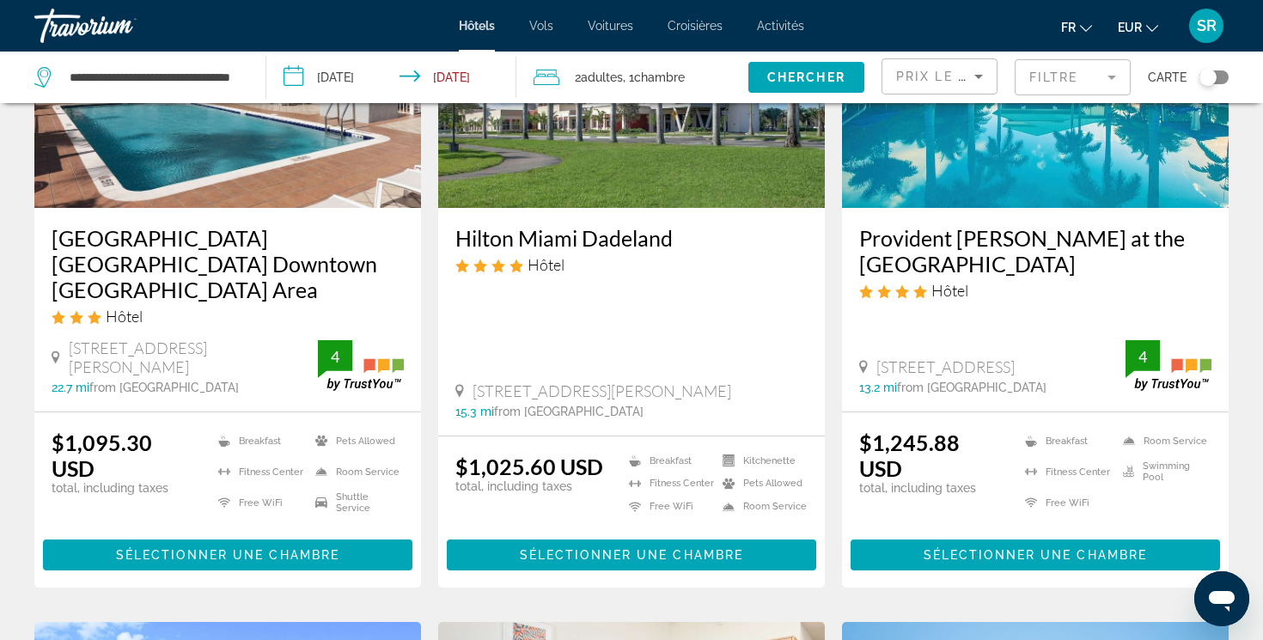
scroll to position [46, 0]
